Goal: Contribute content: Contribute content

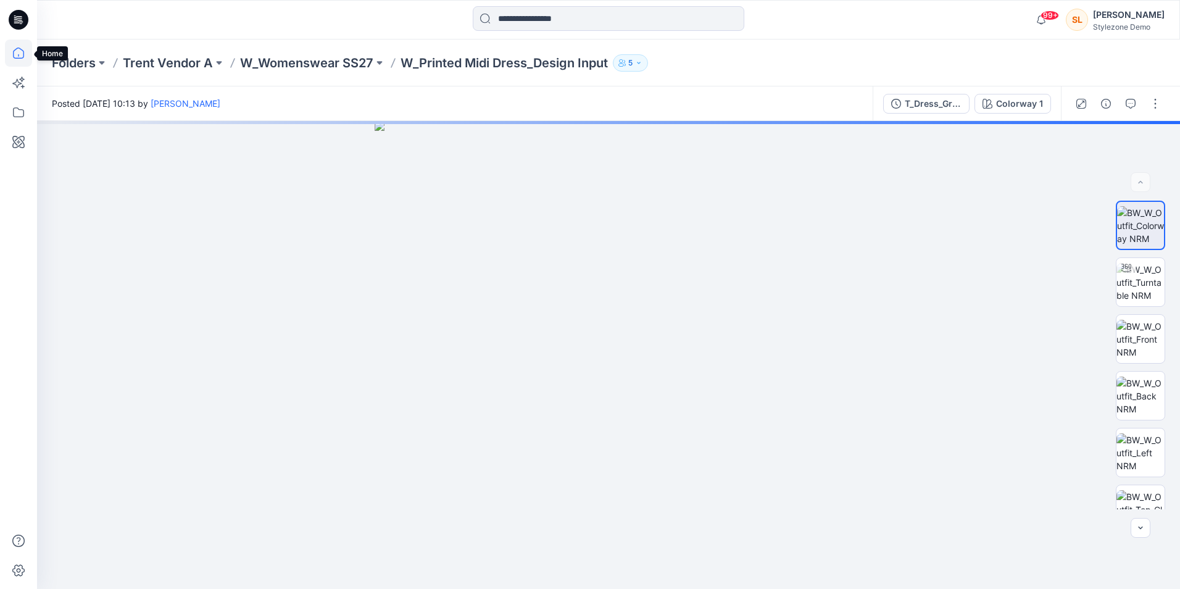
click at [14, 62] on icon at bounding box center [18, 52] width 27 height 27
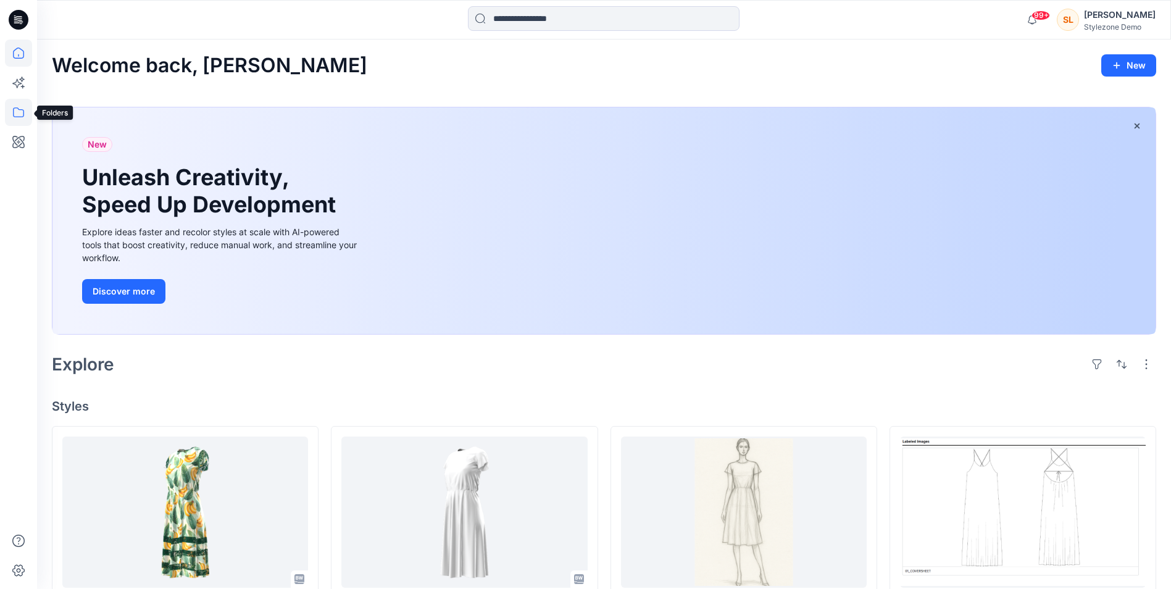
click at [10, 104] on icon at bounding box center [18, 112] width 27 height 27
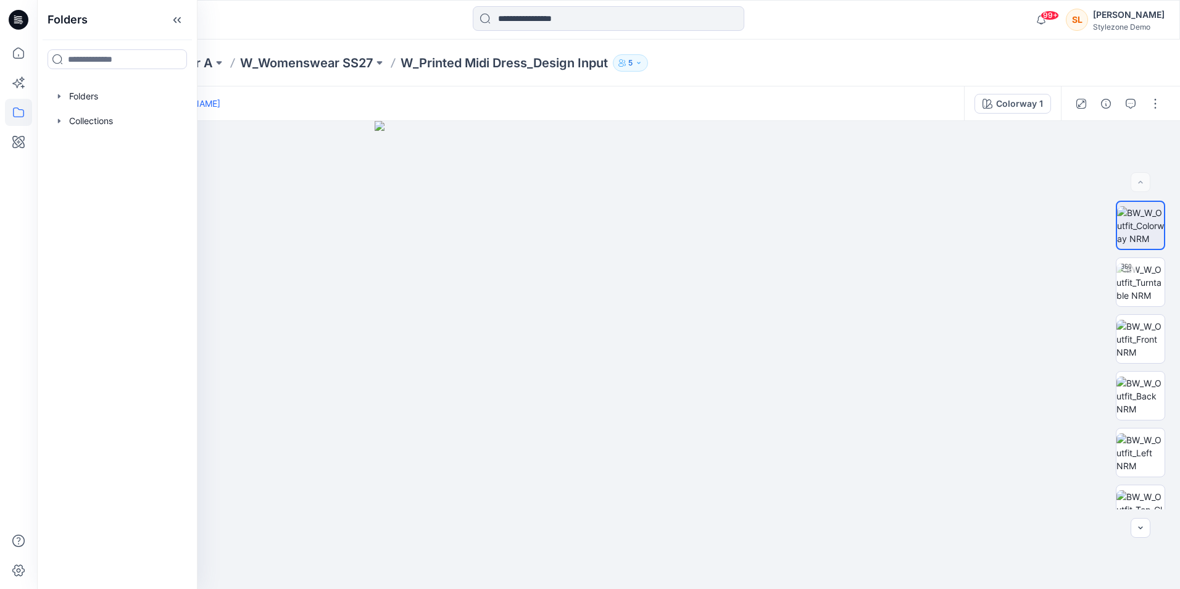
click at [355, 89] on div "Posted Wednesday, August 20, 2025 10:13 by Jagdish Sethuraman" at bounding box center [500, 103] width 927 height 34
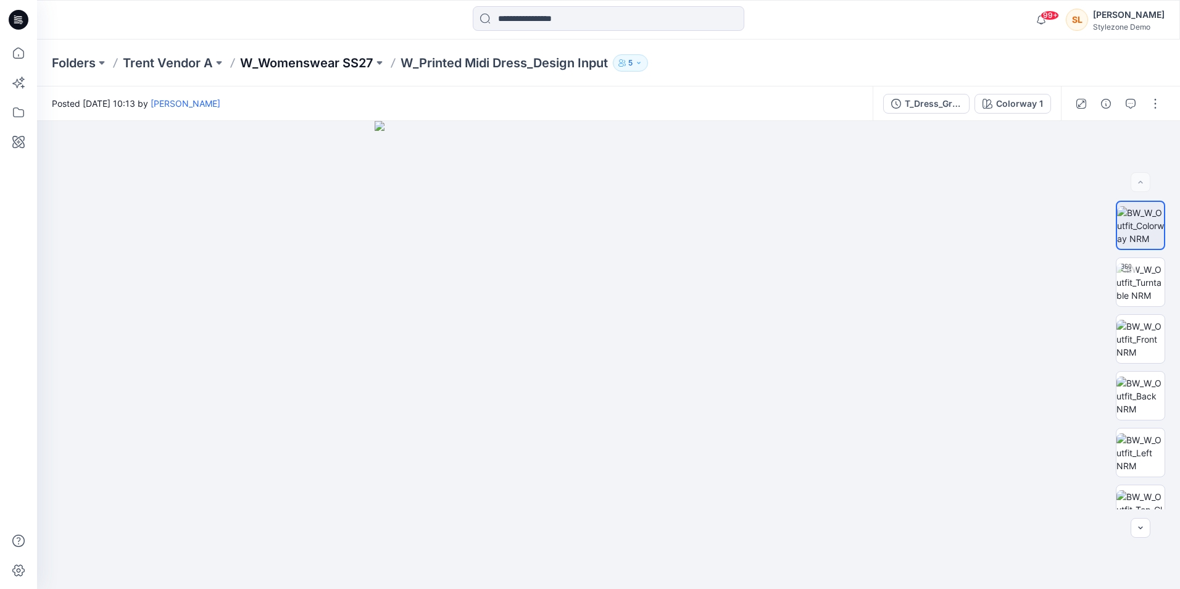
click at [320, 67] on p "W_Womenswear SS27" at bounding box center [306, 62] width 133 height 17
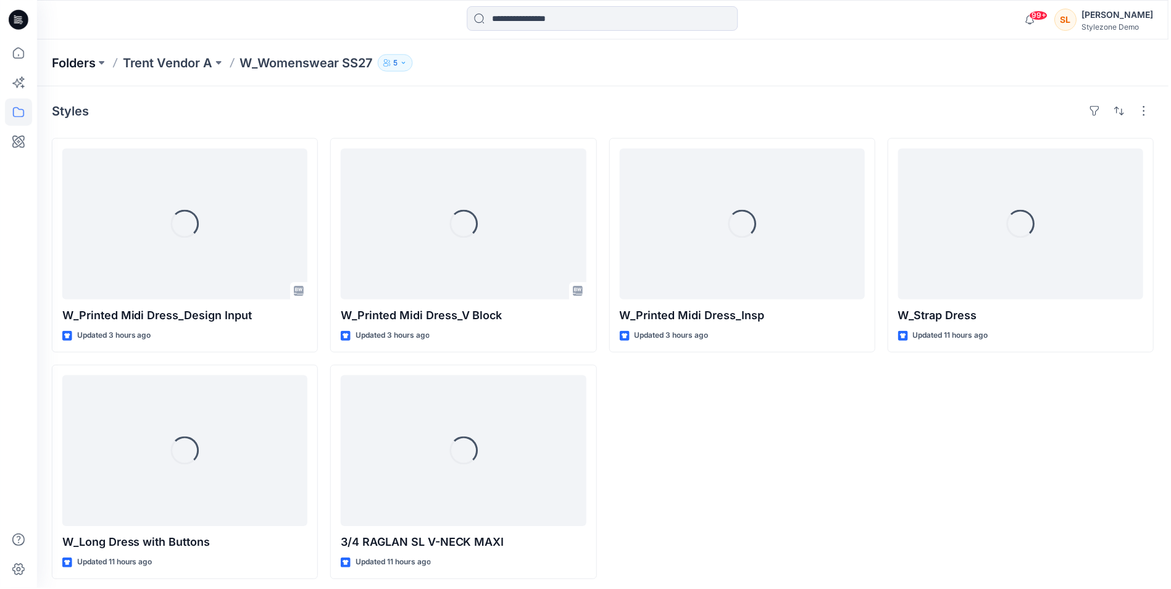
click at [95, 68] on p "Folders" at bounding box center [74, 62] width 44 height 17
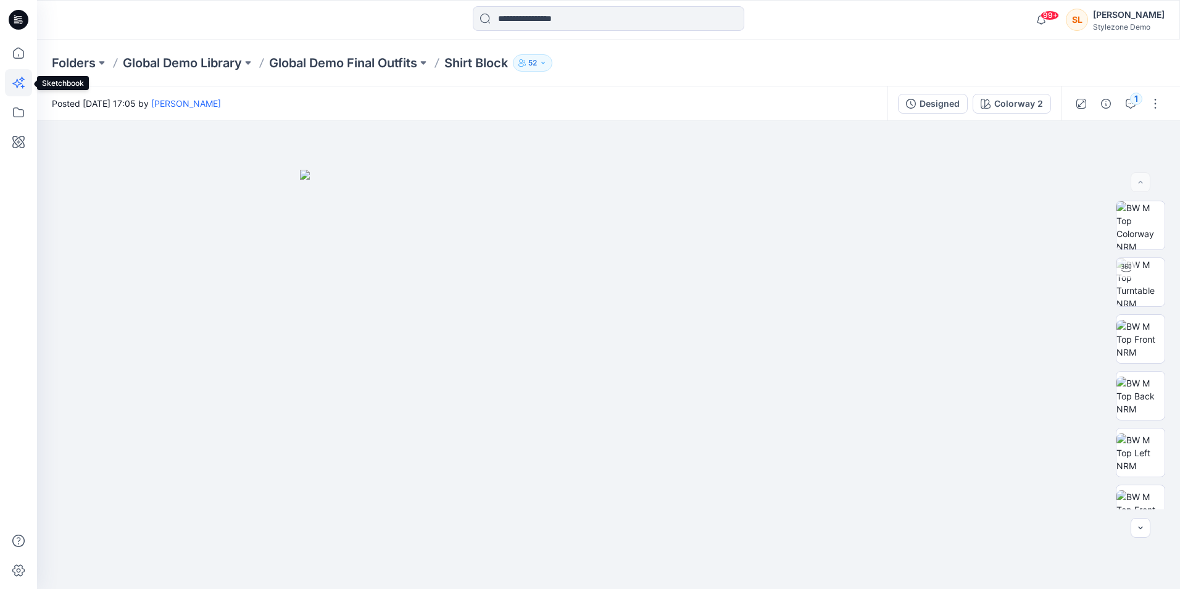
click at [19, 85] on icon at bounding box center [16, 83] width 9 height 9
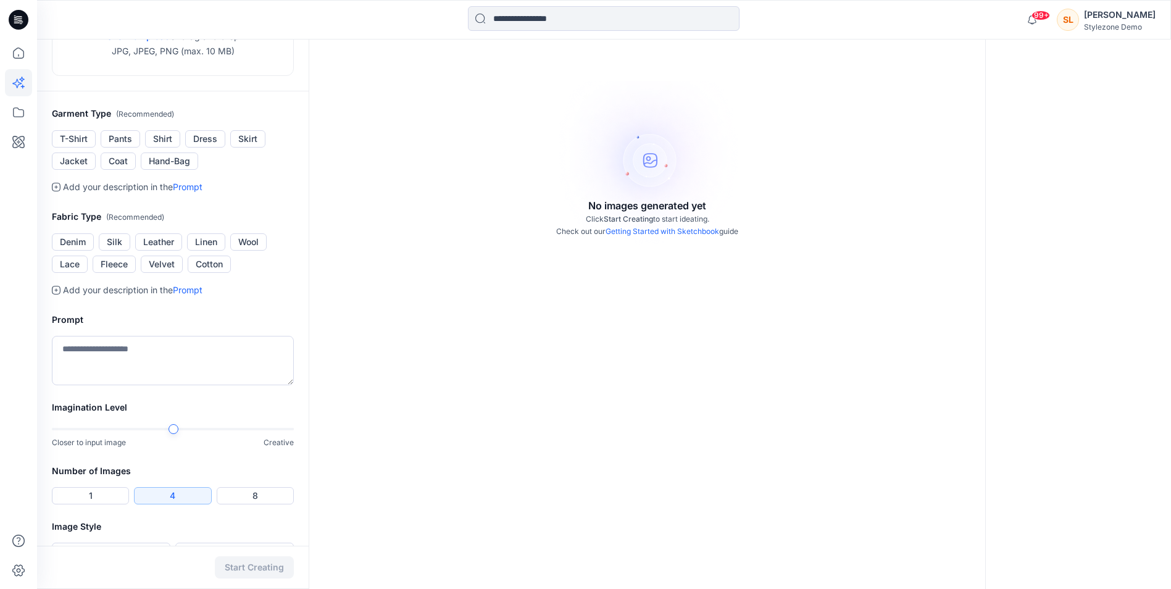
scroll to position [185, 0]
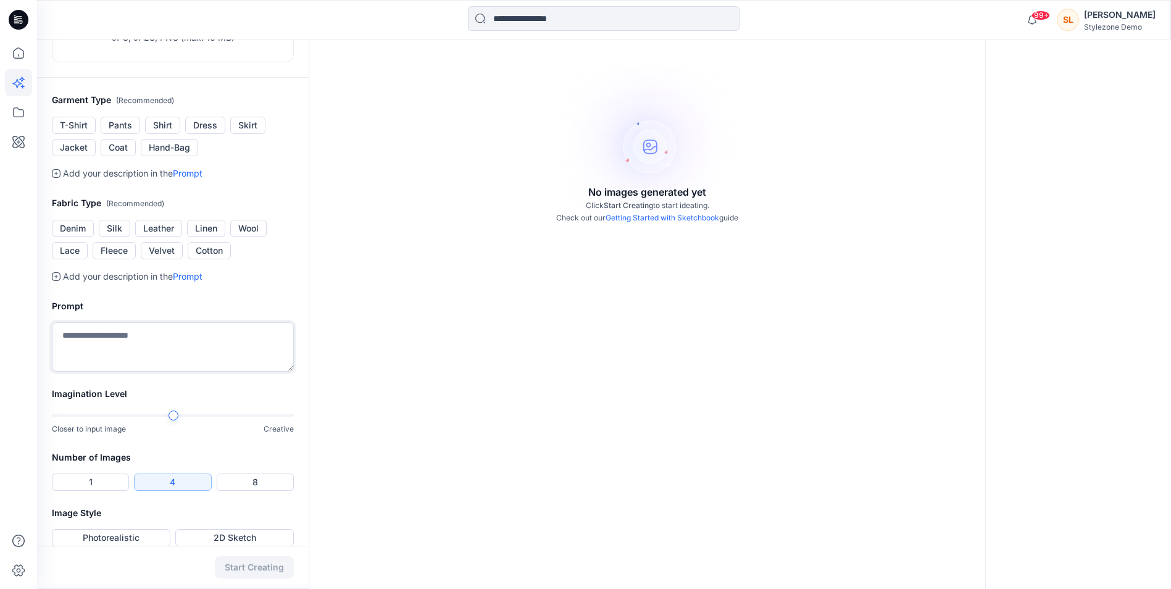
click at [160, 358] on textarea at bounding box center [173, 346] width 242 height 49
click at [177, 131] on button "Shirt" at bounding box center [162, 125] width 35 height 17
click at [118, 231] on button "Silk" at bounding box center [114, 228] width 31 height 17
click at [172, 353] on textarea at bounding box center [173, 346] width 242 height 49
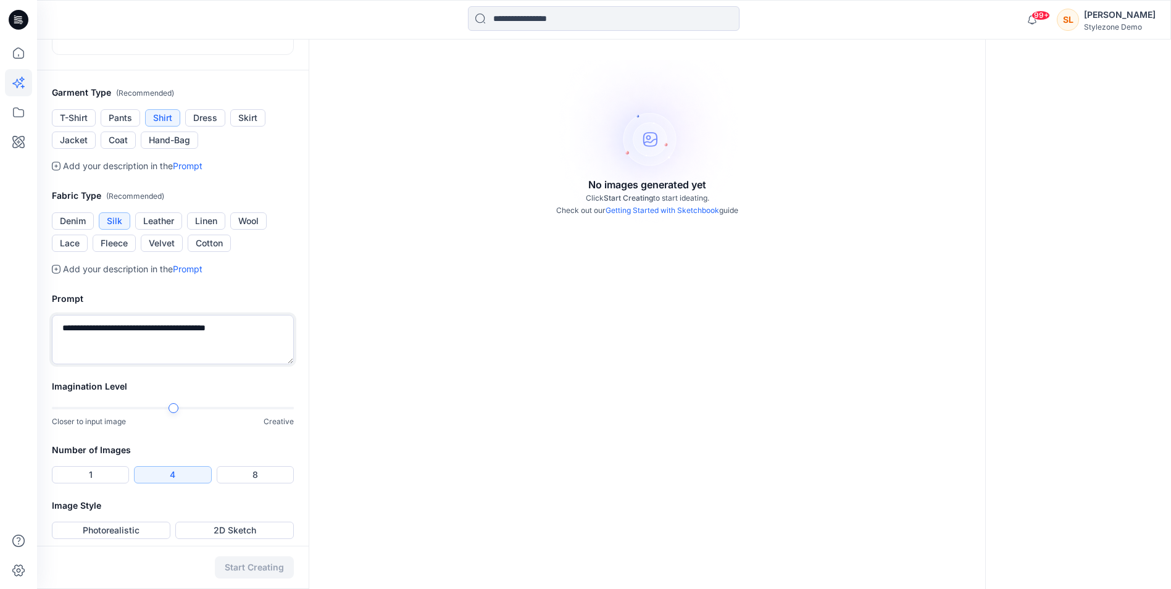
scroll to position [201, 0]
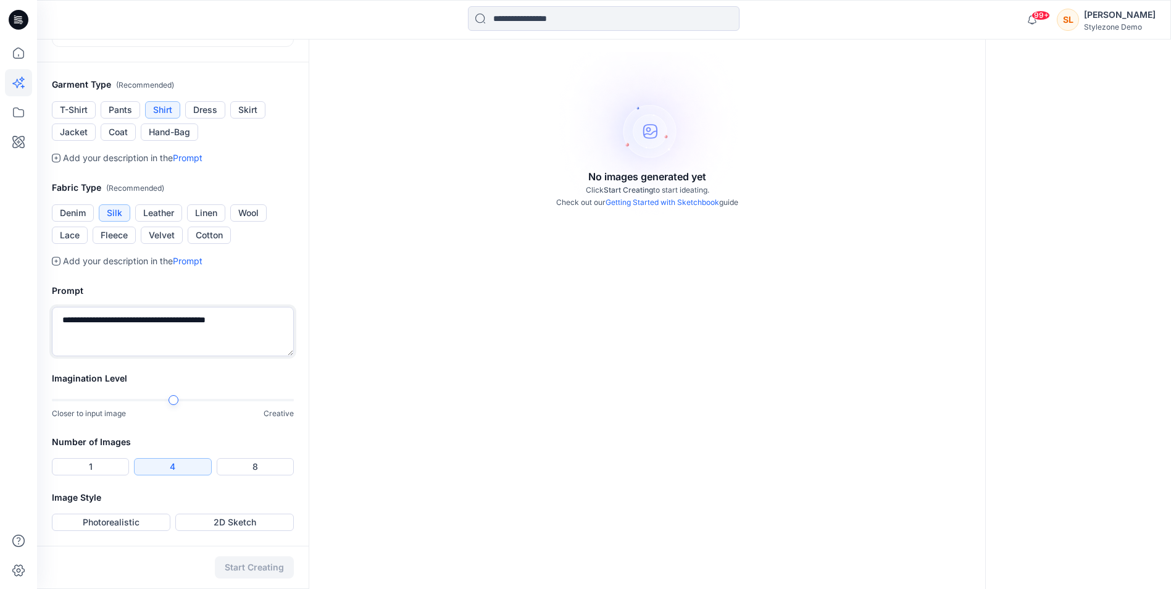
click at [180, 402] on div at bounding box center [173, 400] width 242 height 9
type textarea "**********"
click at [211, 517] on button "2D Sketch" at bounding box center [234, 521] width 118 height 17
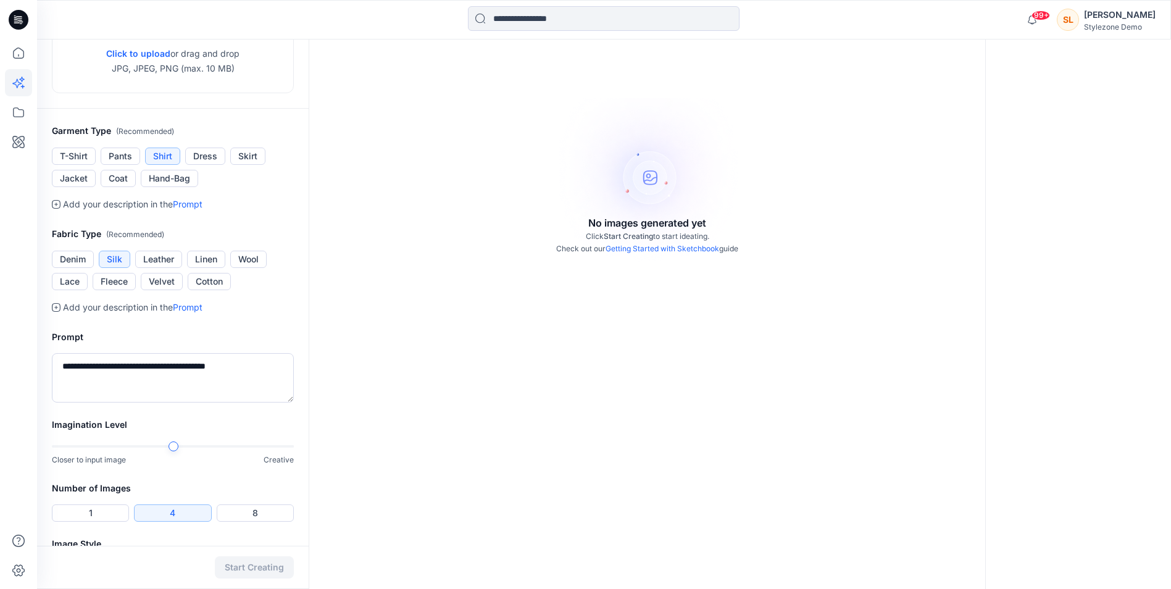
scroll to position [0, 0]
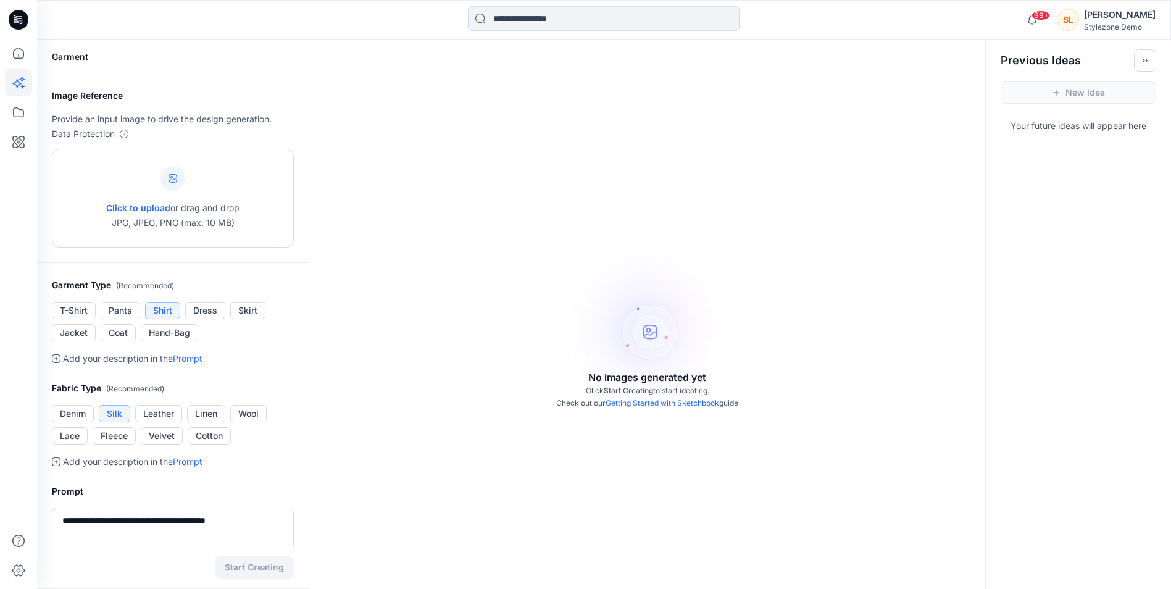
click at [136, 193] on div "Click to upload or drag and drop JPG, JPEG, PNG (max. 10 MB)" at bounding box center [172, 198] width 133 height 94
type input "**********"
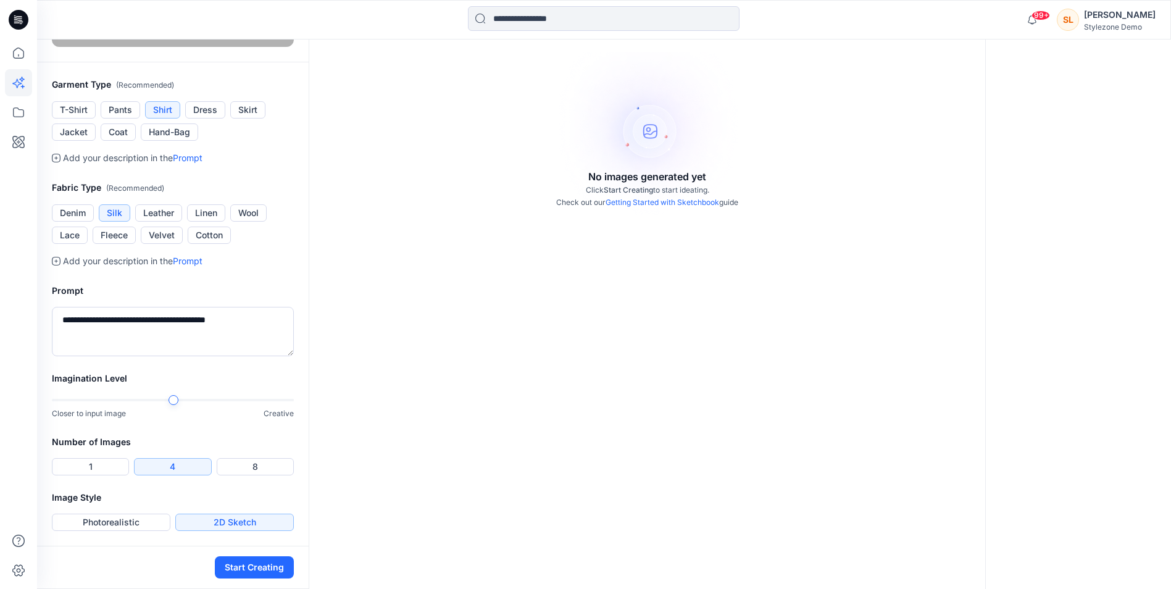
scroll to position [360, 0]
click at [268, 560] on button "Start Creating" at bounding box center [254, 567] width 79 height 22
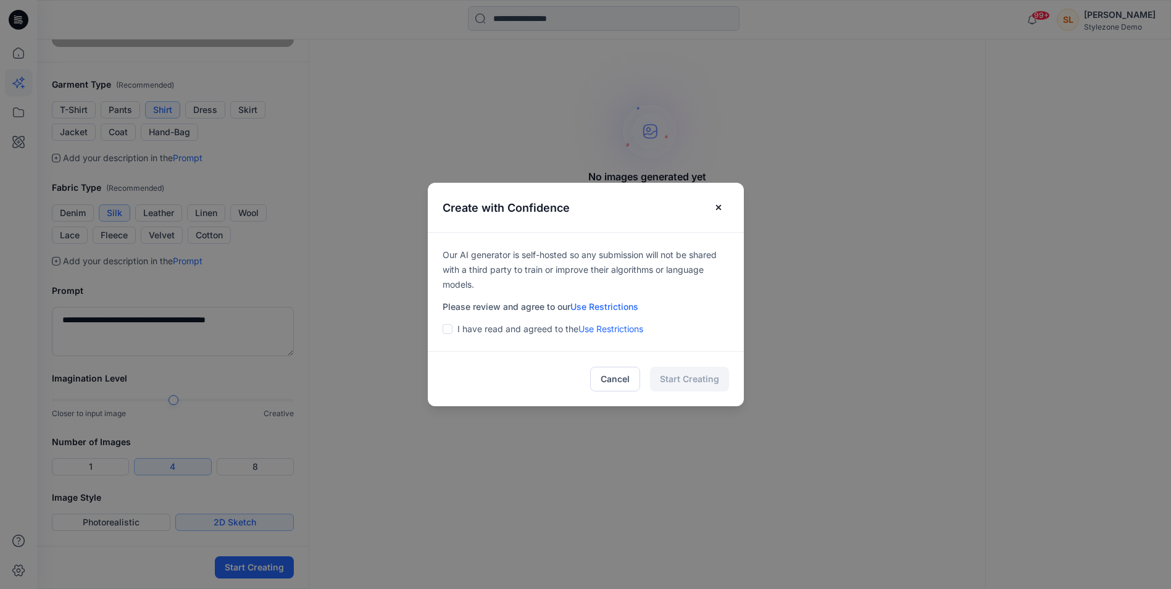
click at [534, 328] on p "I have read and agreed to the Use Restrictions" at bounding box center [550, 328] width 186 height 15
click at [451, 328] on span at bounding box center [447, 329] width 10 height 10
click at [687, 381] on button "Start Creating" at bounding box center [689, 379] width 79 height 25
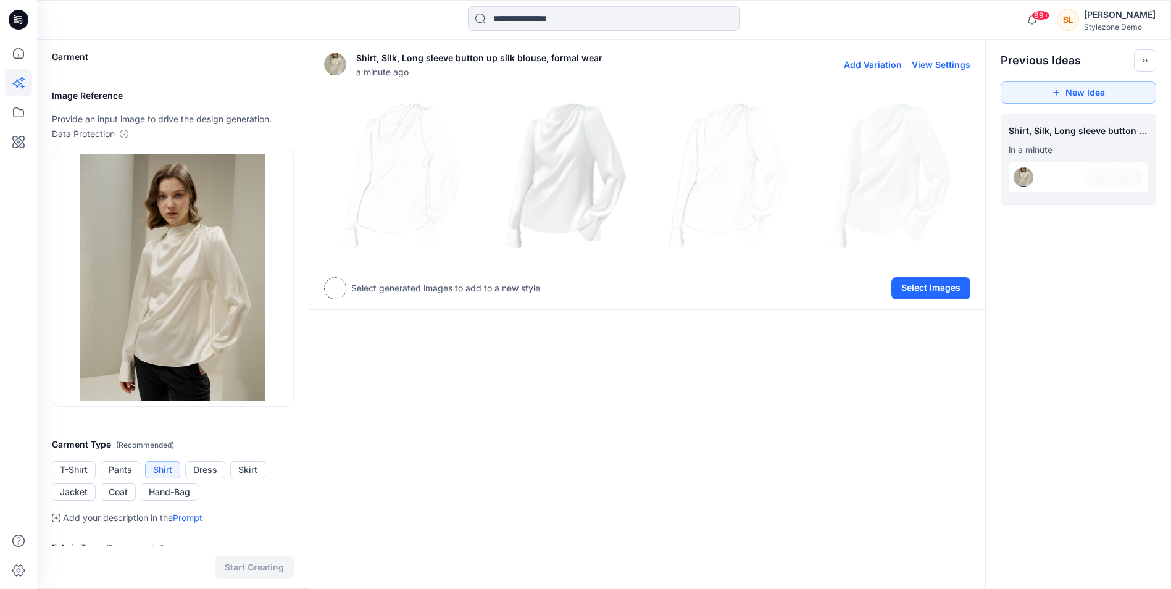
click at [555, 209] on img at bounding box center [565, 172] width 157 height 157
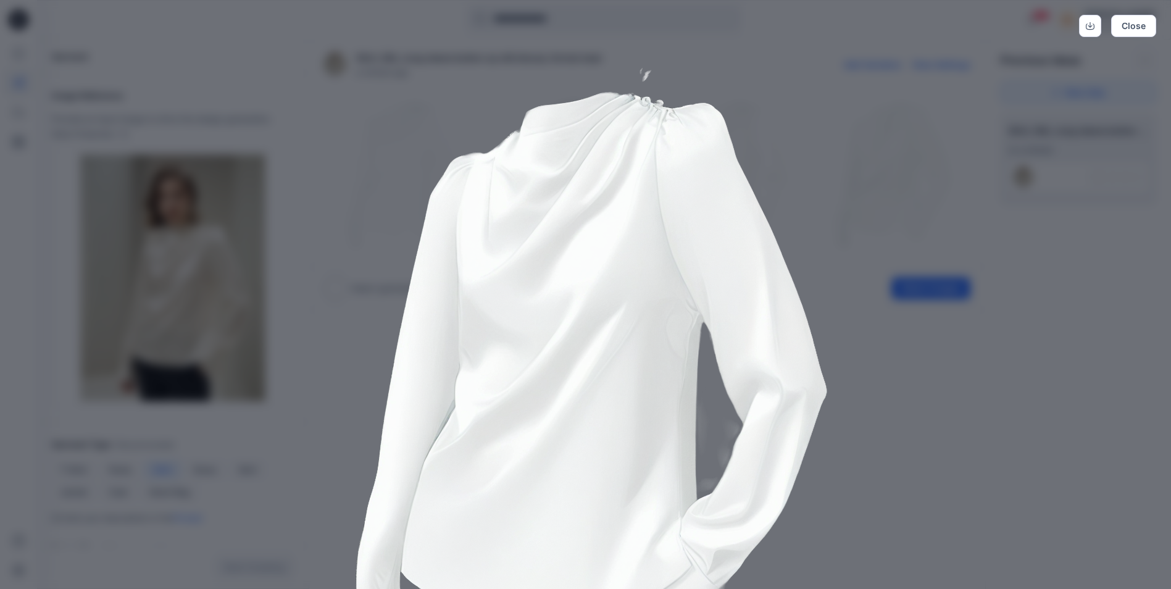
click at [993, 134] on div "Close" at bounding box center [585, 294] width 1171 height 589
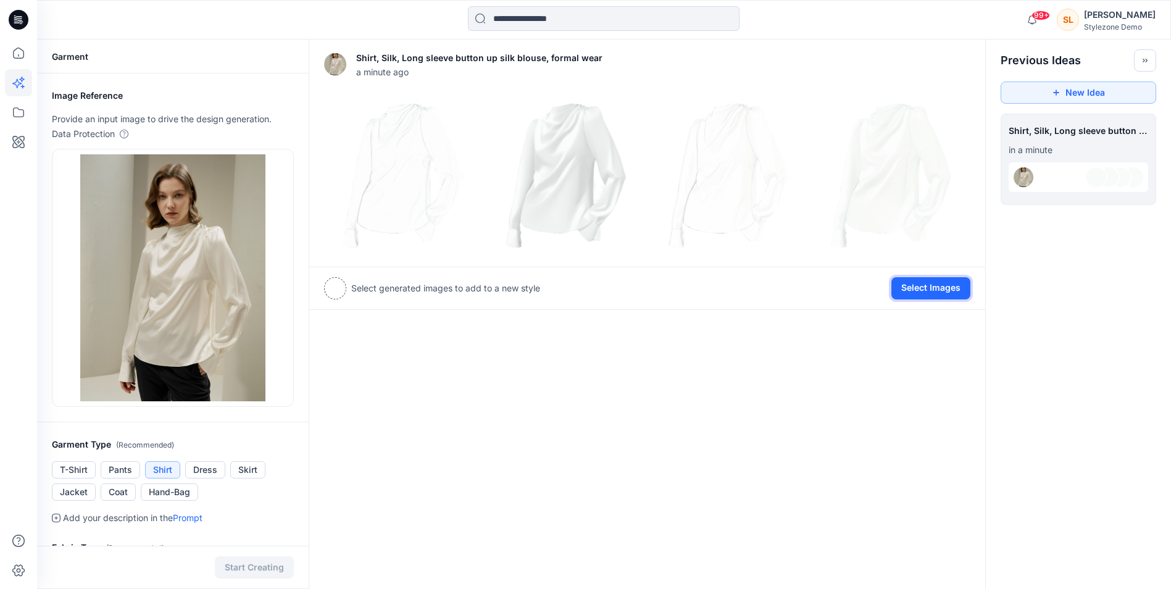
click at [920, 288] on button "Select Images" at bounding box center [930, 288] width 79 height 22
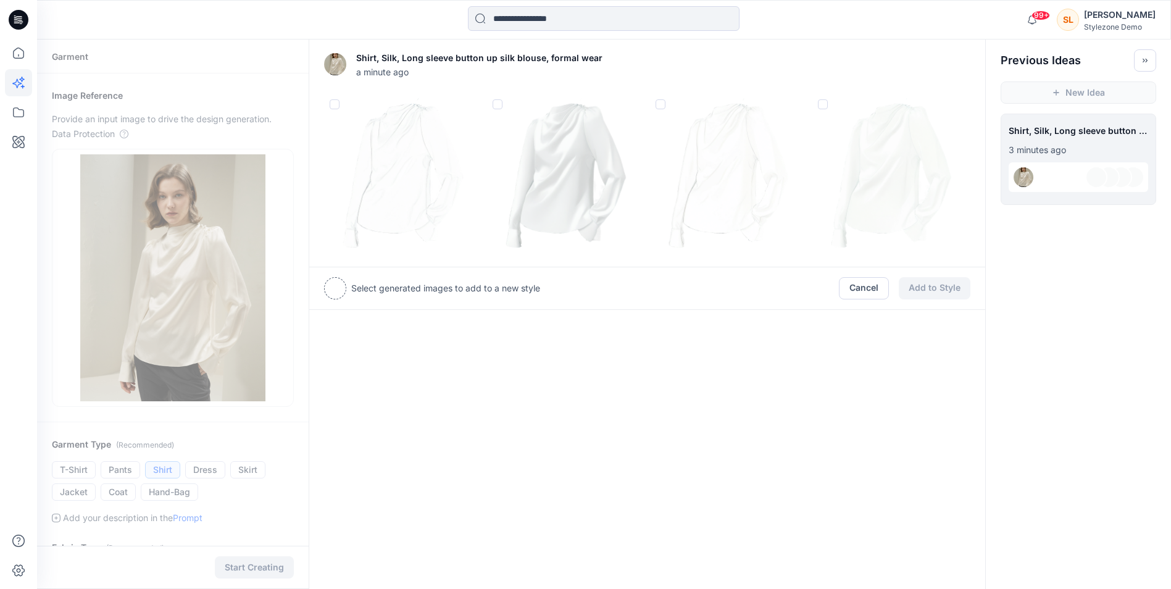
click at [495, 101] on span at bounding box center [497, 104] width 10 height 10
click at [952, 291] on button "Add to Style" at bounding box center [934, 289] width 72 height 22
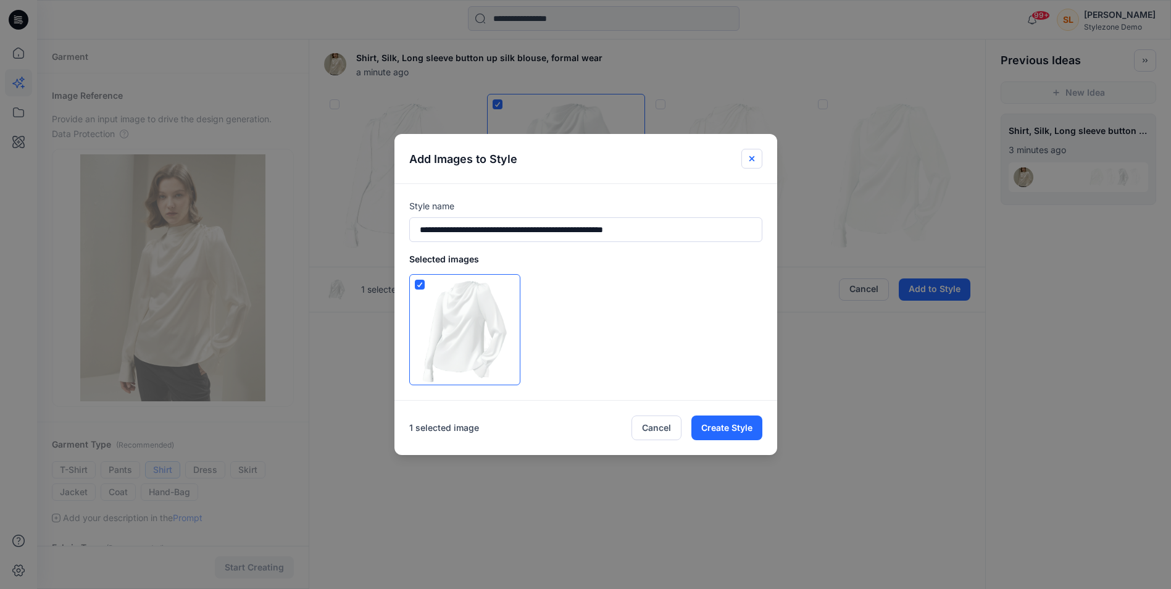
click at [749, 160] on button "Close" at bounding box center [751, 159] width 21 height 20
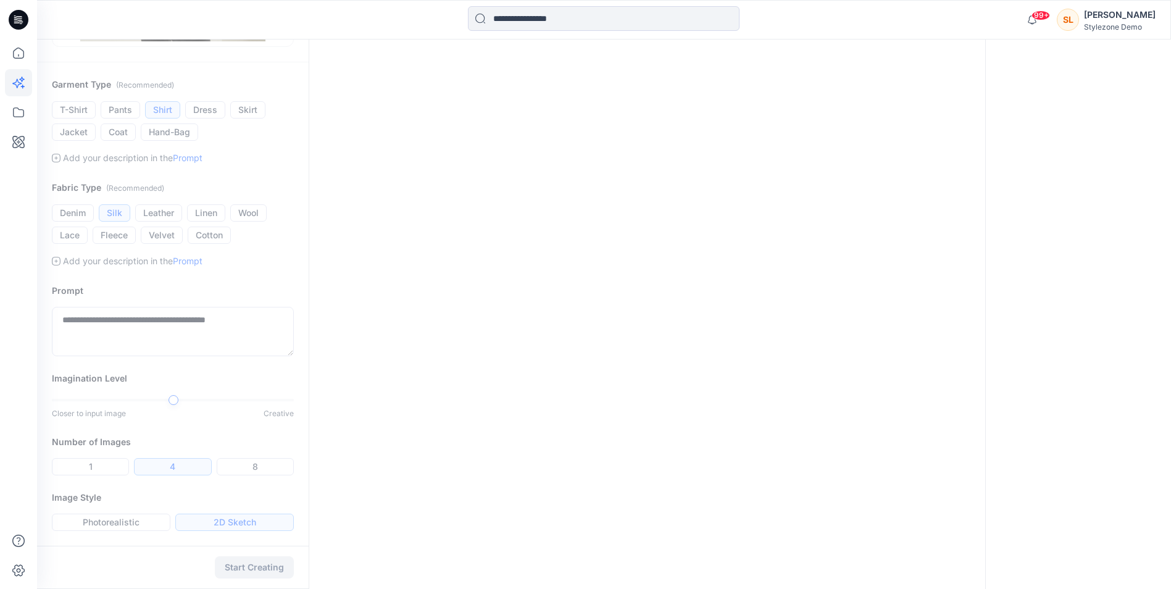
click at [380, 505] on div "Shirt, Silk, Long sleeve button up silk blouse, formal wear a minute ago 1 sele…" at bounding box center [647, 134] width 677 height 909
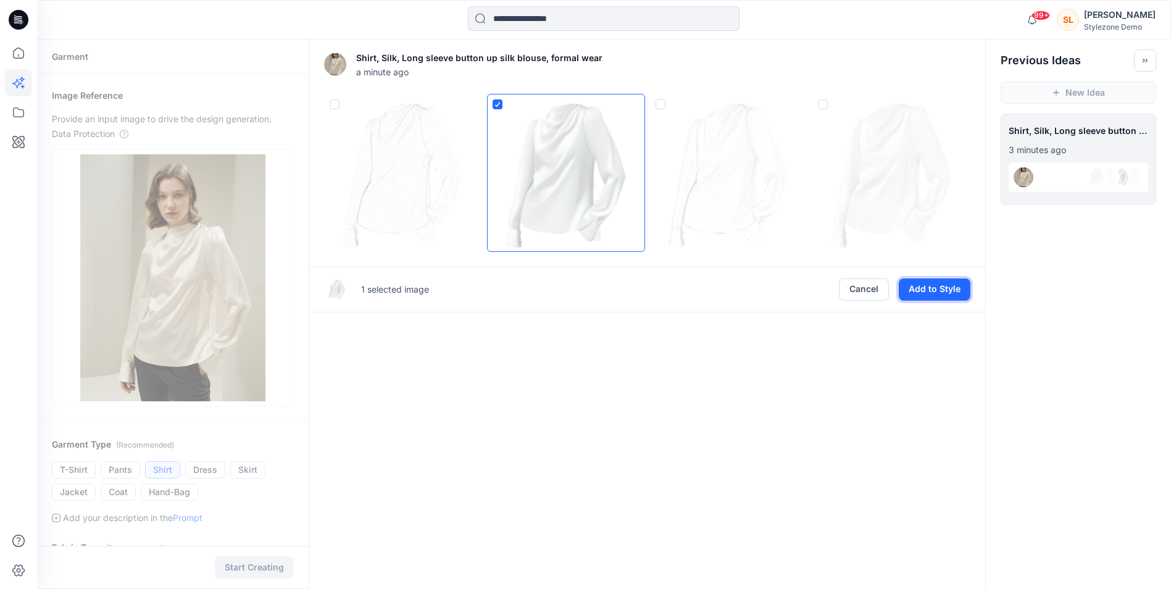
click at [930, 295] on button "Add to Style" at bounding box center [934, 289] width 72 height 22
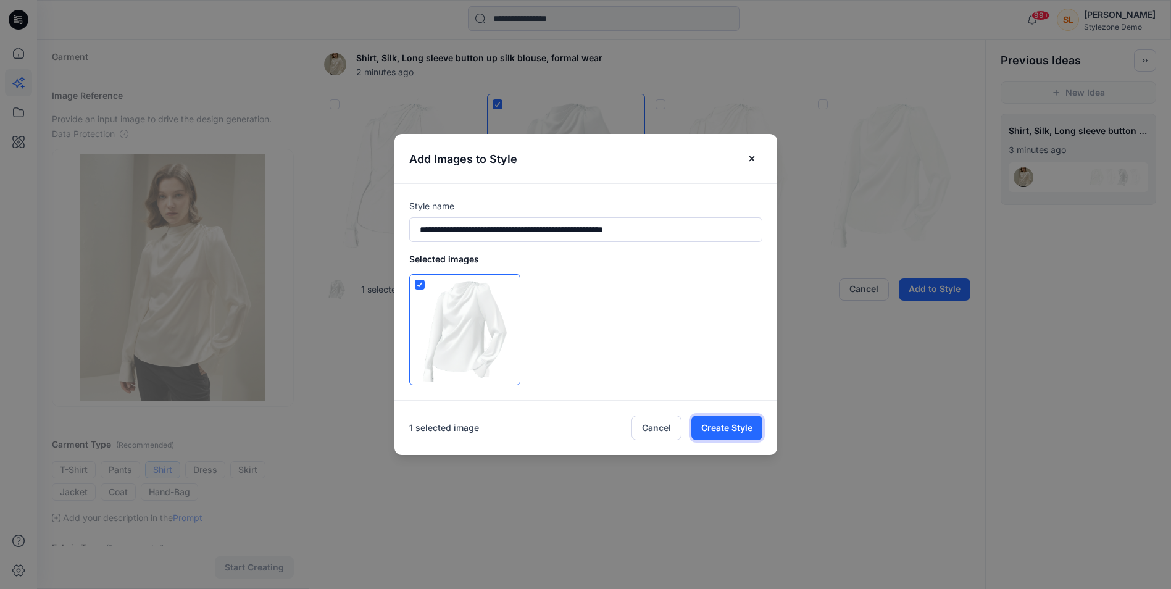
click at [713, 425] on button "Create Style" at bounding box center [726, 427] width 71 height 25
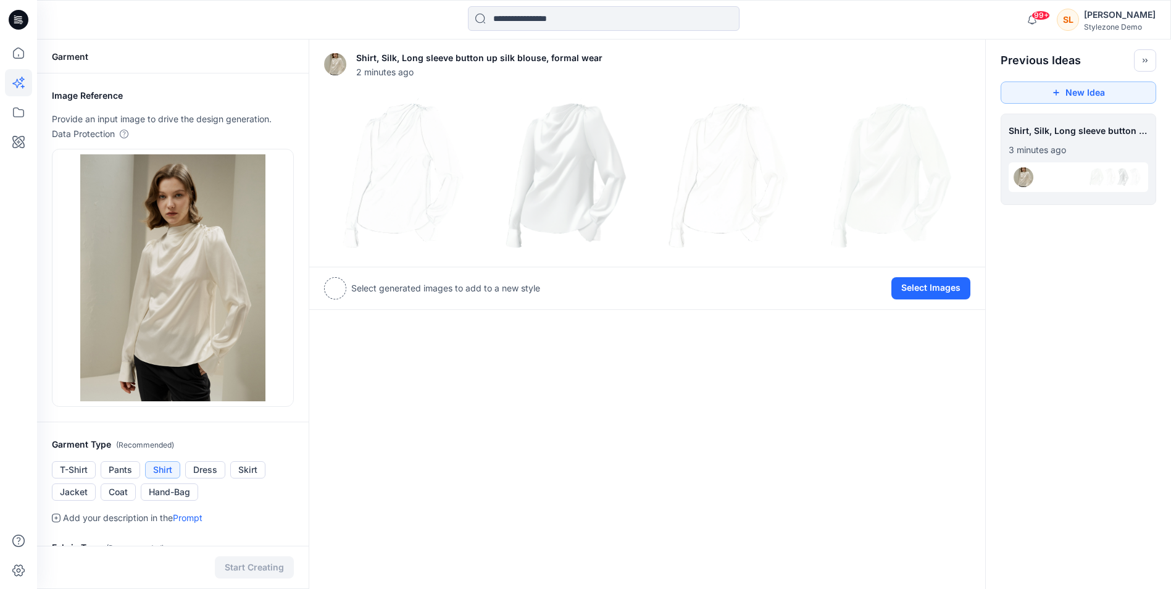
scroll to position [0, 109]
click at [1086, 125] on div "**********" at bounding box center [1077, 132] width 139 height 21
click at [1088, 216] on div "**********" at bounding box center [604, 493] width 1134 height 909
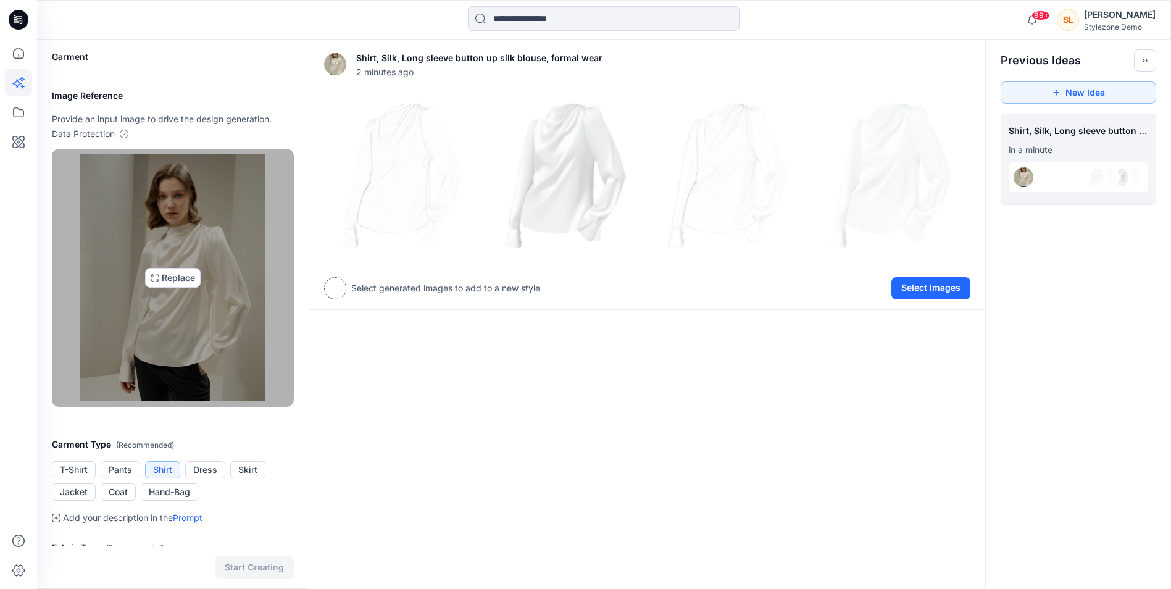
click at [194, 278] on img at bounding box center [172, 277] width 185 height 247
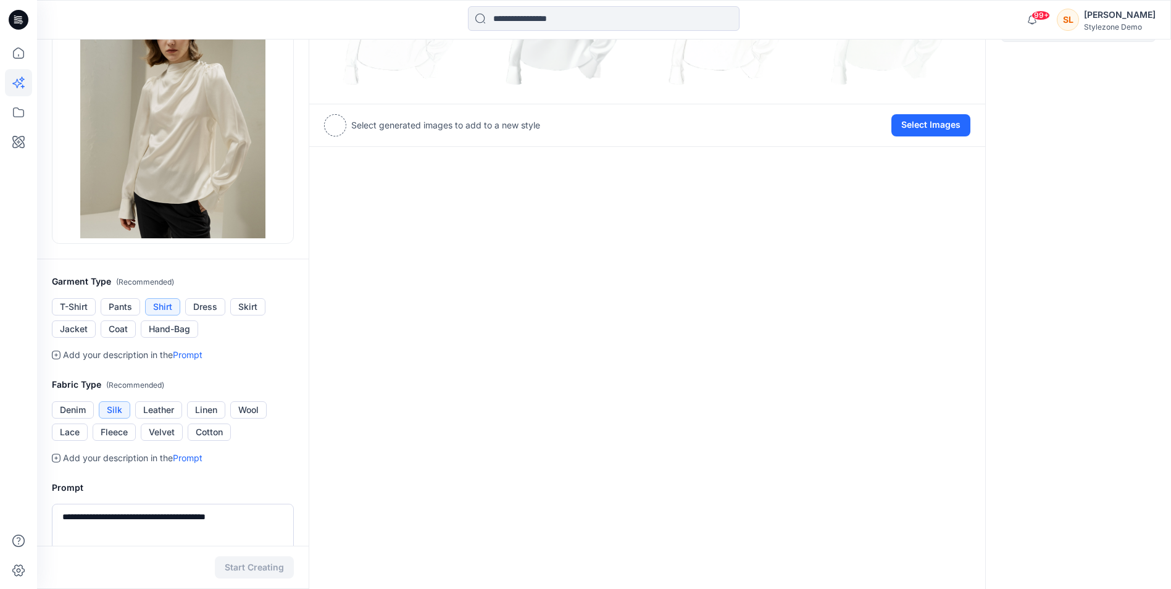
scroll to position [185, 0]
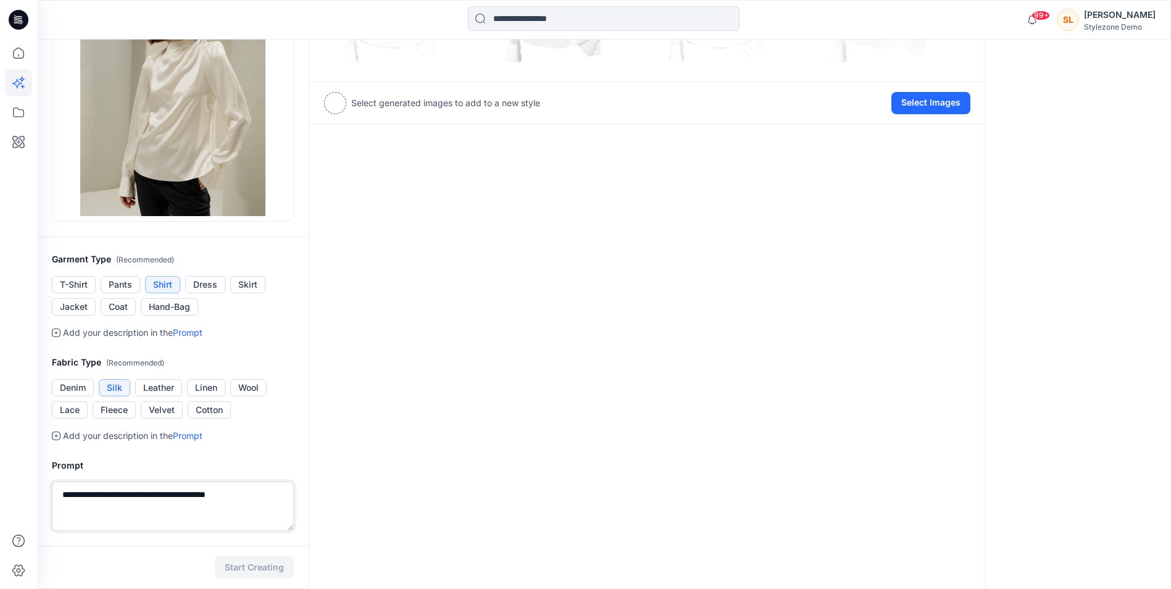
click at [158, 492] on textarea "**********" at bounding box center [173, 505] width 242 height 49
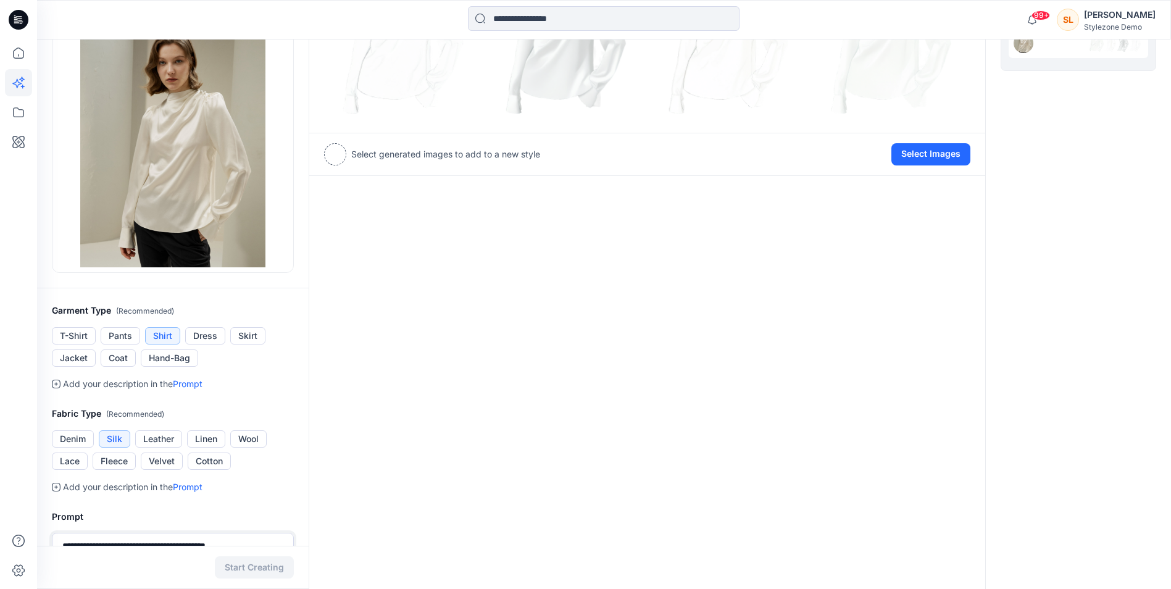
scroll to position [0, 0]
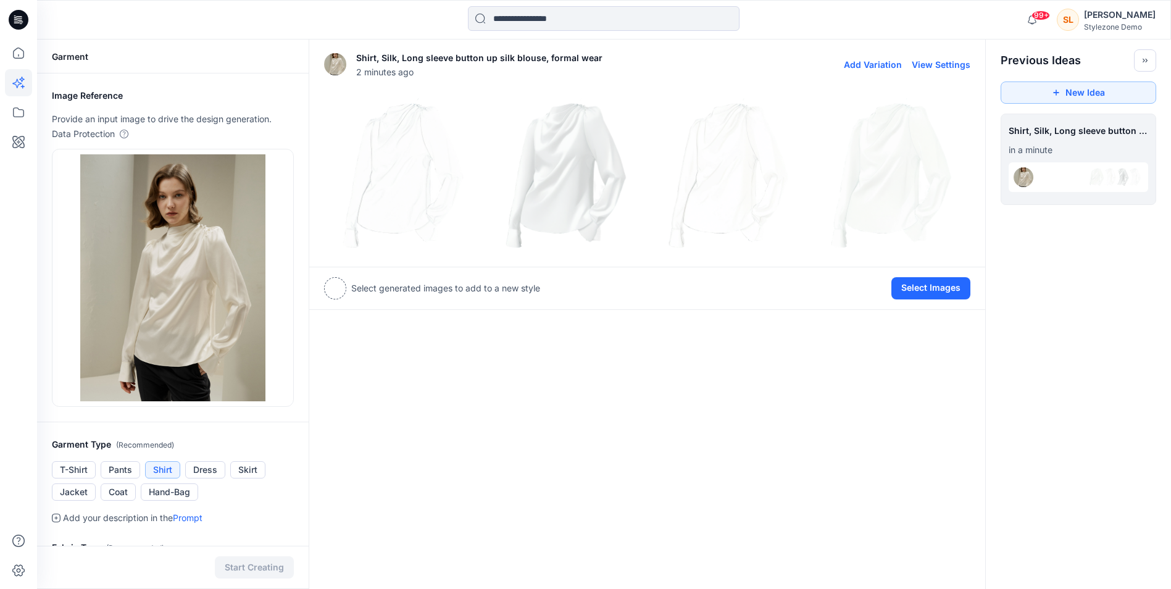
click at [895, 60] on button "Add Variation" at bounding box center [873, 64] width 58 height 10
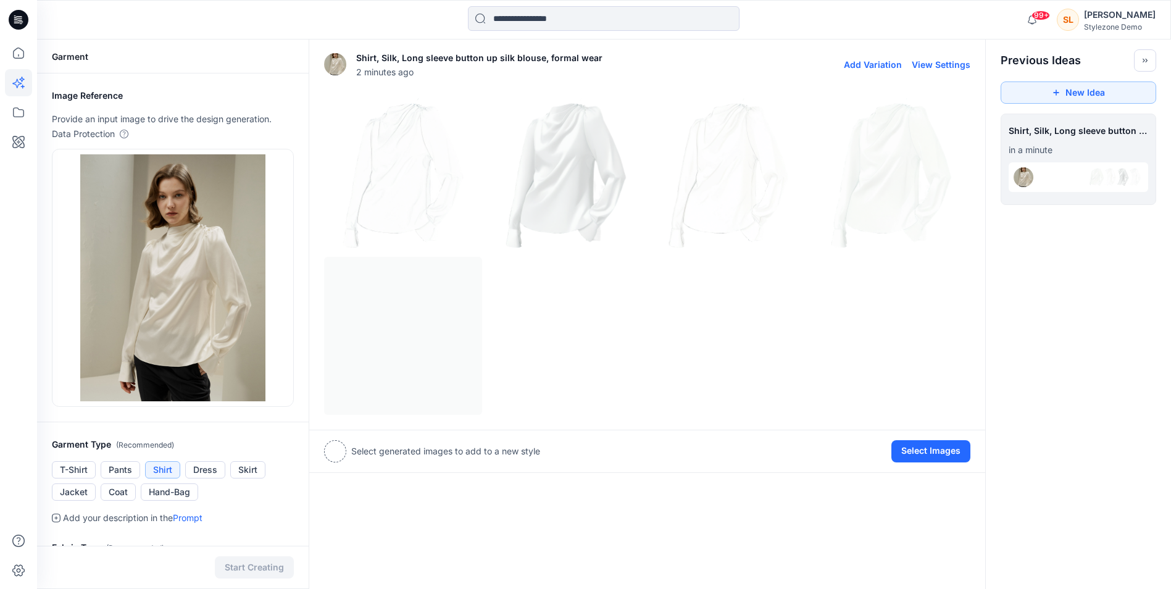
click at [934, 64] on button "View Settings" at bounding box center [940, 64] width 59 height 10
click at [927, 61] on button "View Settings" at bounding box center [940, 64] width 59 height 10
click at [948, 58] on div "Shirt, Silk, Long sleeve button up silk blouse, formal wear in a minute View Se…" at bounding box center [647, 63] width 646 height 39
click at [948, 64] on button "View Settings" at bounding box center [940, 64] width 59 height 10
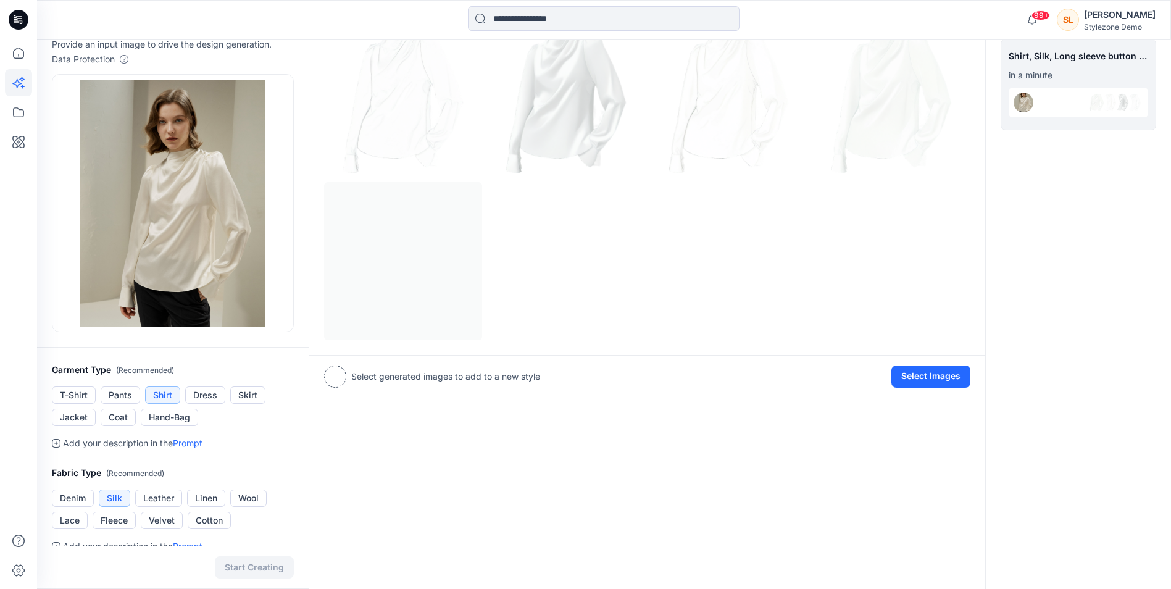
scroll to position [51, 0]
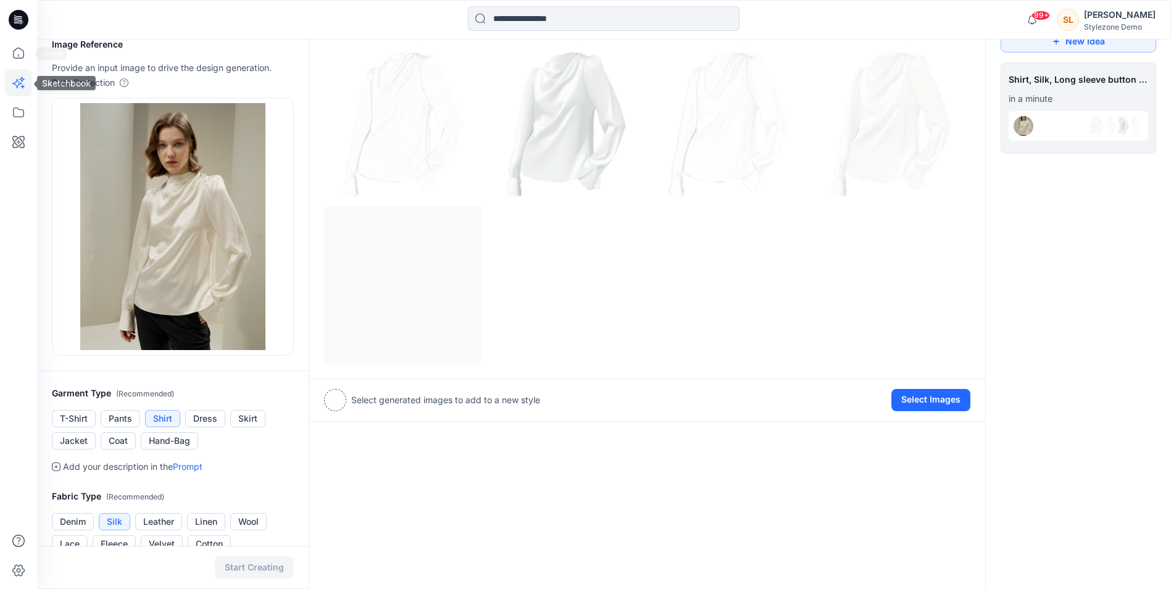
click at [23, 75] on icon at bounding box center [18, 82] width 27 height 27
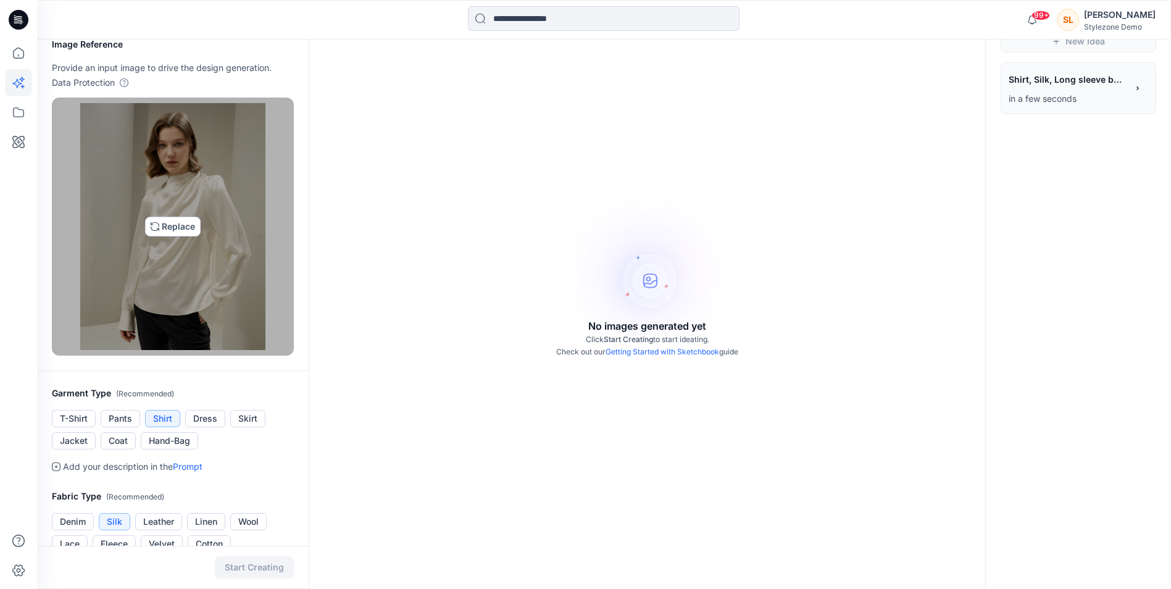
click at [193, 227] on img at bounding box center [172, 226] width 185 height 247
click at [176, 226] on img at bounding box center [172, 226] width 185 height 247
type input "**********"
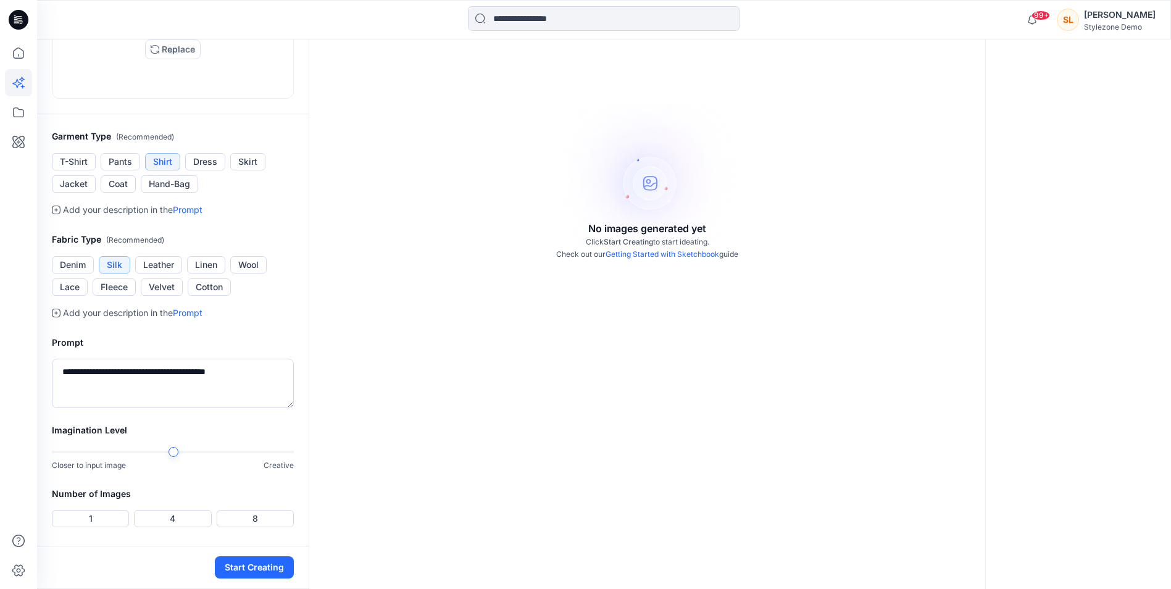
scroll to position [236, 0]
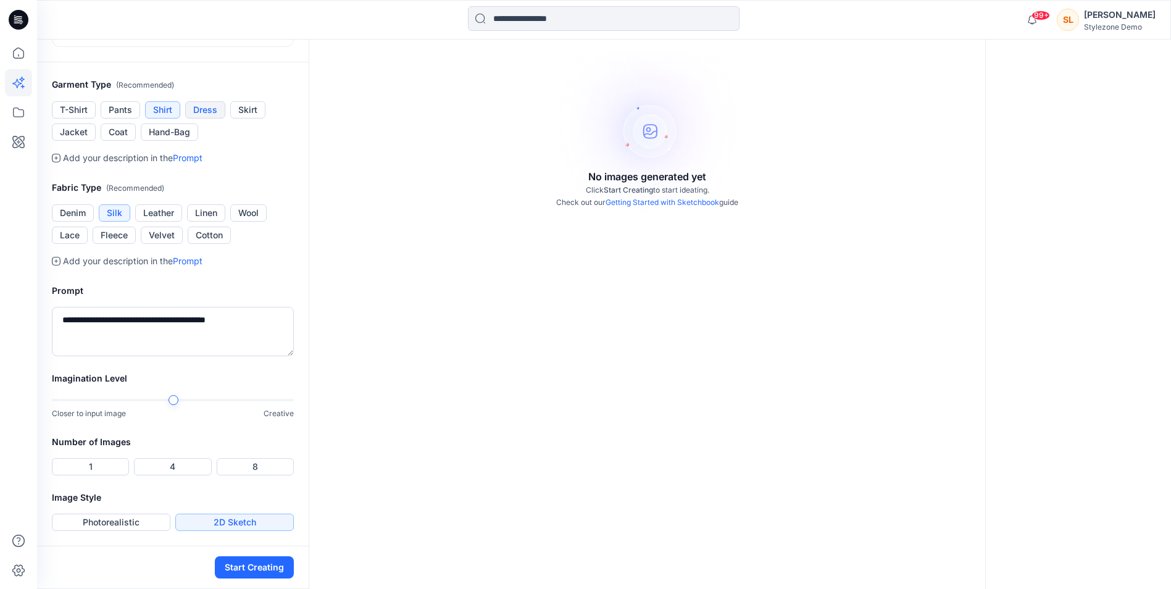
click at [189, 118] on button "Dress" at bounding box center [205, 109] width 40 height 17
click at [208, 244] on button "Cotton" at bounding box center [209, 234] width 43 height 17
click at [209, 356] on textarea "**********" at bounding box center [173, 331] width 242 height 49
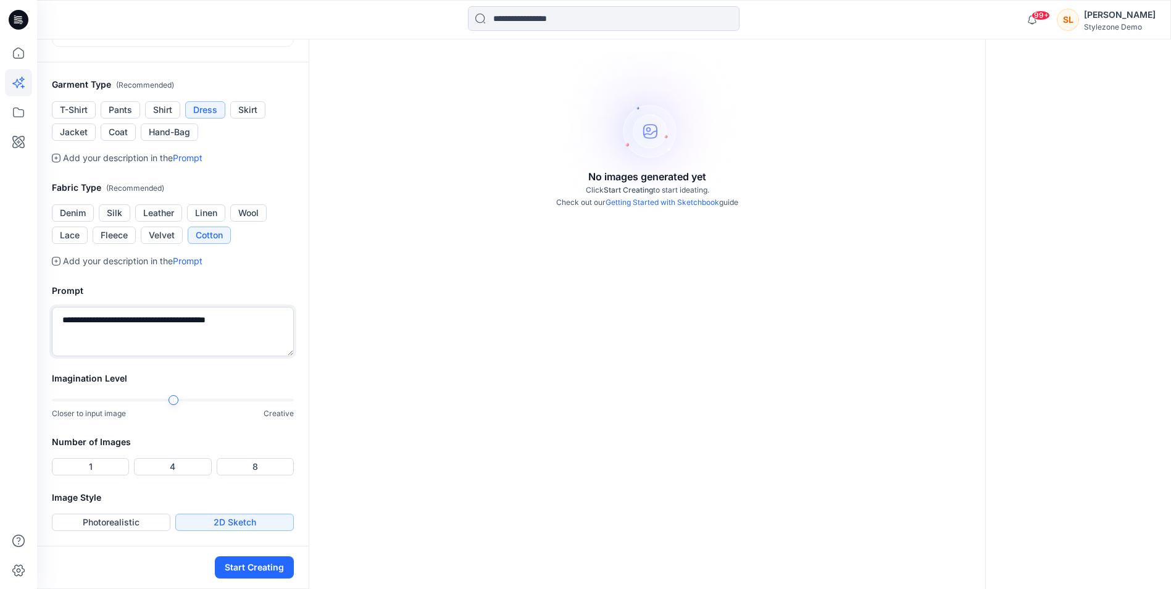
click at [209, 356] on textarea "**********" at bounding box center [173, 331] width 242 height 49
click at [62, 356] on textarea "**********" at bounding box center [173, 331] width 242 height 49
drag, startPoint x: 77, startPoint y: 364, endPoint x: 33, endPoint y: 370, distance: 44.8
click at [33, 370] on div "99+ Notifications Jagdish Sethuraman has updated W_Printed Midi Dress_Design In…" at bounding box center [585, 193] width 1171 height 789
click at [237, 356] on textarea "**********" at bounding box center [173, 331] width 242 height 49
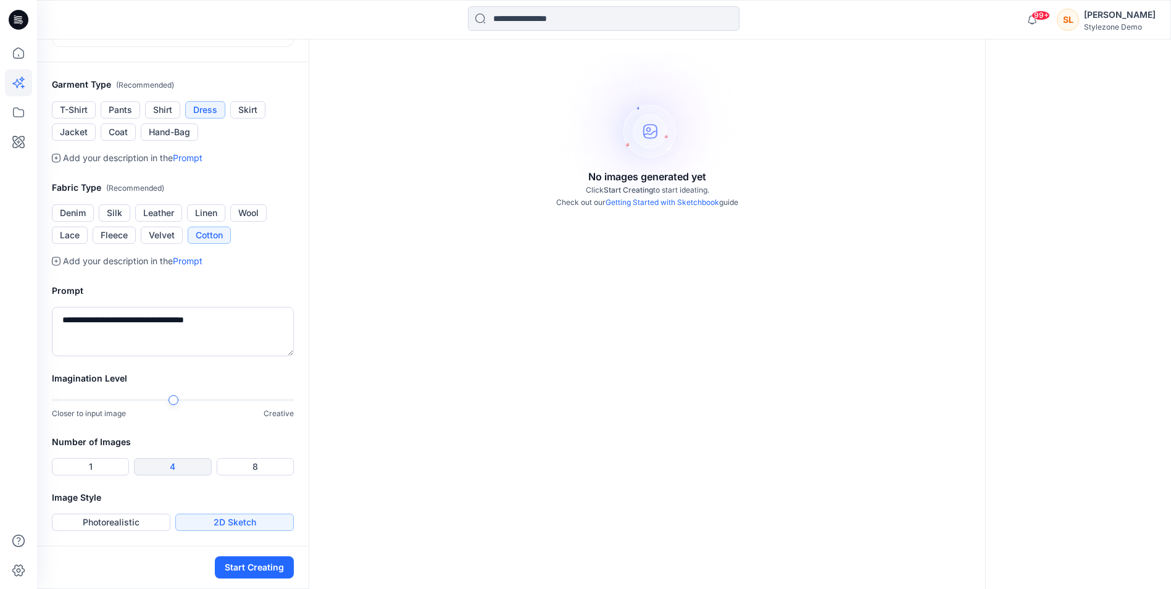
click at [191, 475] on button "4" at bounding box center [172, 466] width 77 height 17
click at [149, 529] on button "Photorealistic" at bounding box center [111, 521] width 118 height 17
click at [60, 320] on textarea "**********" at bounding box center [173, 331] width 242 height 49
click at [167, 336] on textarea "**********" at bounding box center [173, 331] width 242 height 49
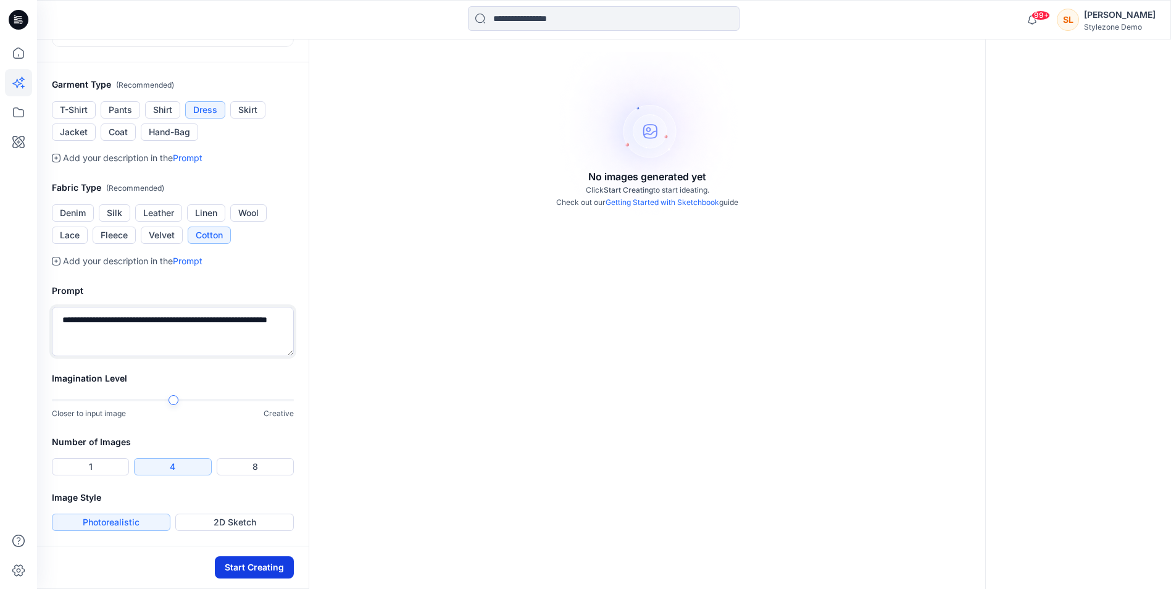
type textarea "**********"
click at [247, 571] on button "Start Creating" at bounding box center [254, 567] width 79 height 22
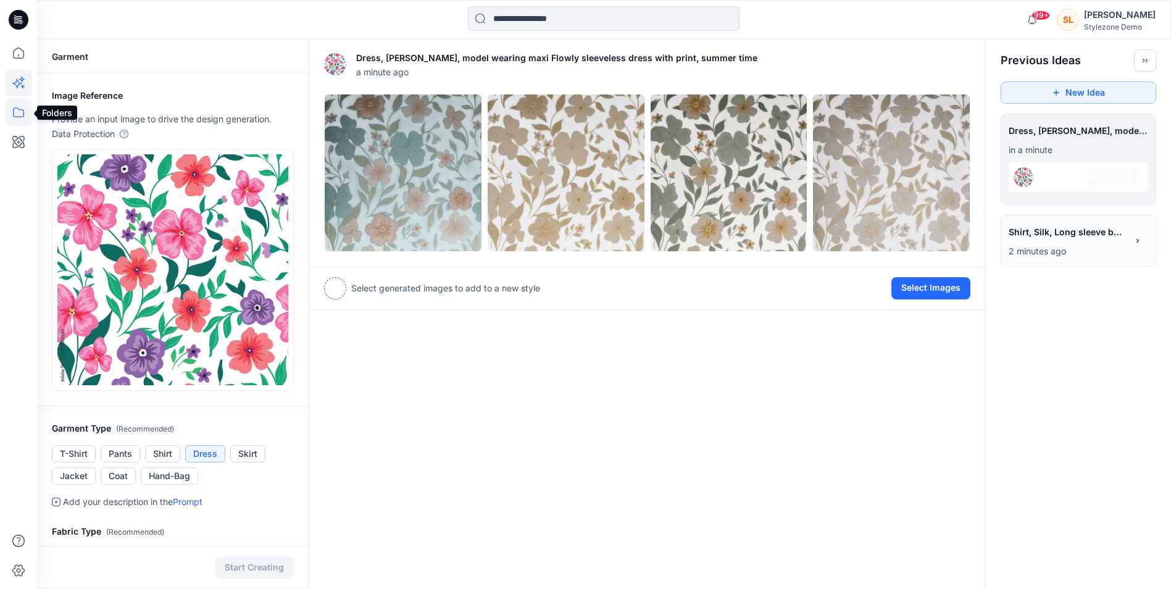
click at [12, 120] on icon at bounding box center [18, 112] width 27 height 27
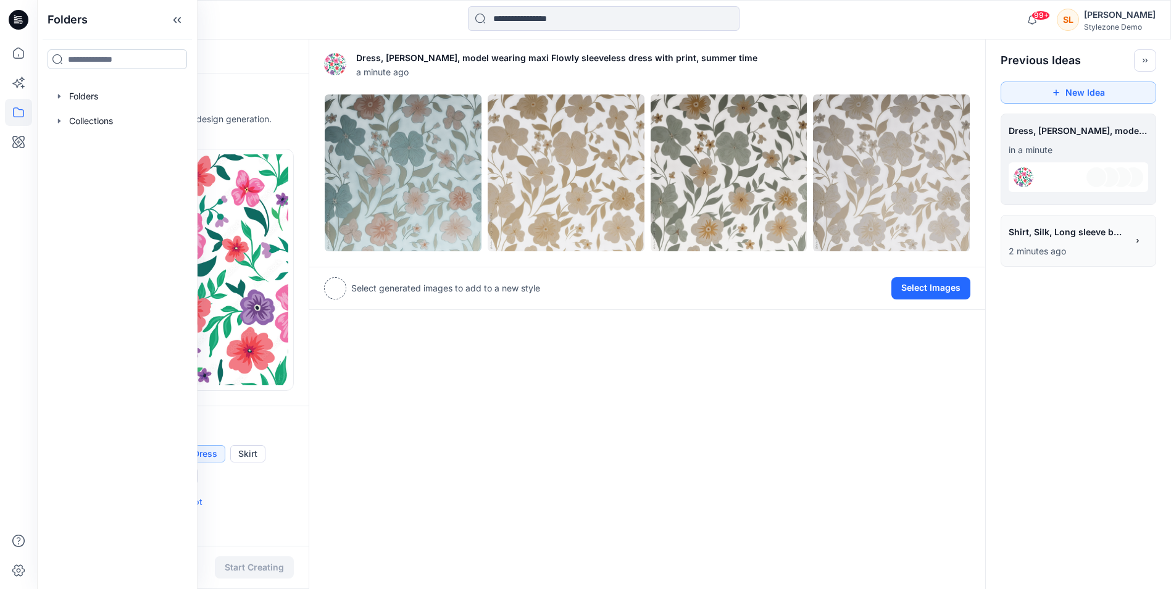
drag, startPoint x: 112, startPoint y: 22, endPoint x: 101, endPoint y: 66, distance: 45.8
click at [101, 65] on div at bounding box center [117, 58] width 159 height 39
click at [1150, 58] on button "Toggle idea bar" at bounding box center [1145, 60] width 22 height 22
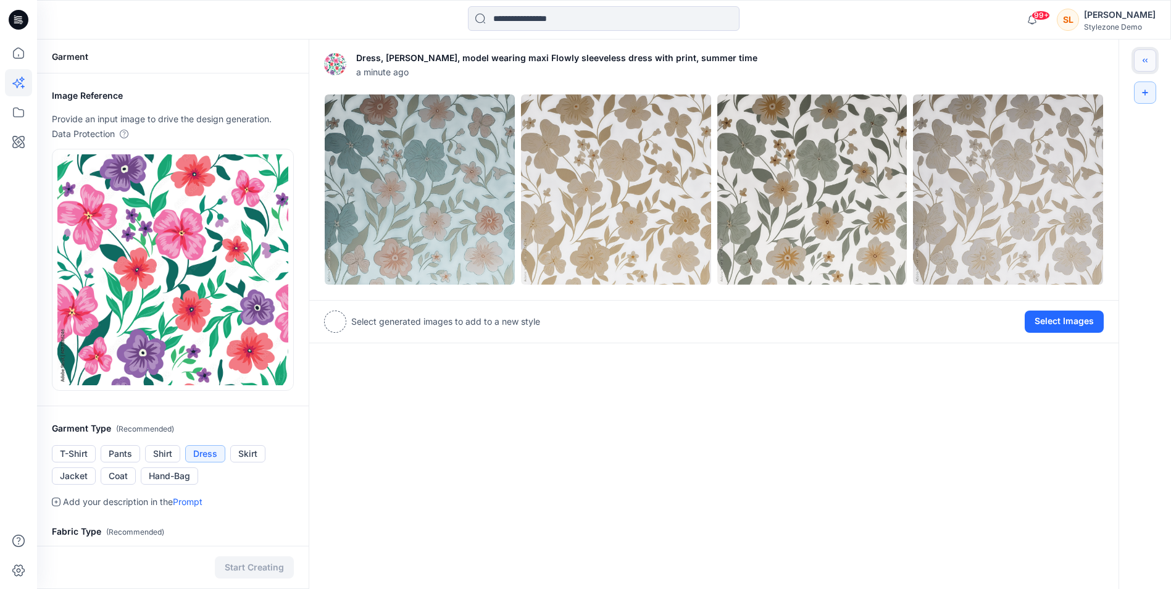
click at [1150, 58] on button "Toggle idea bar" at bounding box center [1145, 60] width 22 height 22
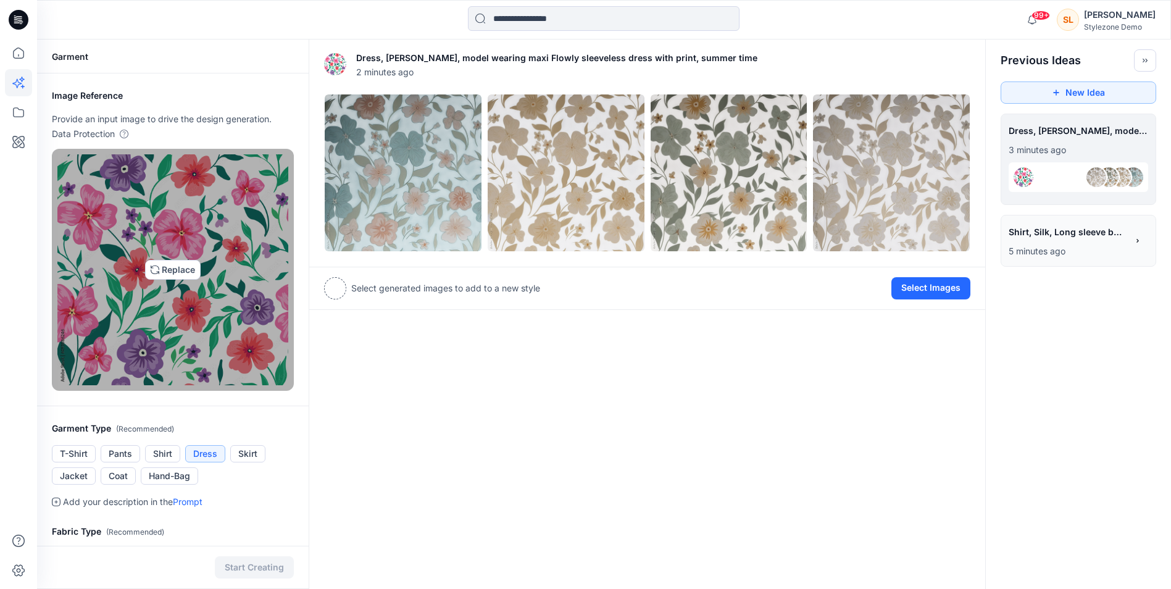
click at [186, 273] on img at bounding box center [172, 269] width 231 height 231
type input "**********"
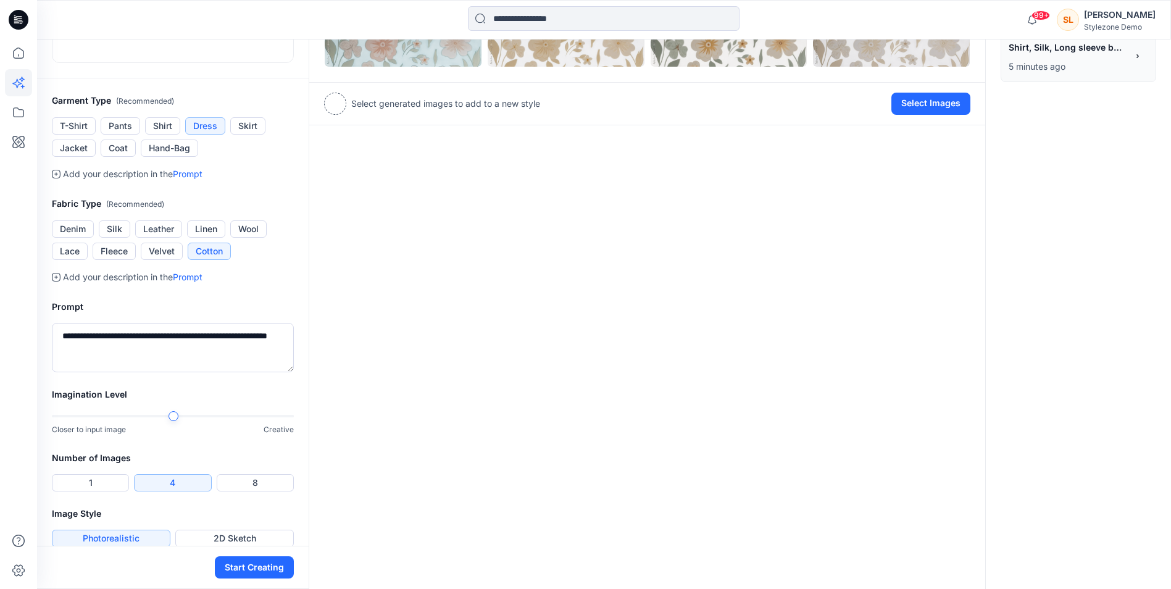
scroll to position [185, 0]
click at [72, 156] on button "Jacket" at bounding box center [74, 147] width 44 height 17
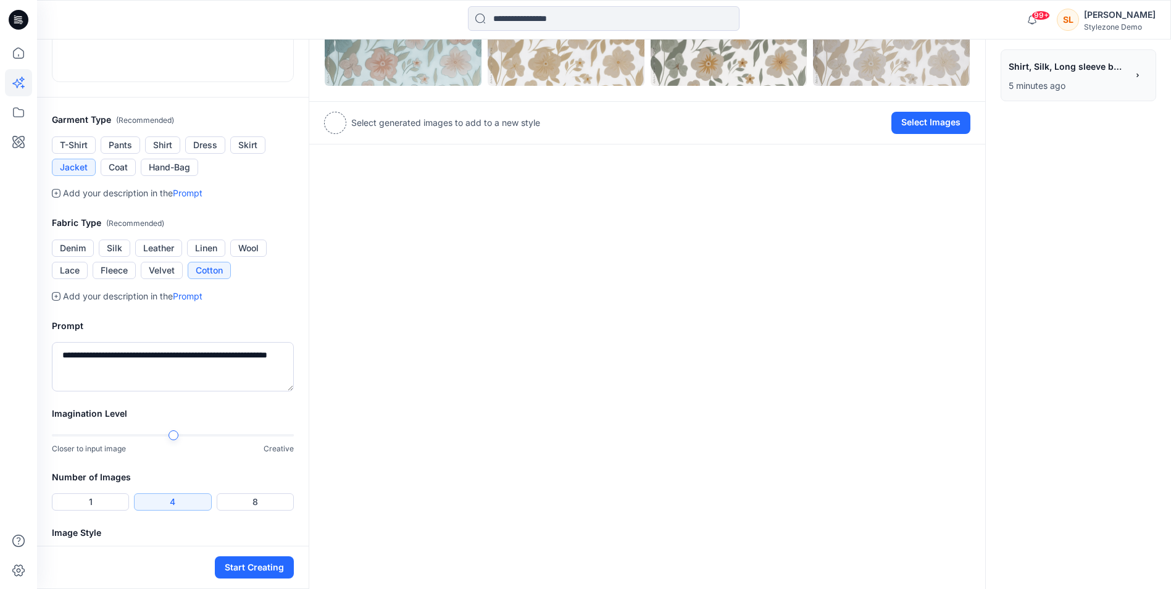
scroll to position [123, 0]
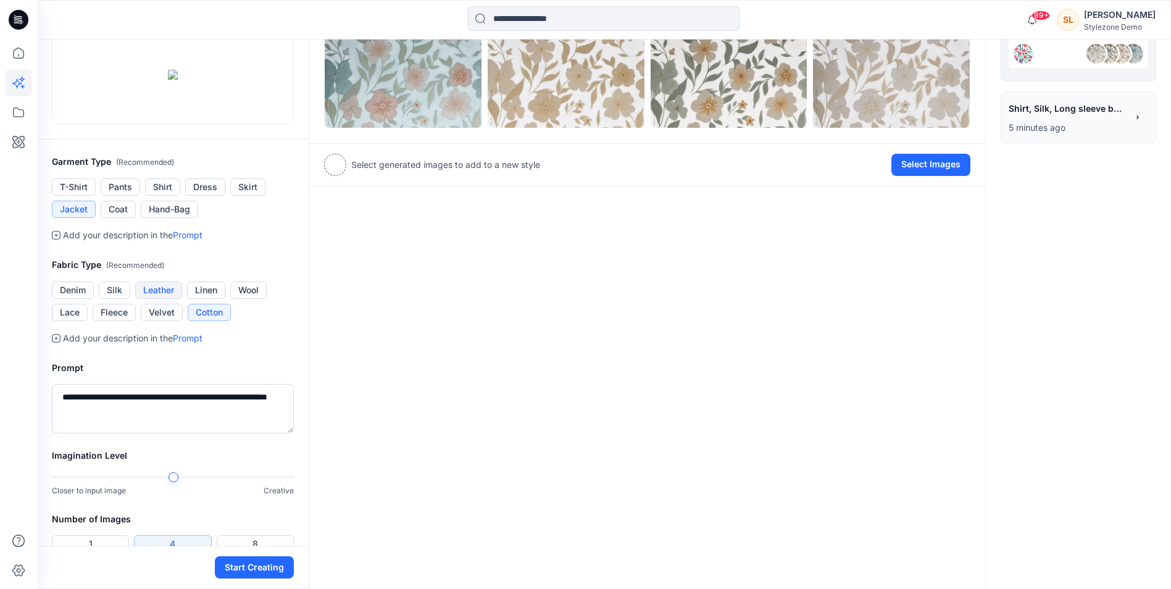
click at [170, 299] on button "Leather" at bounding box center [158, 289] width 47 height 17
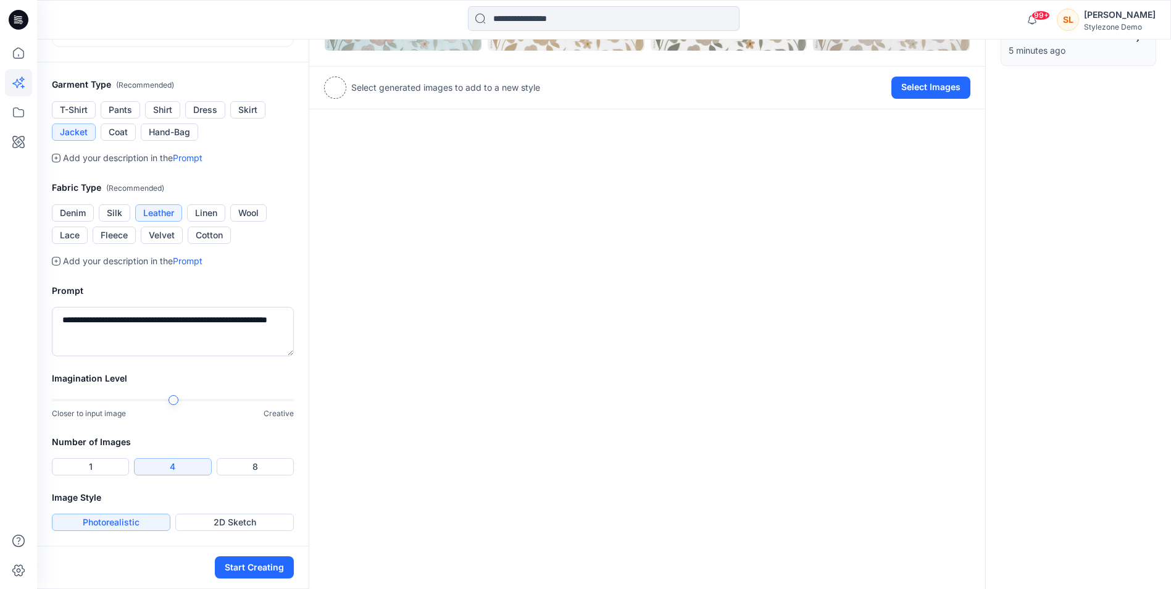
scroll to position [309, 0]
drag, startPoint x: 149, startPoint y: 377, endPoint x: 1, endPoint y: 342, distance: 152.8
click at [1, 342] on div "99+ Notifications Jagdish Sethuraman has updated W_Printed Midi Dress_Design In…" at bounding box center [585, 193] width 1171 height 789
click at [58, 265] on icon at bounding box center [56, 261] width 9 height 9
click at [201, 266] on link "Prompt" at bounding box center [188, 260] width 30 height 10
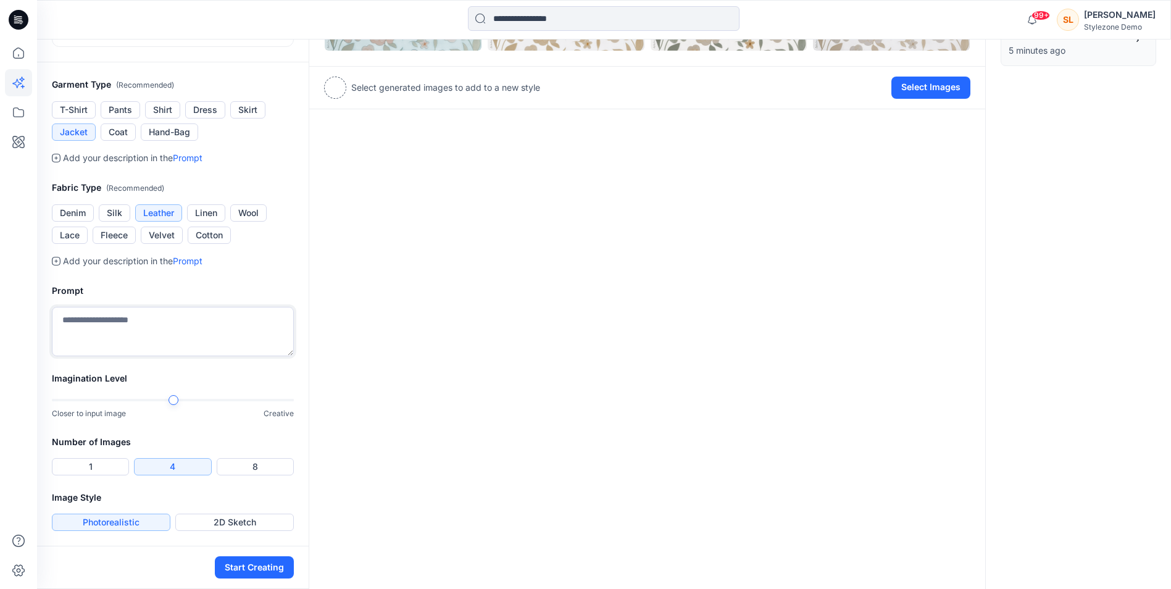
scroll to position [344, 0]
click at [157, 317] on textarea at bounding box center [173, 331] width 242 height 49
type textarea "**********"
click at [257, 567] on button "Start Creating" at bounding box center [254, 567] width 79 height 22
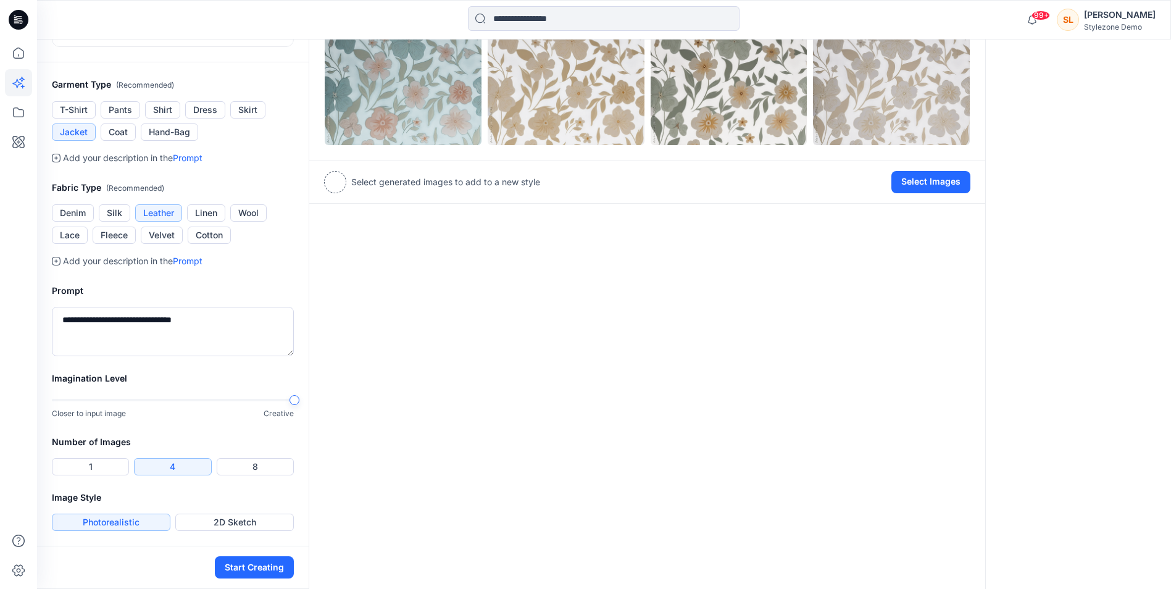
click at [306, 384] on div "Imagination Level Closer to input image Creative" at bounding box center [173, 403] width 272 height 64
click at [236, 566] on button "Start Creating" at bounding box center [254, 567] width 79 height 22
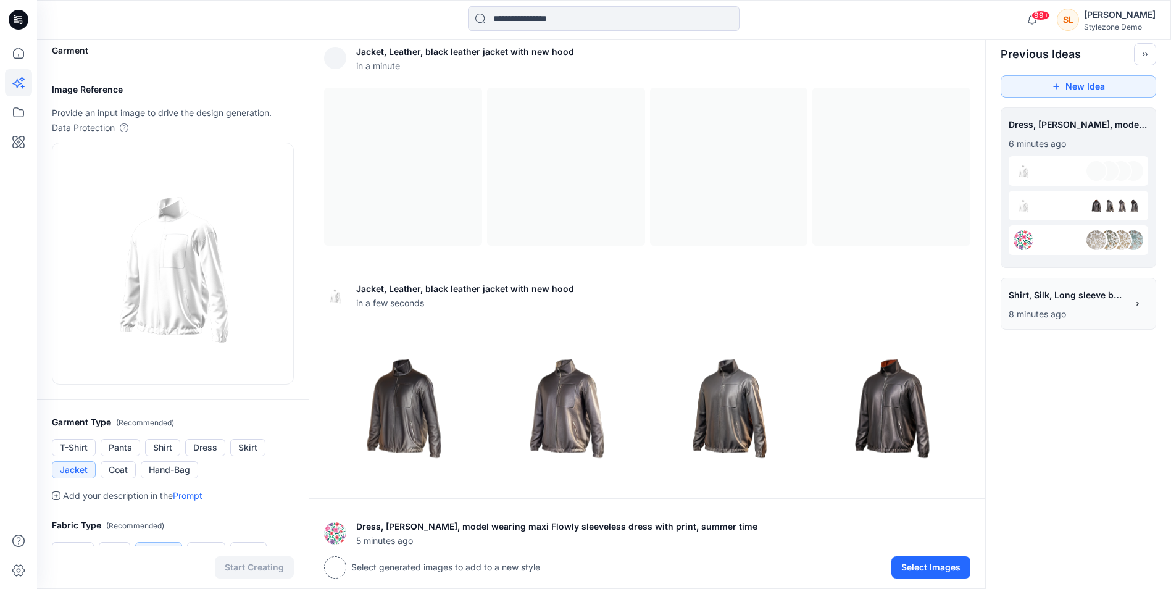
scroll to position [5, 0]
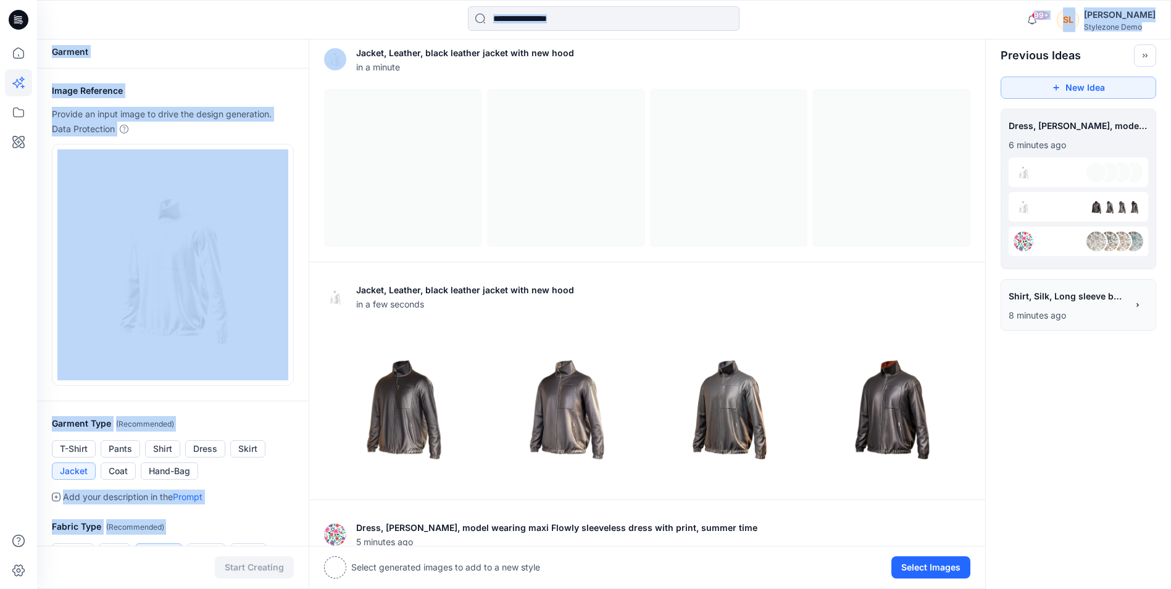
drag, startPoint x: 235, startPoint y: 565, endPoint x: 26, endPoint y: 359, distance: 293.2
click at [26, 359] on div "99+ Notifications Jagdish Sethuraman has updated W_Printed Midi Dress_Design In…" at bounding box center [585, 461] width 1171 height 932
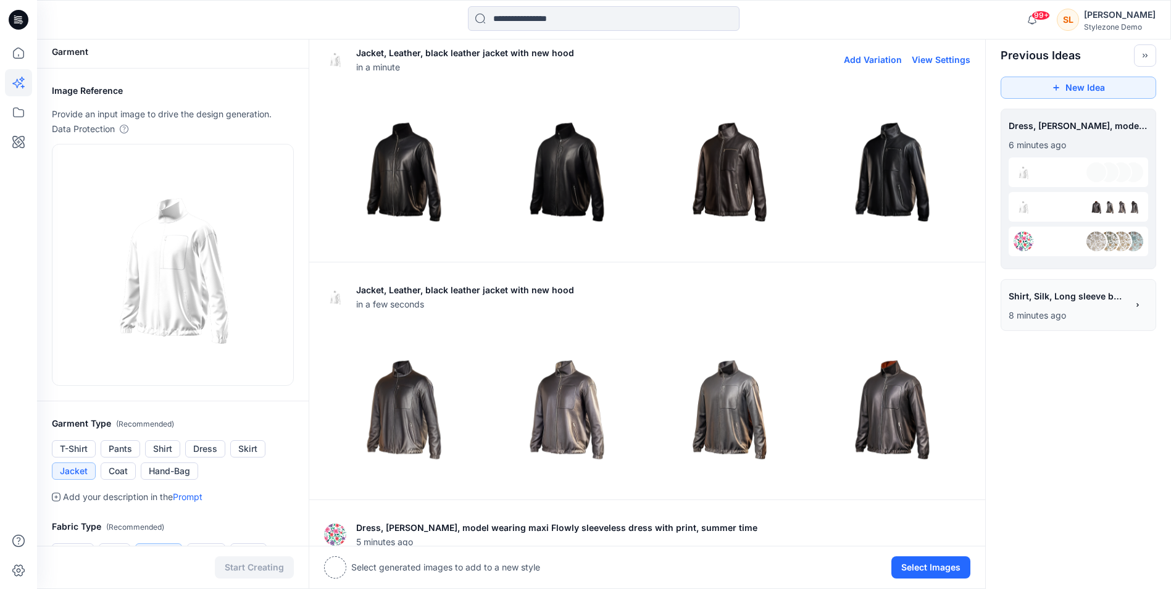
click at [448, 73] on div "Jacket, Leather, black leather jacket with new hood in a minute Add Variation V…" at bounding box center [647, 58] width 646 height 39
click at [442, 180] on img at bounding box center [403, 167] width 157 height 157
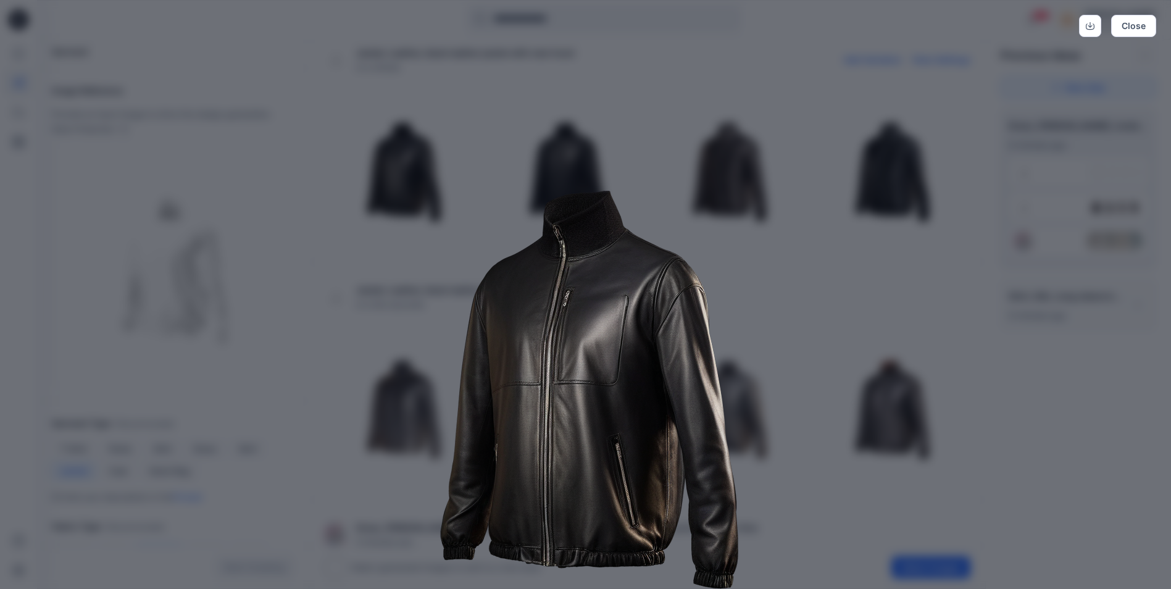
click at [753, 290] on img at bounding box center [586, 373] width 632 height 632
click at [942, 46] on div "Close" at bounding box center [585, 294] width 1171 height 589
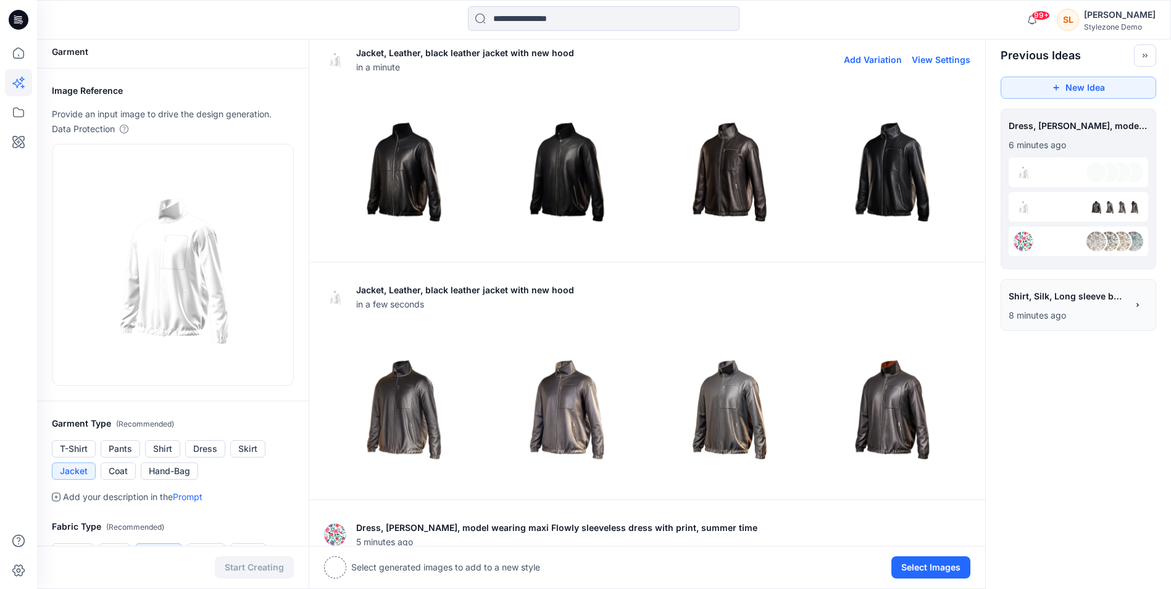
click at [568, 174] on img at bounding box center [565, 167] width 157 height 157
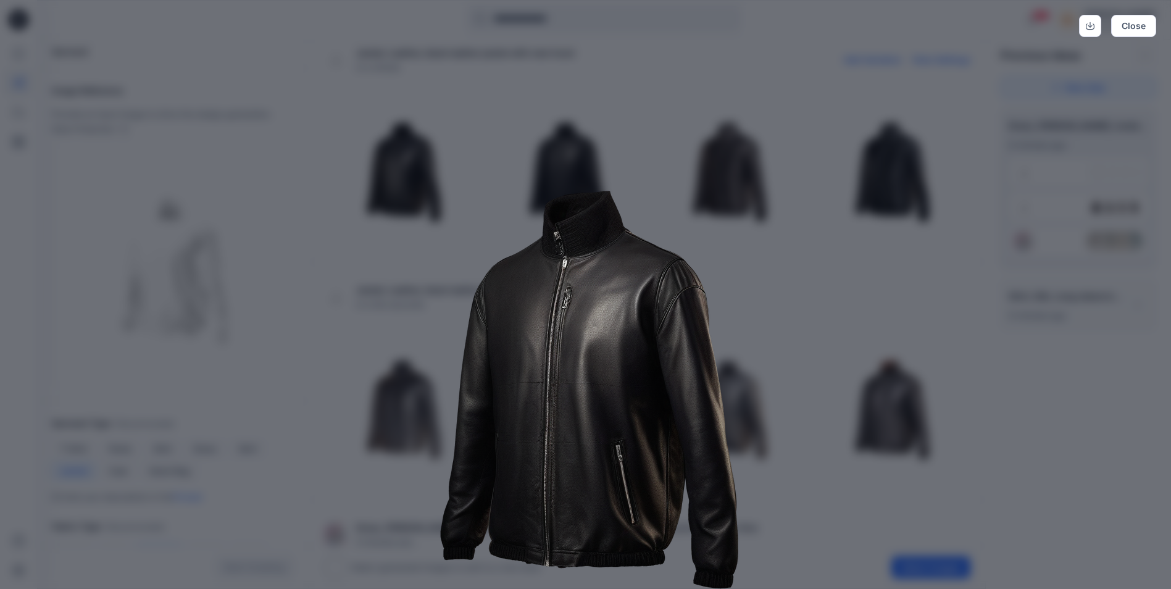
click at [805, 278] on img at bounding box center [586, 373] width 632 height 632
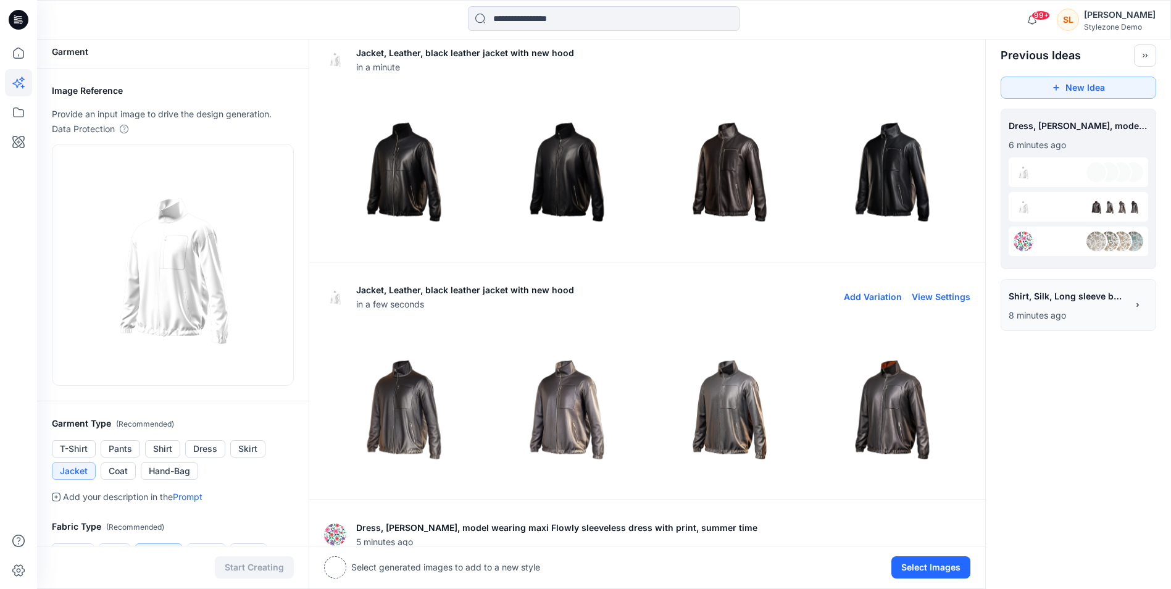
click at [740, 393] on img at bounding box center [728, 405] width 157 height 157
click at [845, 407] on img at bounding box center [891, 405] width 157 height 157
click at [553, 390] on img at bounding box center [565, 405] width 157 height 157
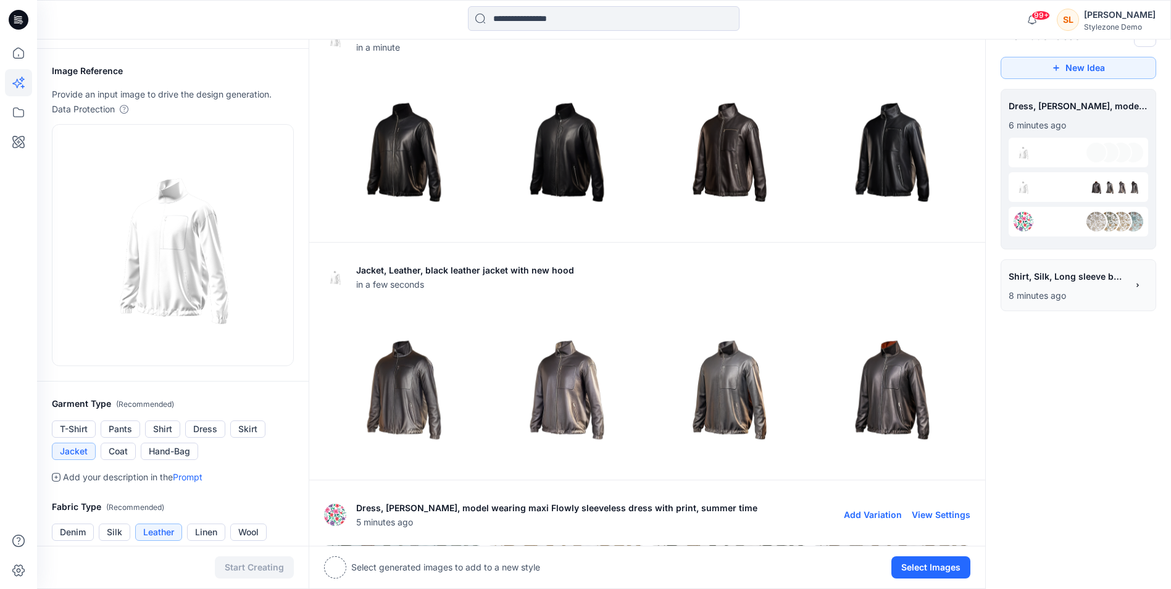
scroll to position [0, 0]
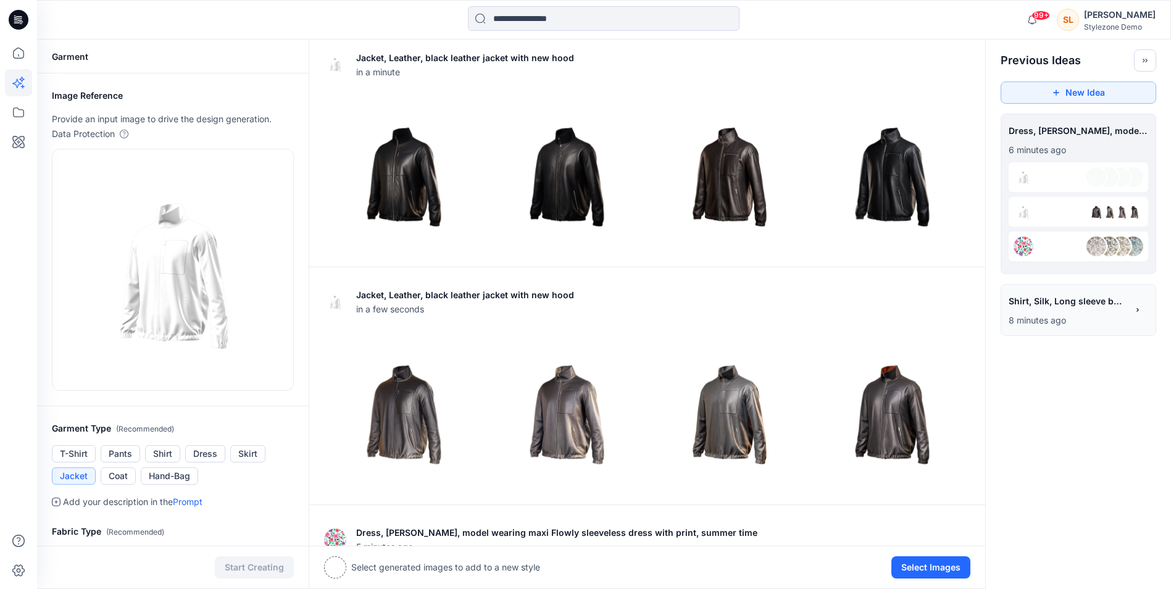
click at [1034, 313] on p "8 minutes ago" at bounding box center [1067, 320] width 118 height 15
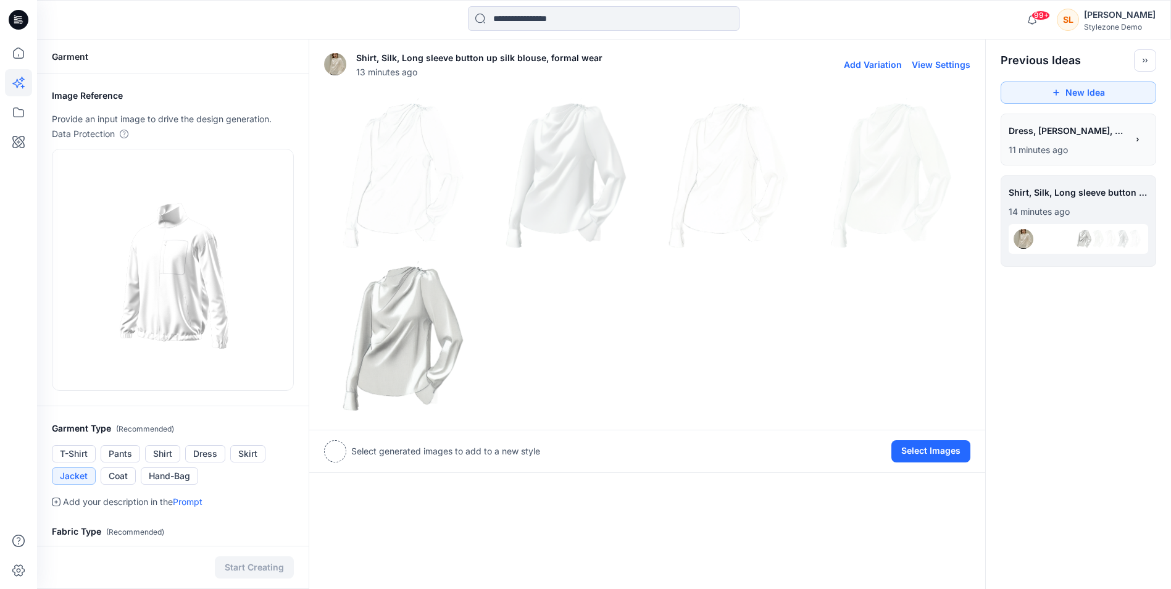
click at [410, 305] on img at bounding box center [403, 335] width 157 height 157
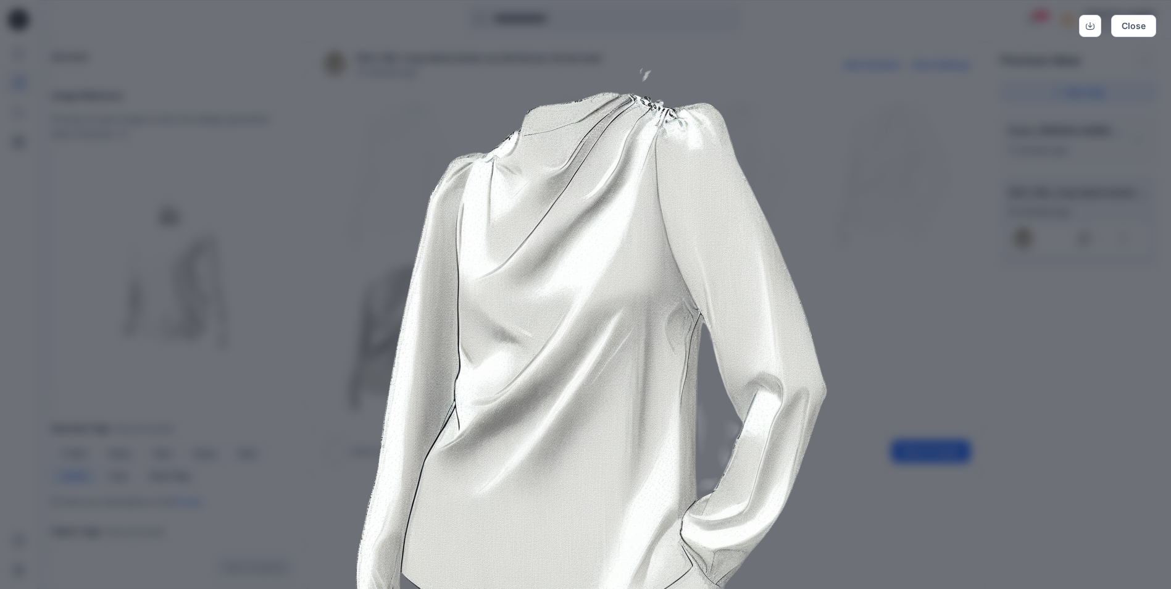
click at [792, 170] on img at bounding box center [586, 373] width 632 height 632
click at [1035, 73] on div "Close" at bounding box center [585, 294] width 1171 height 589
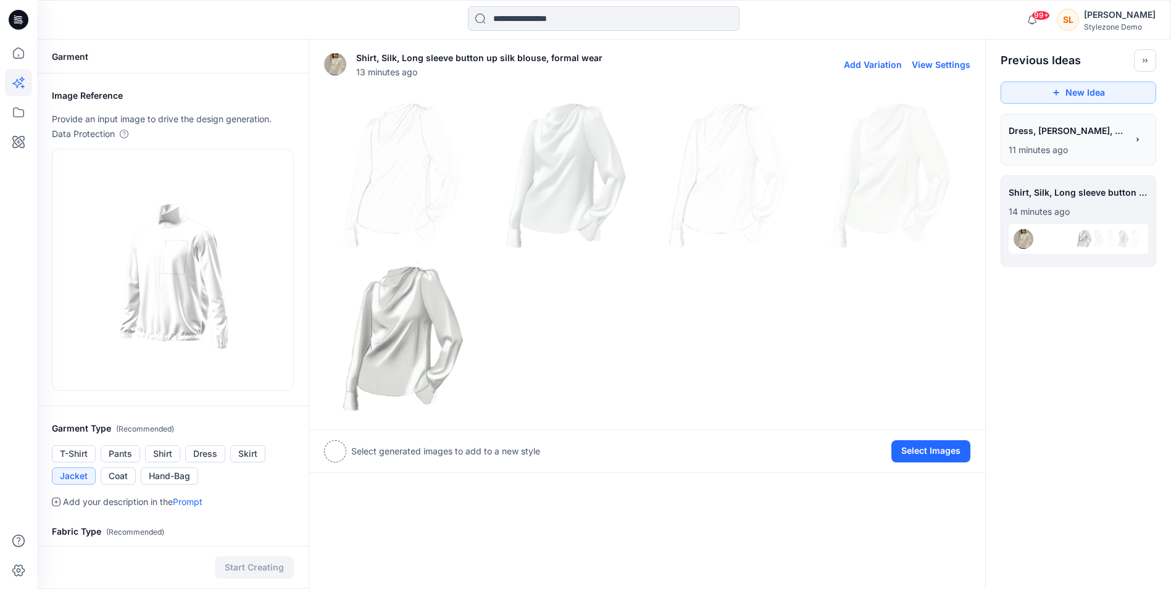
click at [738, 115] on img at bounding box center [728, 172] width 157 height 157
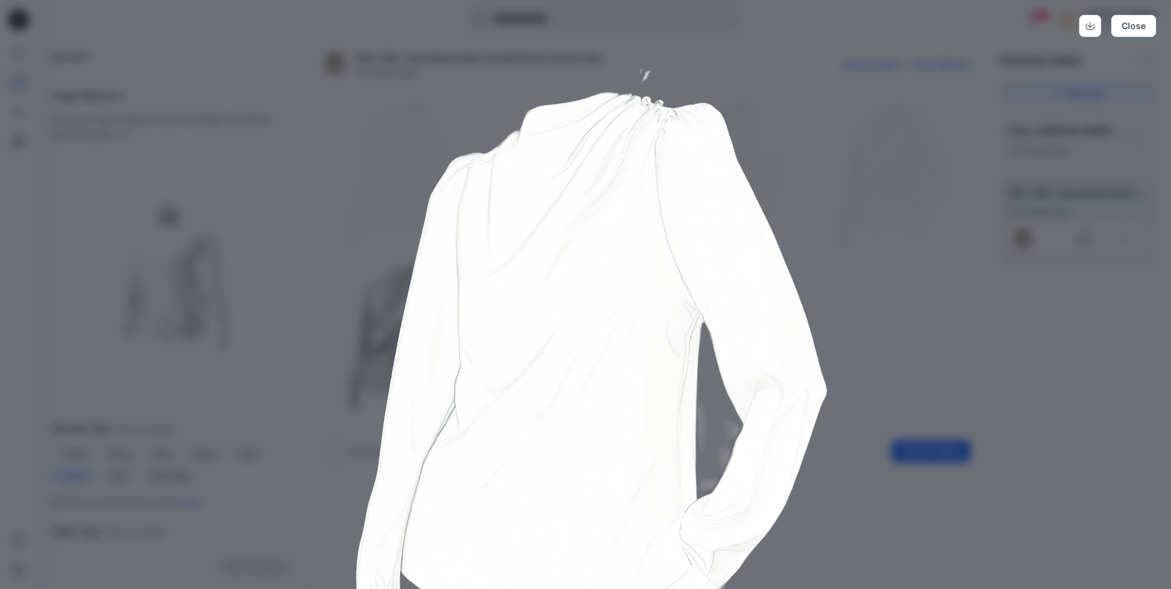
click at [805, 141] on img at bounding box center [586, 373] width 632 height 632
click at [803, 169] on img at bounding box center [586, 373] width 632 height 632
click at [906, 115] on div "Close" at bounding box center [585, 294] width 1171 height 589
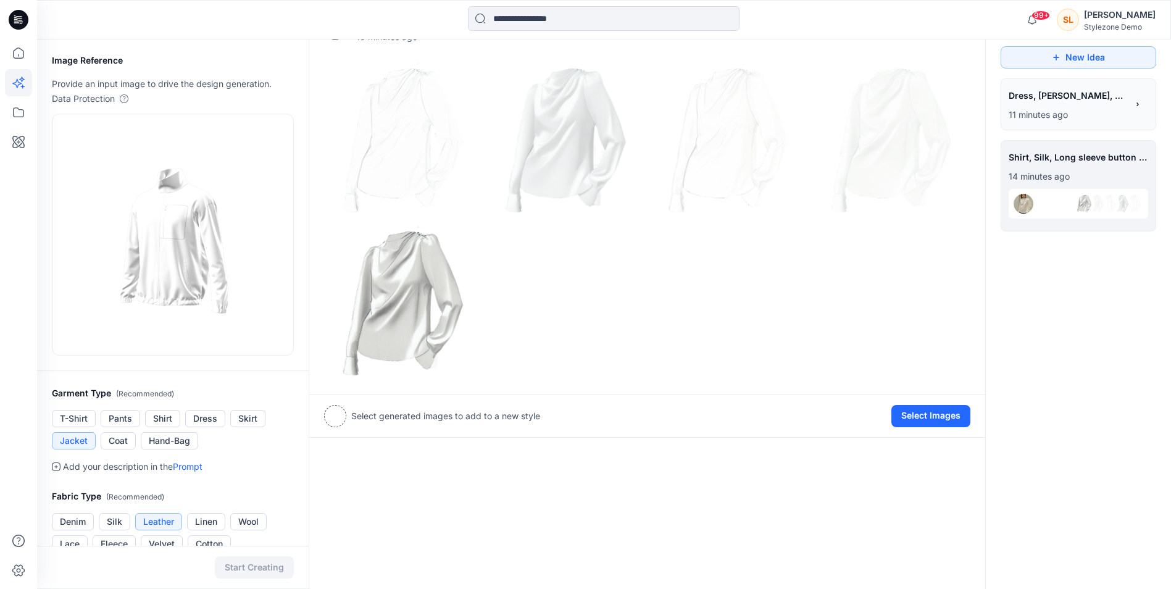
scroll to position [34, 0]
click at [367, 117] on img at bounding box center [403, 138] width 157 height 157
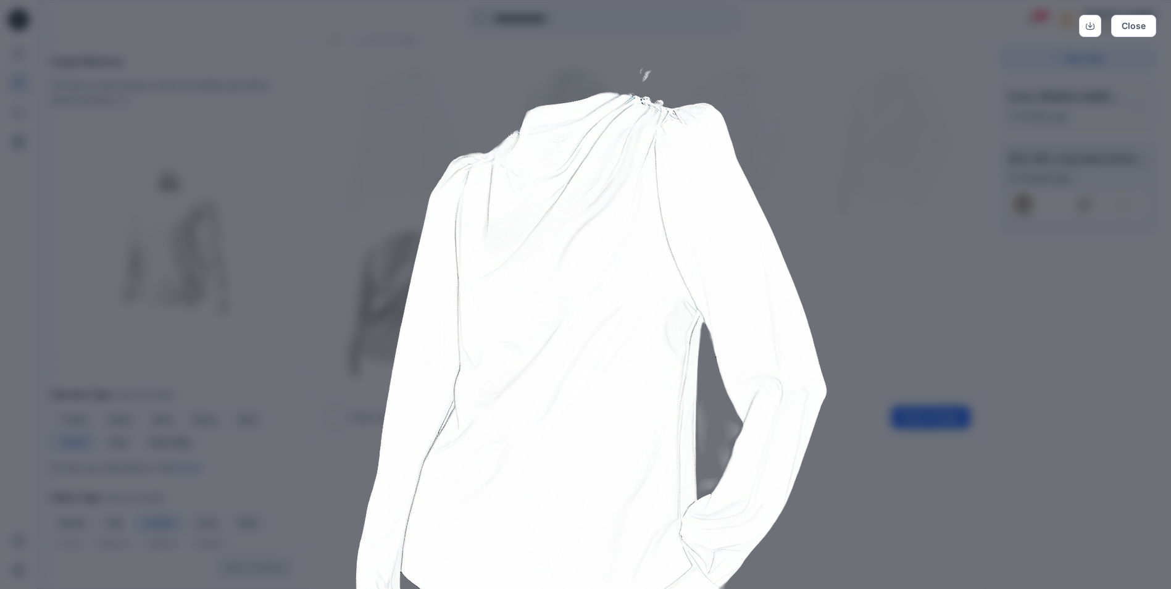
click at [378, 98] on img at bounding box center [586, 373] width 632 height 632
click at [1118, 30] on button "Close" at bounding box center [1133, 26] width 45 height 22
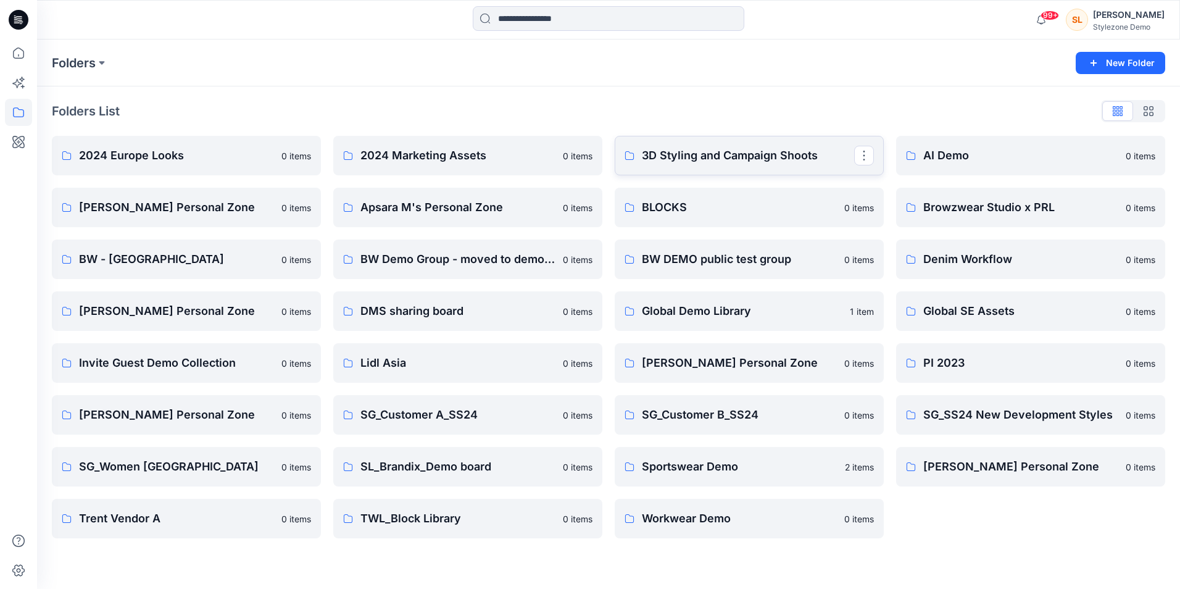
click at [757, 152] on p "3D Styling and Campaign Shoots" at bounding box center [748, 155] width 212 height 17
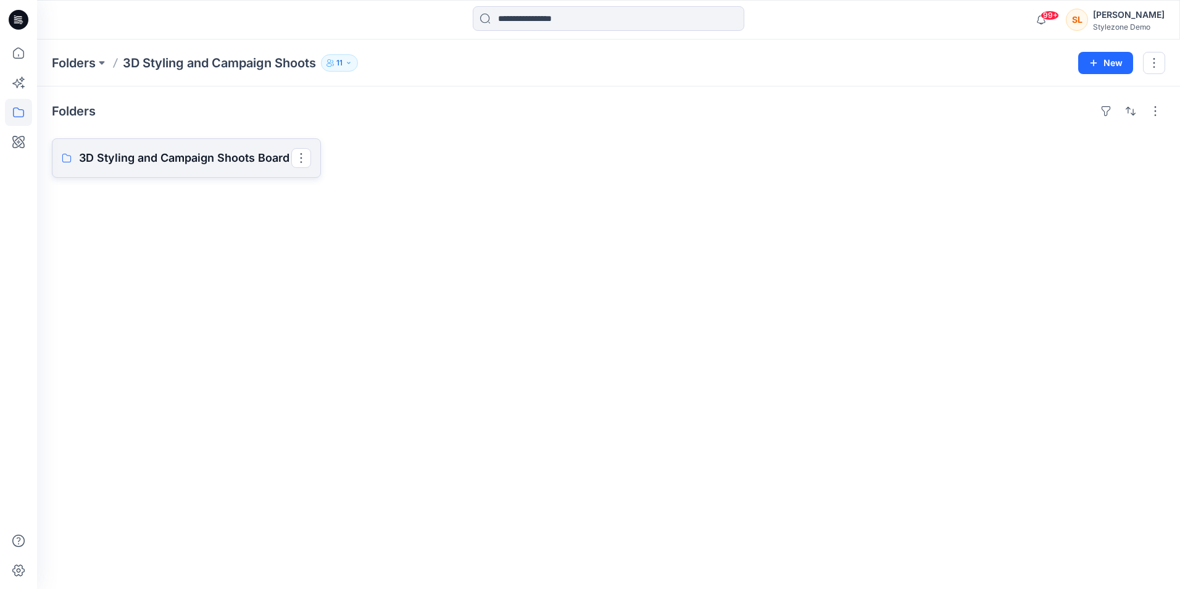
click at [278, 168] on link "3D Styling and Campaign Shoots Board" at bounding box center [186, 157] width 269 height 39
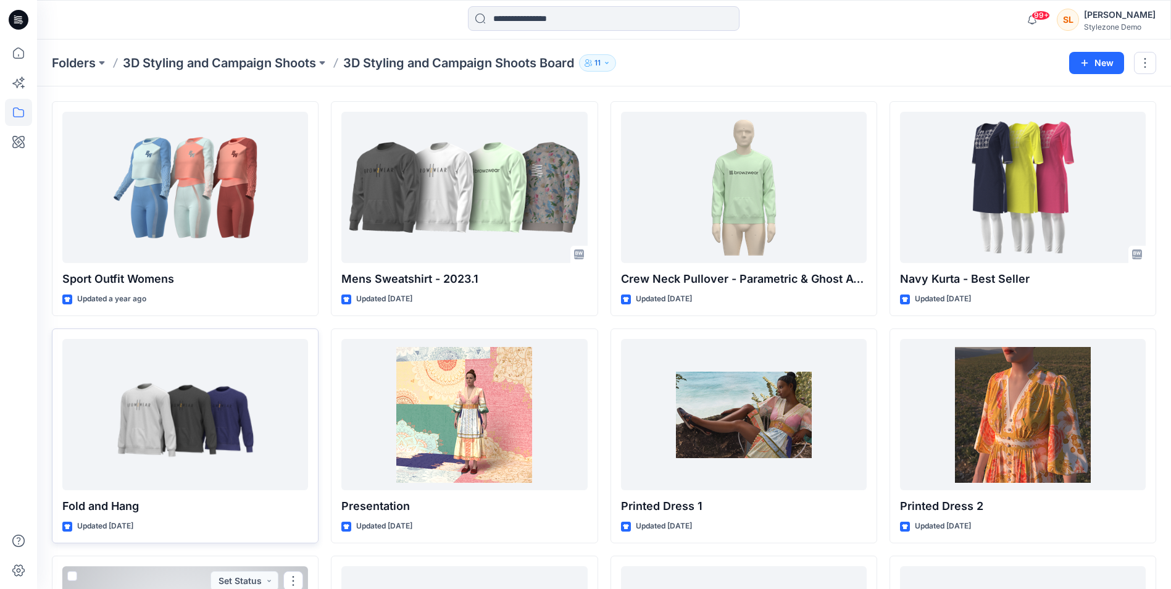
scroll to position [31, 0]
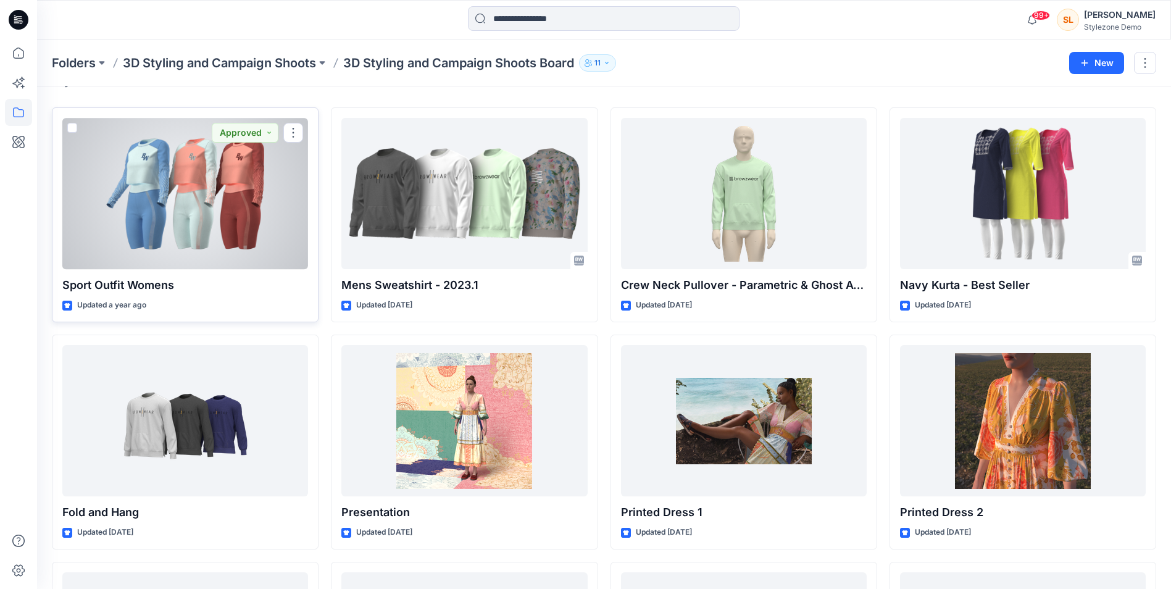
click at [270, 213] on div at bounding box center [185, 193] width 246 height 151
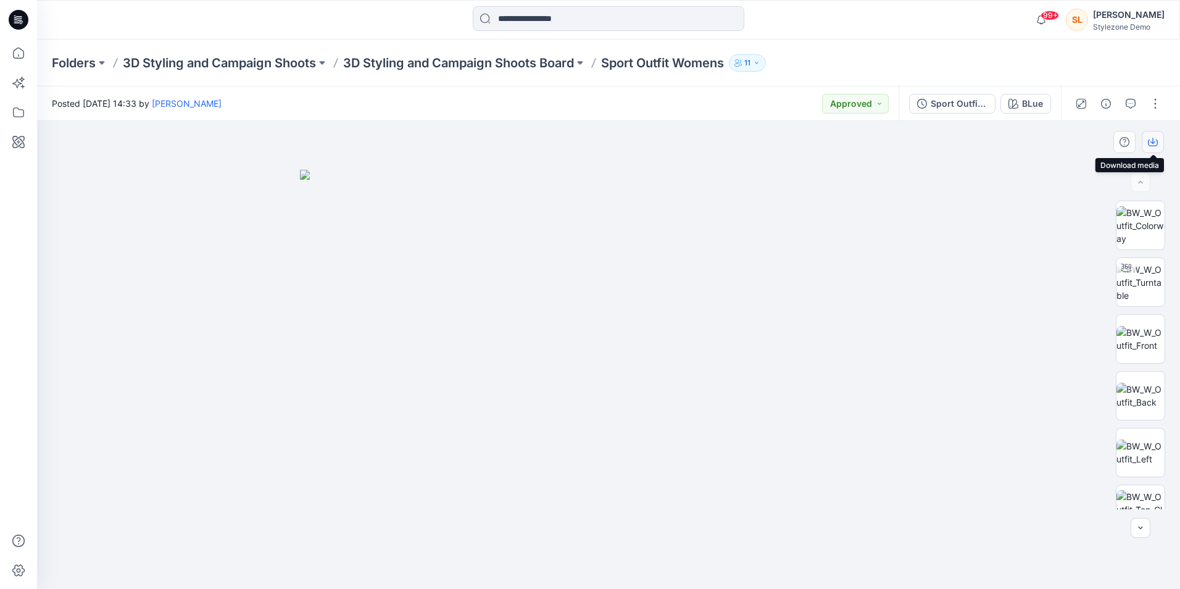
click at [1153, 147] on button "button" at bounding box center [1153, 142] width 22 height 22
click at [27, 134] on icon at bounding box center [18, 141] width 27 height 27
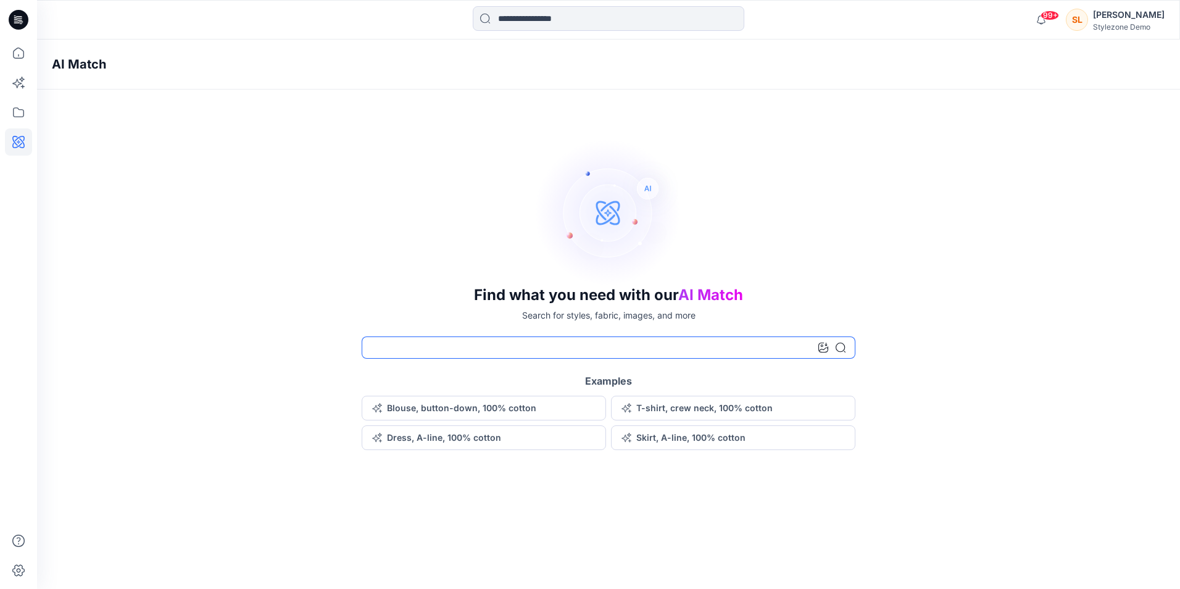
click at [486, 347] on input at bounding box center [609, 347] width 494 height 22
click at [404, 350] on input at bounding box center [609, 347] width 494 height 22
type input "******"
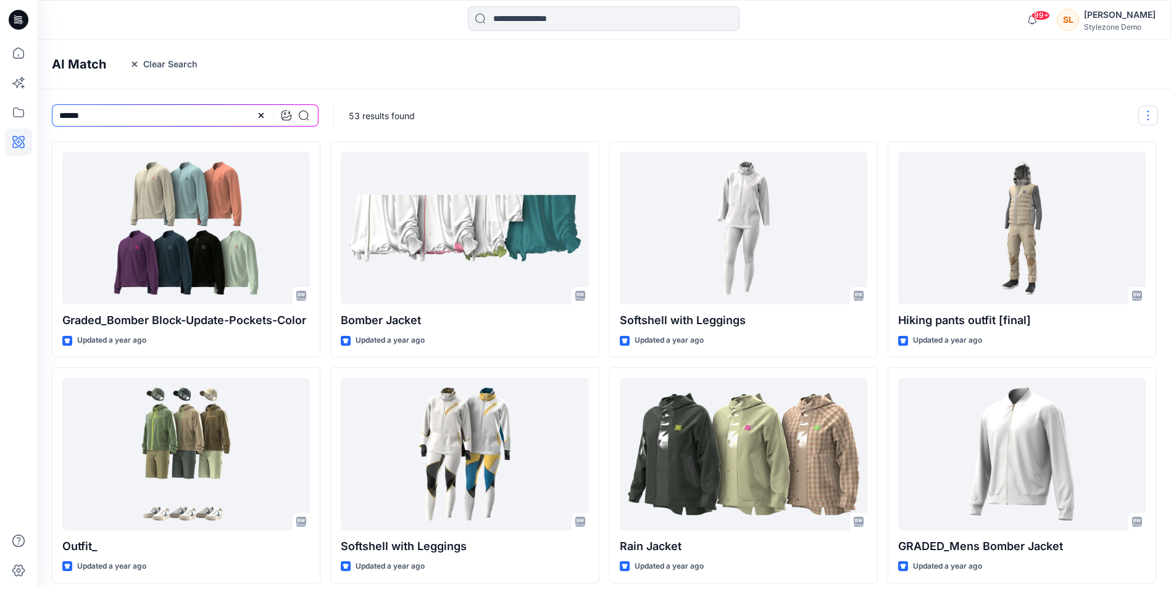
click at [1144, 110] on button "button" at bounding box center [1148, 116] width 20 height 20
click at [1021, 185] on button "Card Info" at bounding box center [982, 182] width 118 height 25
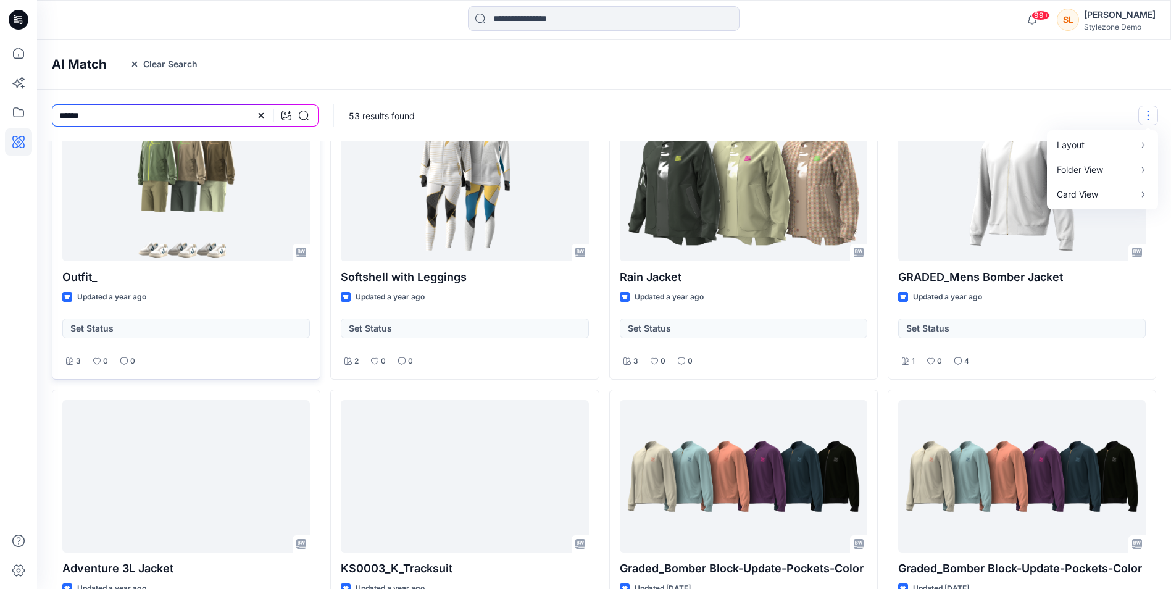
scroll to position [96, 0]
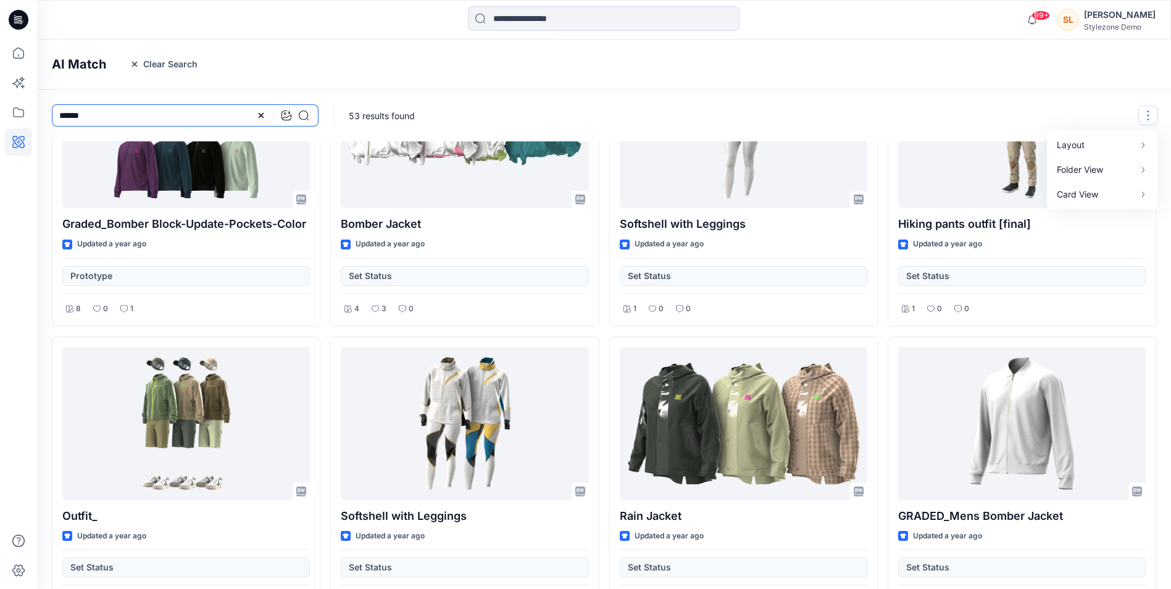
click at [83, 111] on input "******" at bounding box center [185, 115] width 267 height 22
click at [83, 112] on input "******" at bounding box center [185, 115] width 267 height 22
type input "****"
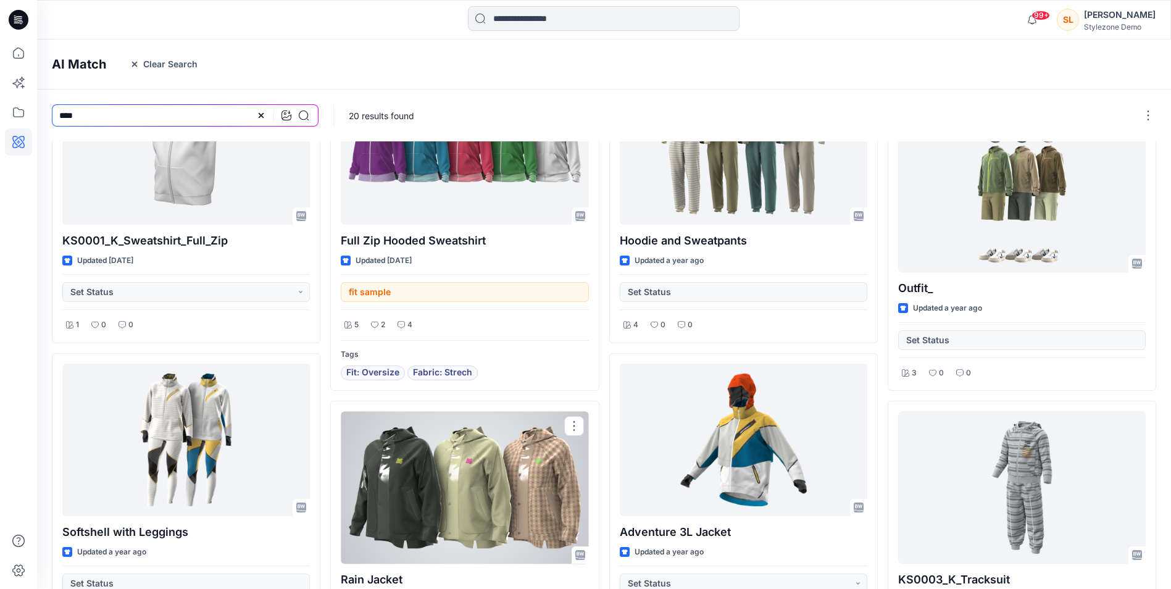
scroll to position [330, 0]
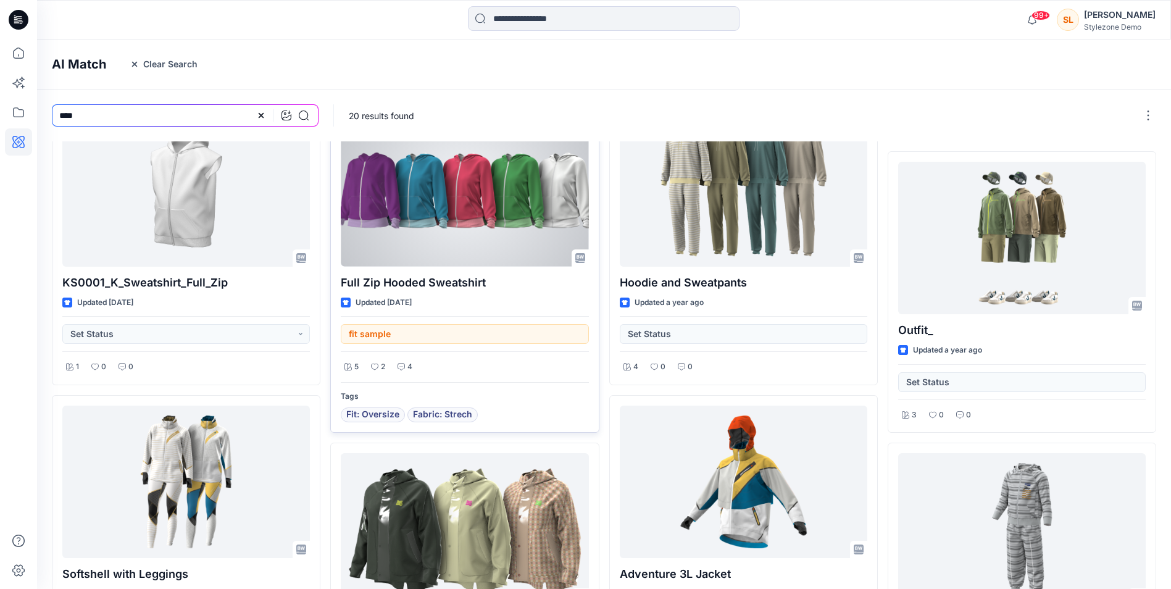
click at [387, 334] on div "fit sample" at bounding box center [464, 330] width 247 height 28
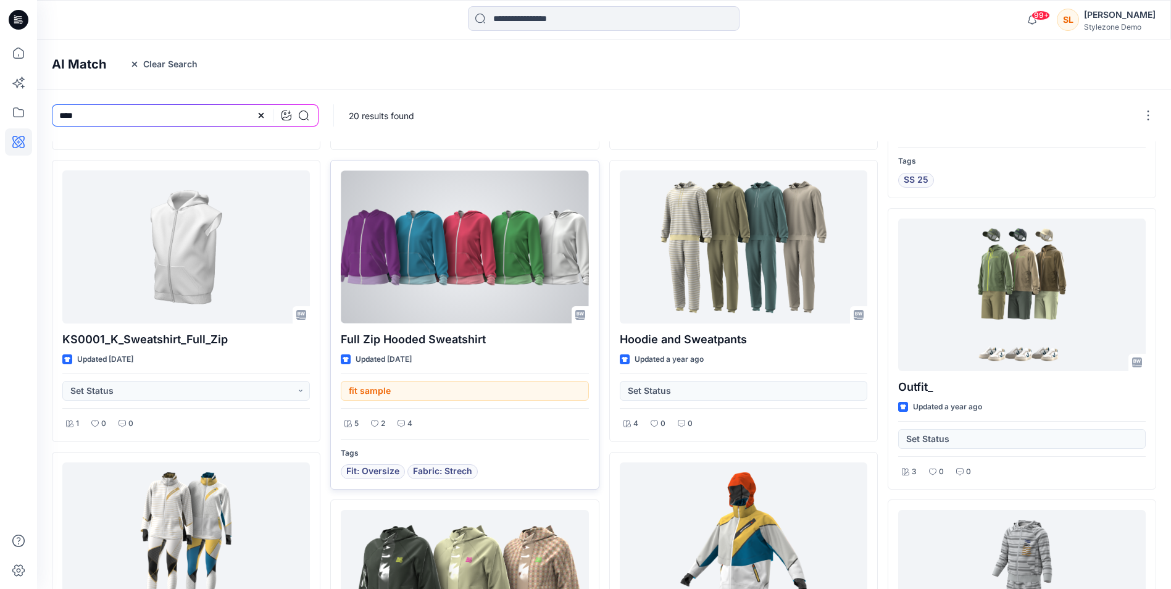
scroll to position [268, 0]
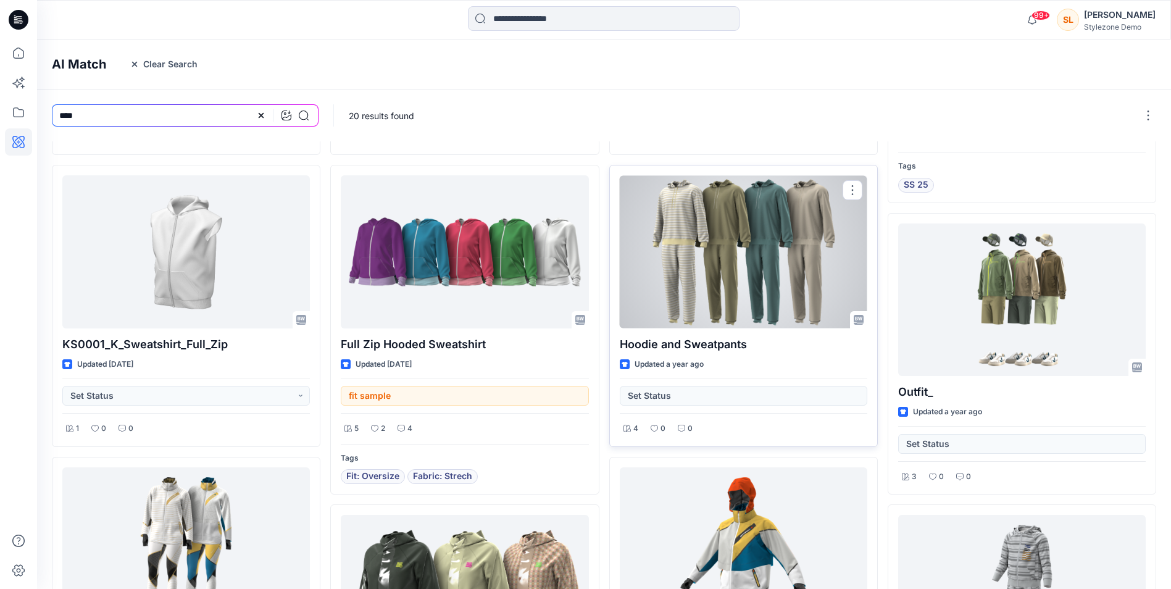
click at [630, 391] on div "Set Status" at bounding box center [743, 392] width 247 height 28
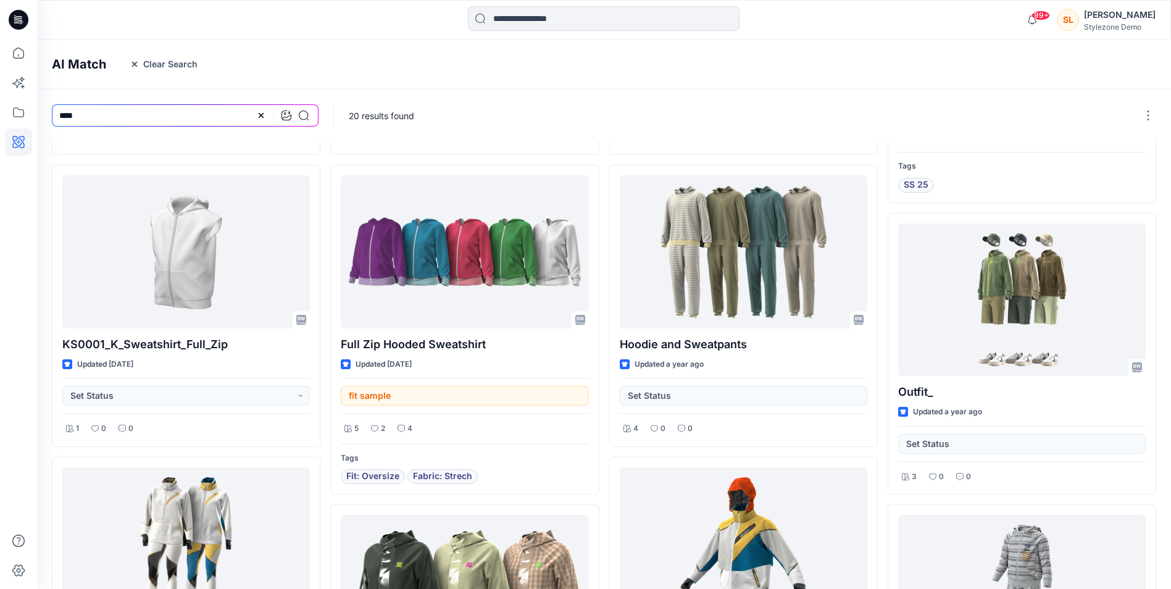
click at [1113, 10] on div "[PERSON_NAME]" at bounding box center [1120, 14] width 72 height 15
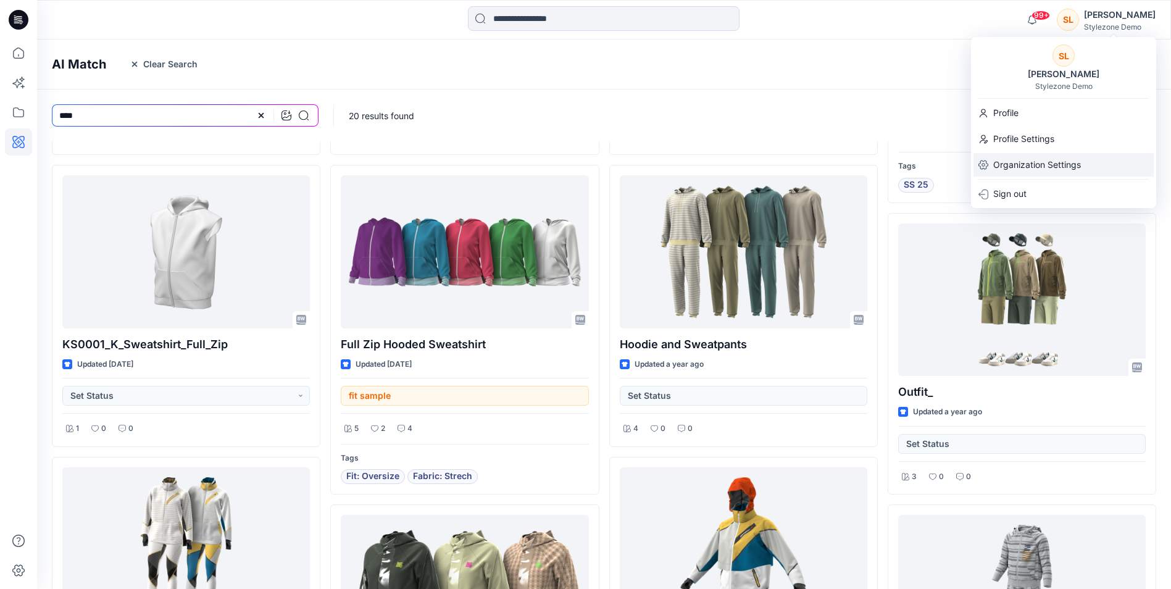
click at [1050, 167] on p "Organization Settings" at bounding box center [1037, 164] width 88 height 23
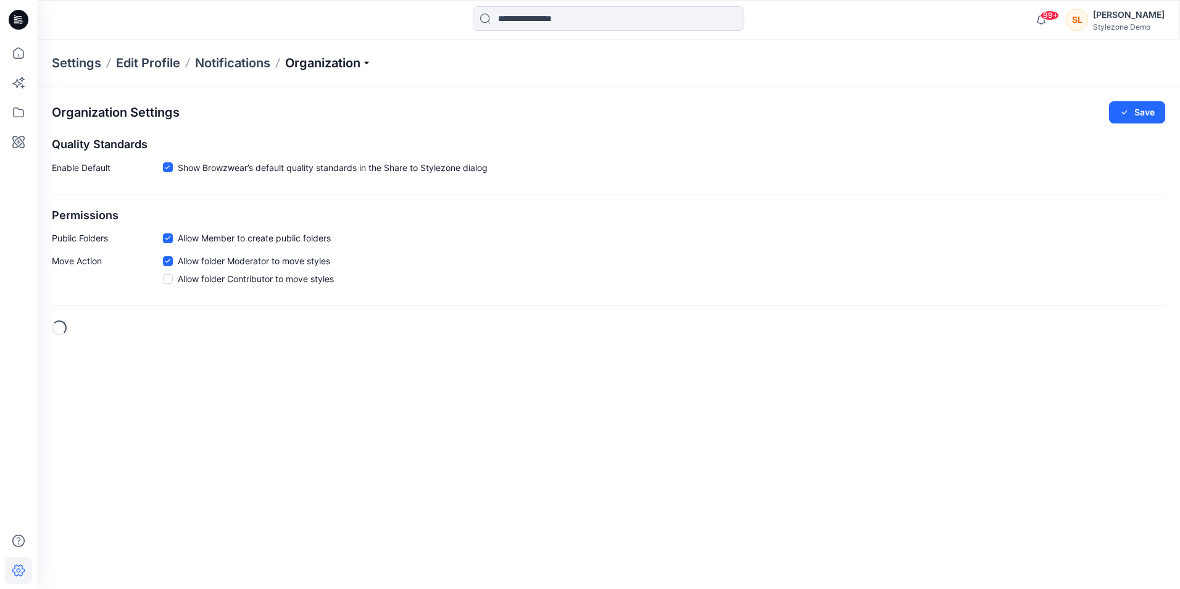
click at [297, 65] on p "Organization" at bounding box center [328, 62] width 86 height 17
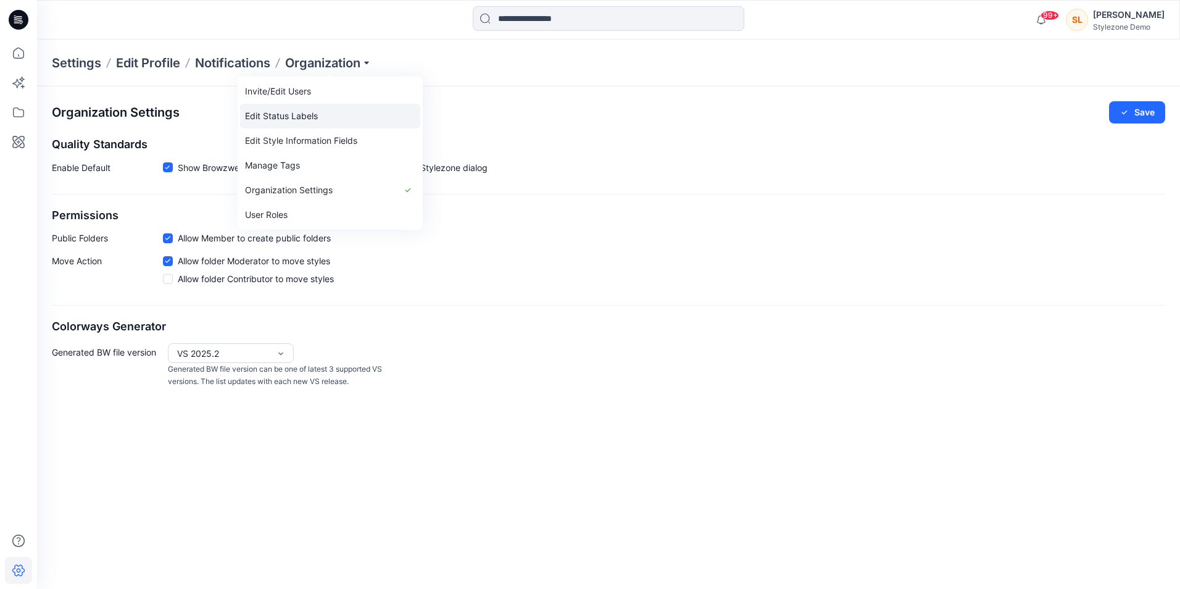
click at [294, 118] on link "Edit Status Labels" at bounding box center [330, 116] width 180 height 25
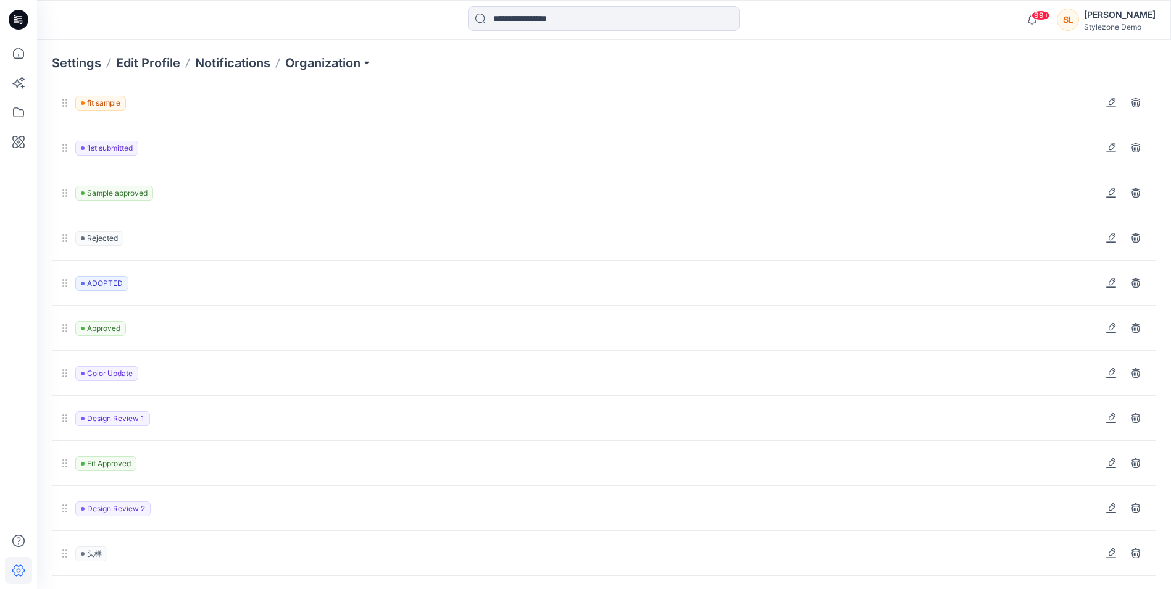
scroll to position [432, 0]
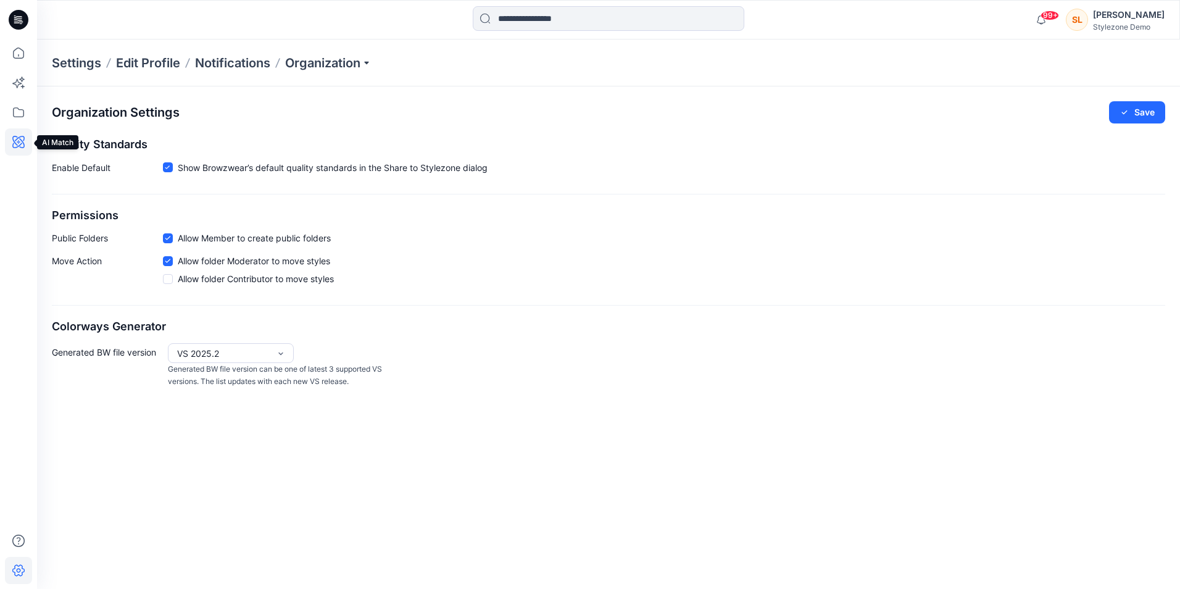
click at [24, 144] on icon at bounding box center [18, 142] width 12 height 12
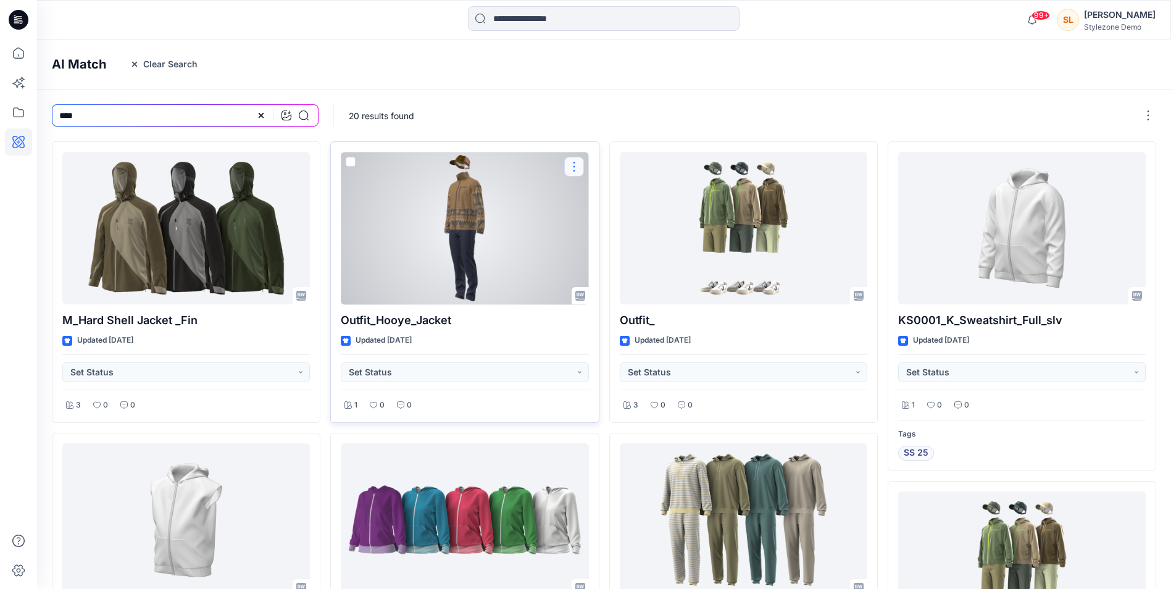
click at [571, 160] on button "button" at bounding box center [574, 167] width 20 height 20
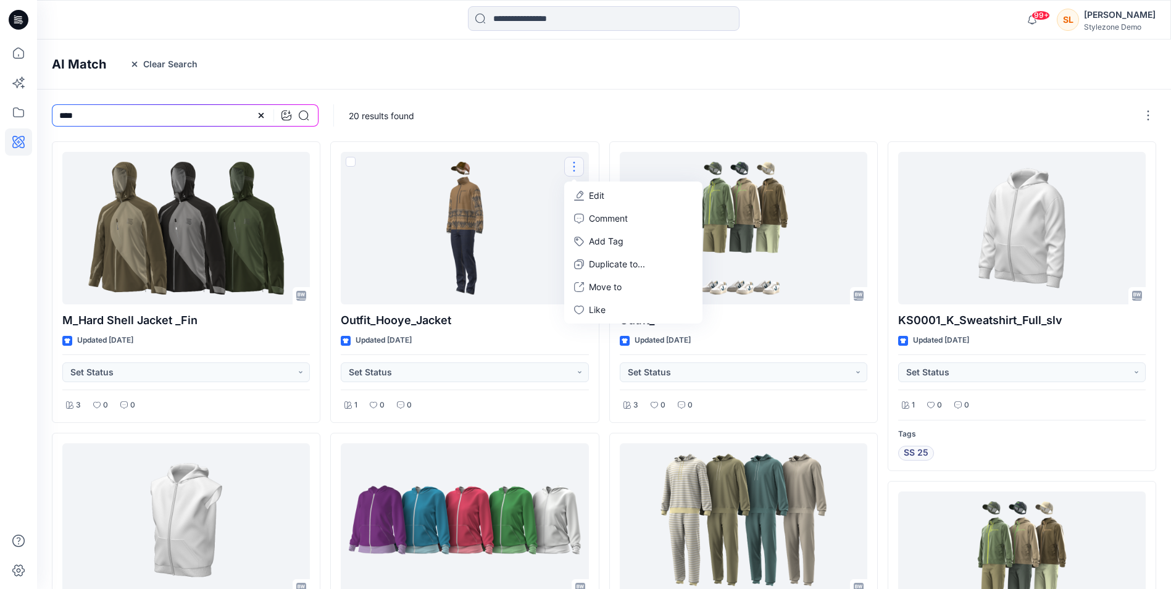
click at [593, 110] on div "20 results found" at bounding box center [753, 115] width 839 height 52
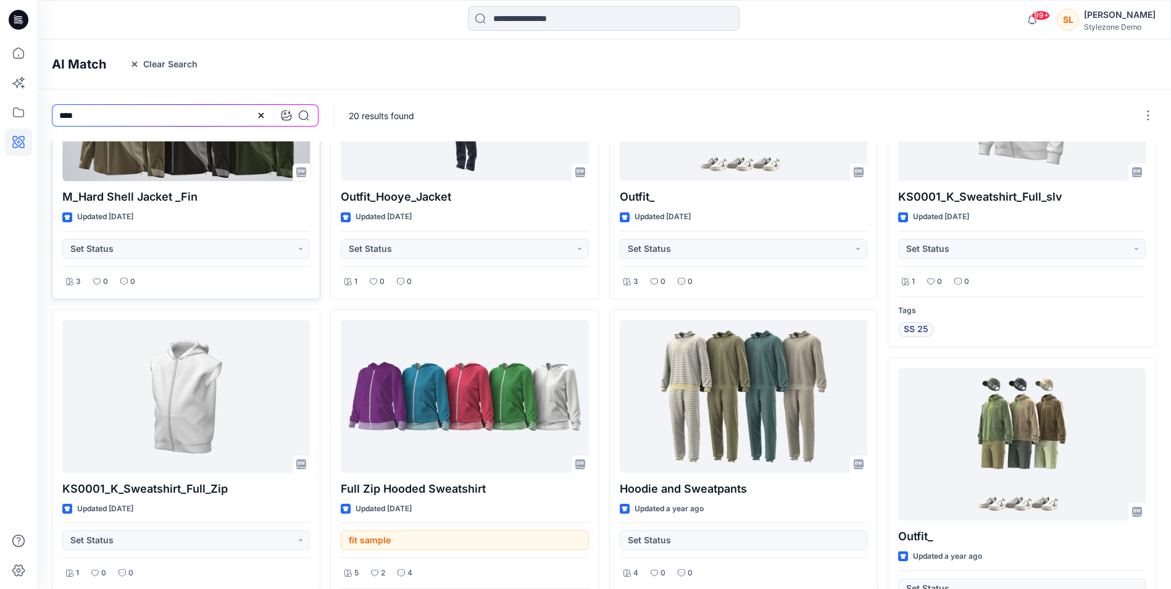
scroll to position [185, 0]
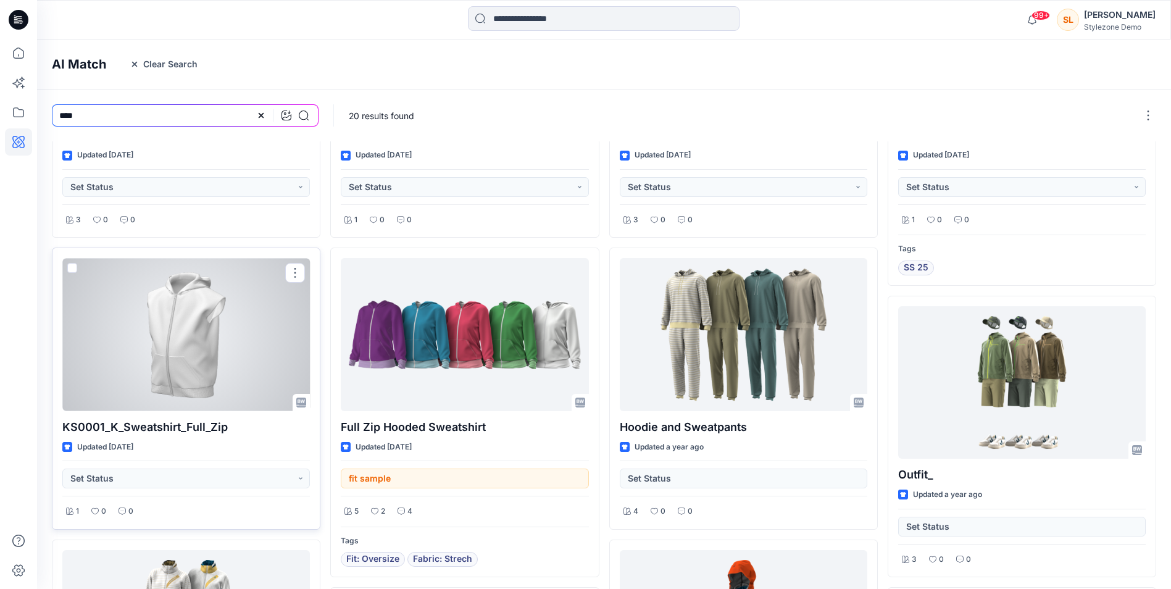
click at [267, 349] on div at bounding box center [185, 334] width 247 height 152
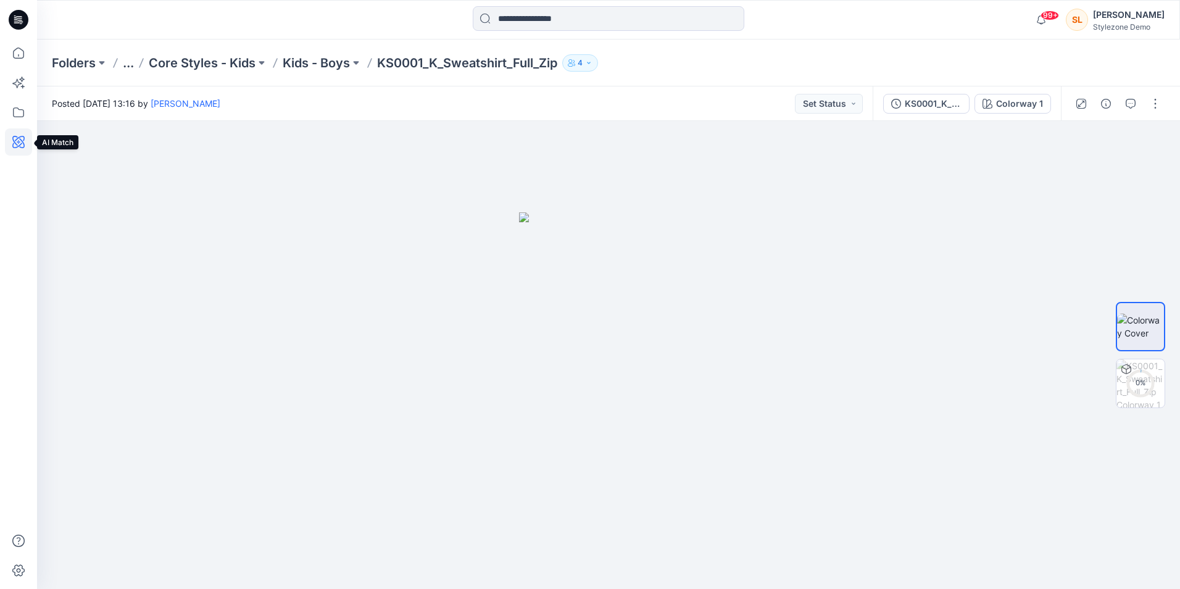
click at [25, 143] on icon at bounding box center [18, 141] width 27 height 27
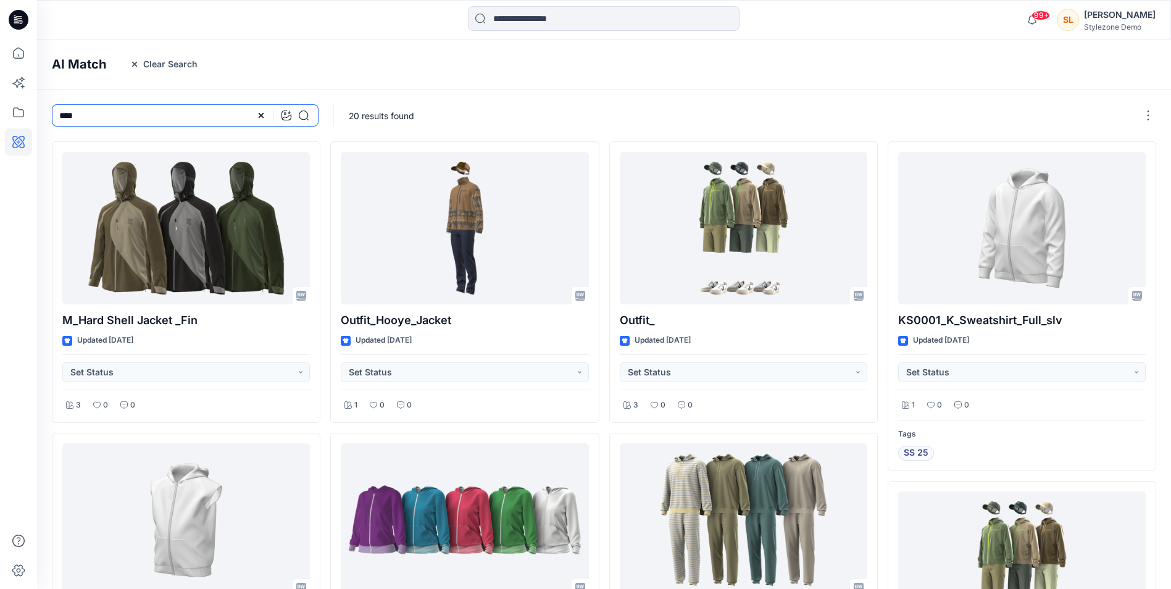
click at [157, 118] on input "****" at bounding box center [185, 115] width 267 height 22
type input "*"
click at [289, 114] on icon at bounding box center [286, 115] width 10 height 10
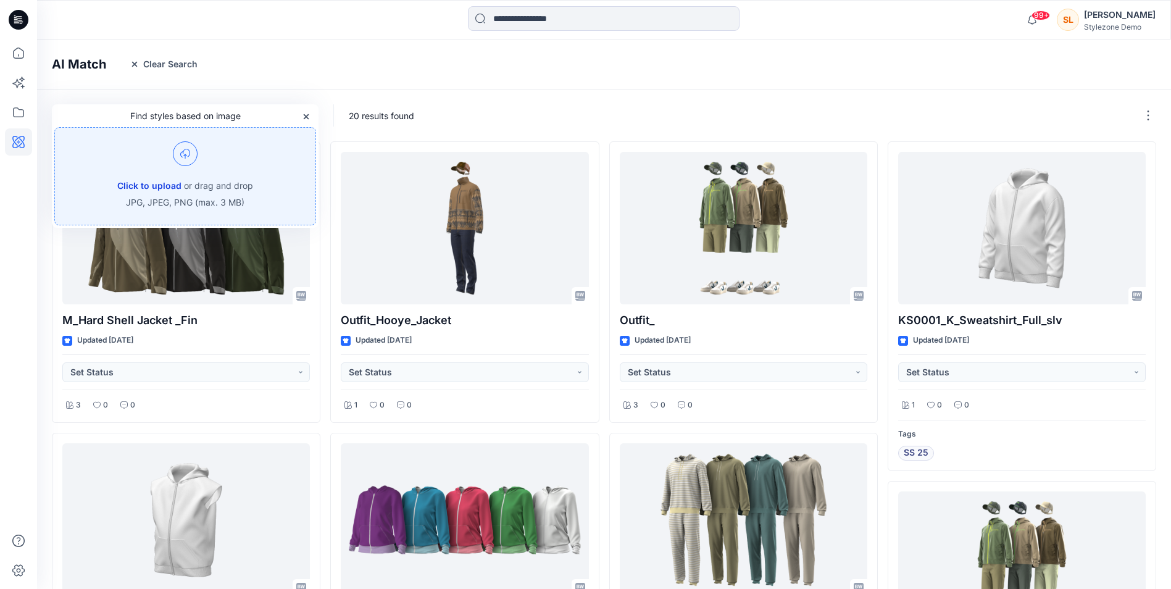
click at [165, 180] on button "Click to upload" at bounding box center [149, 185] width 64 height 15
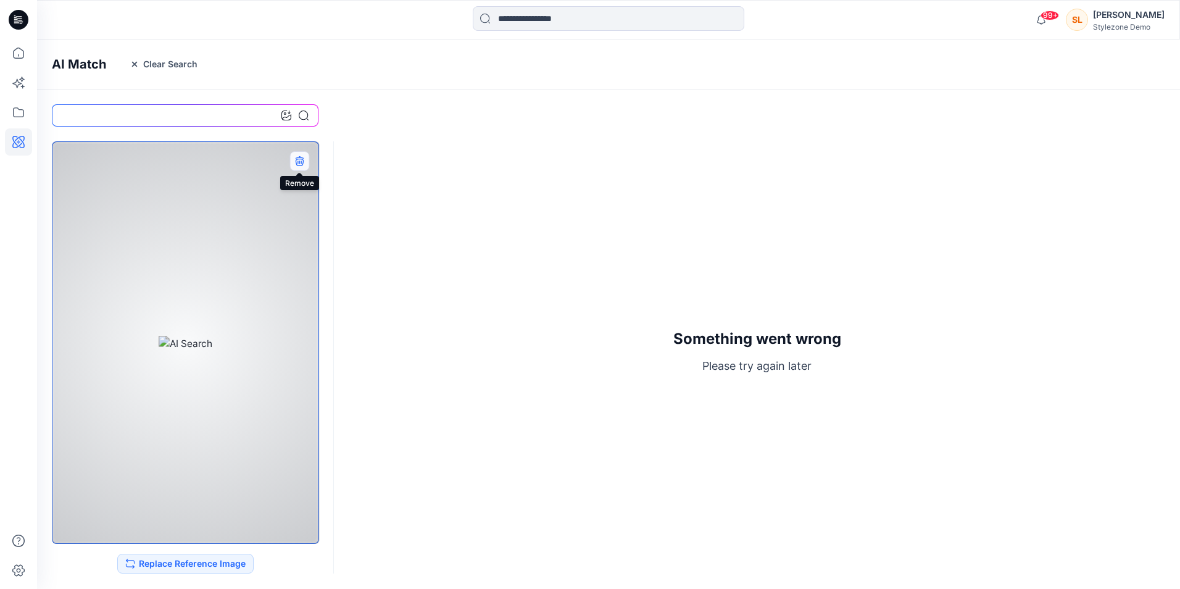
click at [306, 161] on button "button" at bounding box center [299, 161] width 20 height 20
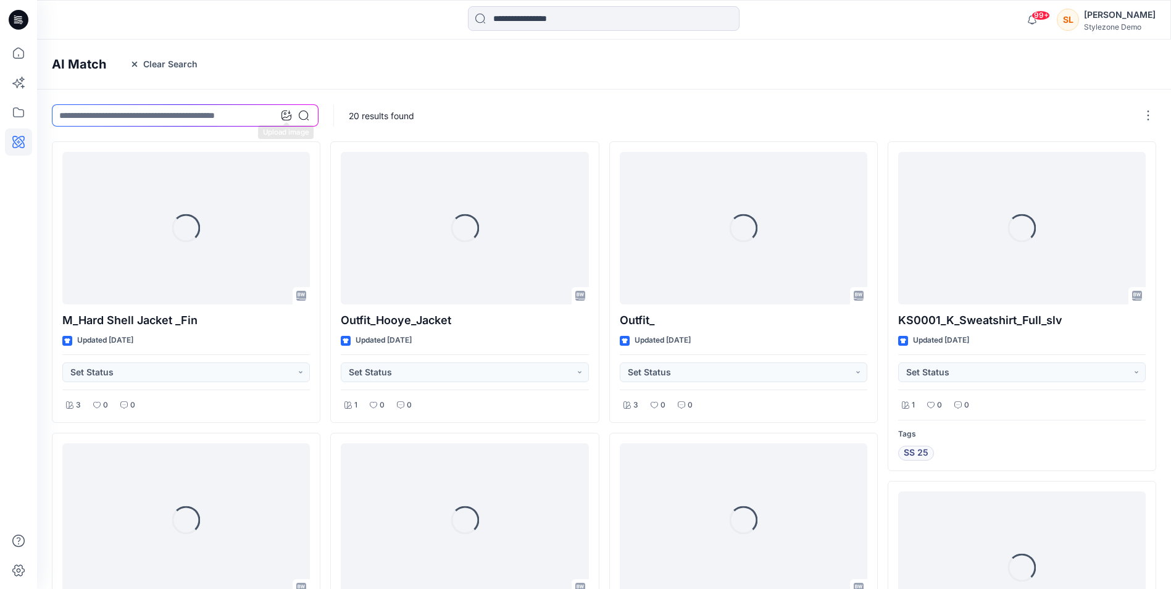
click at [284, 112] on icon at bounding box center [286, 115] width 10 height 10
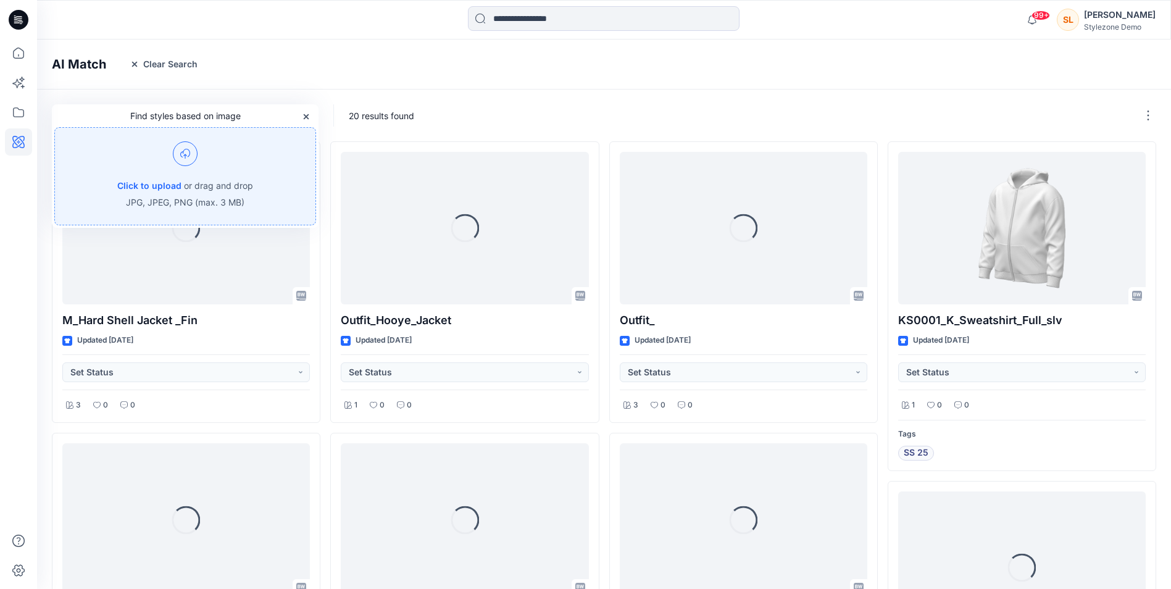
click at [244, 176] on div "Click to upload or drag and drop JPG, JPEG, PNG (max. 3 MB)" at bounding box center [185, 176] width 262 height 98
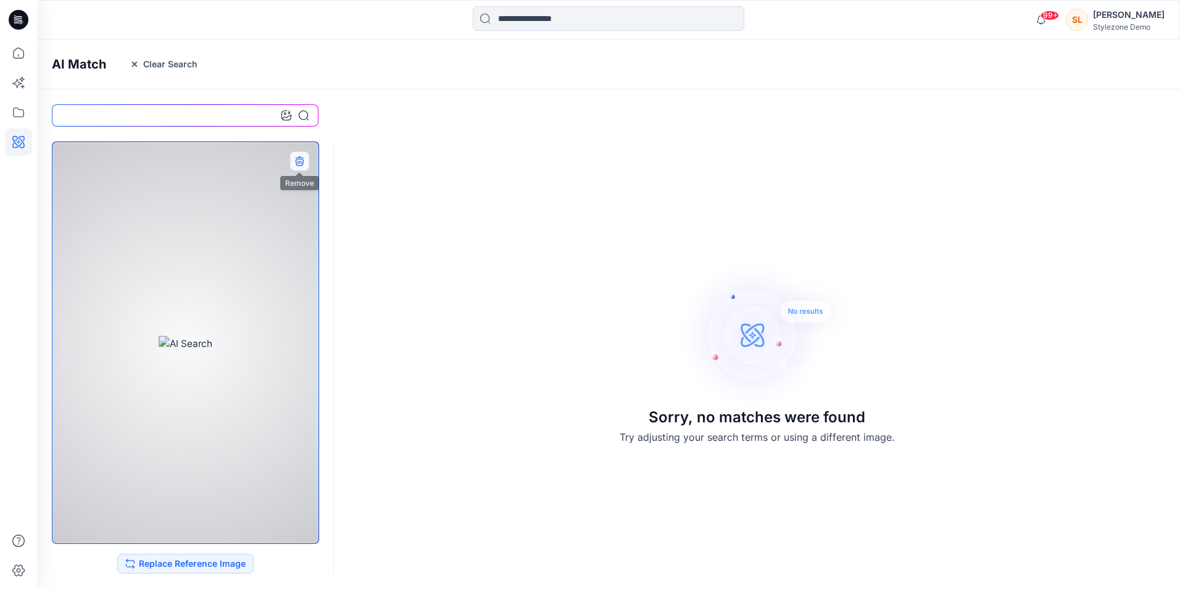
click at [297, 164] on icon "button" at bounding box center [299, 160] width 8 height 8
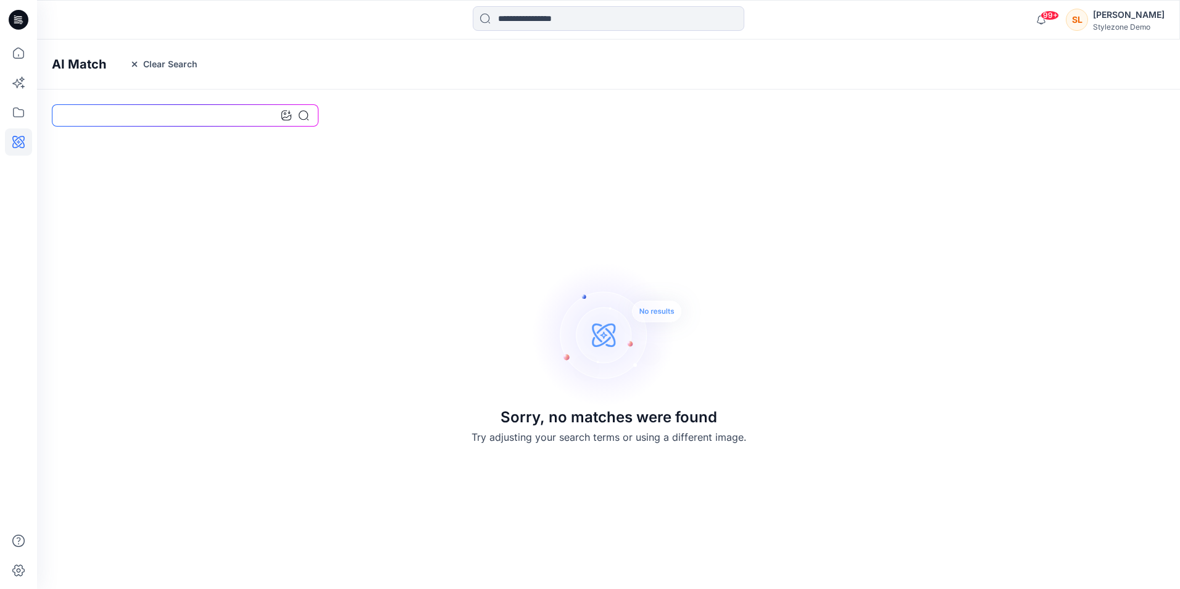
click at [242, 118] on input at bounding box center [185, 115] width 267 height 22
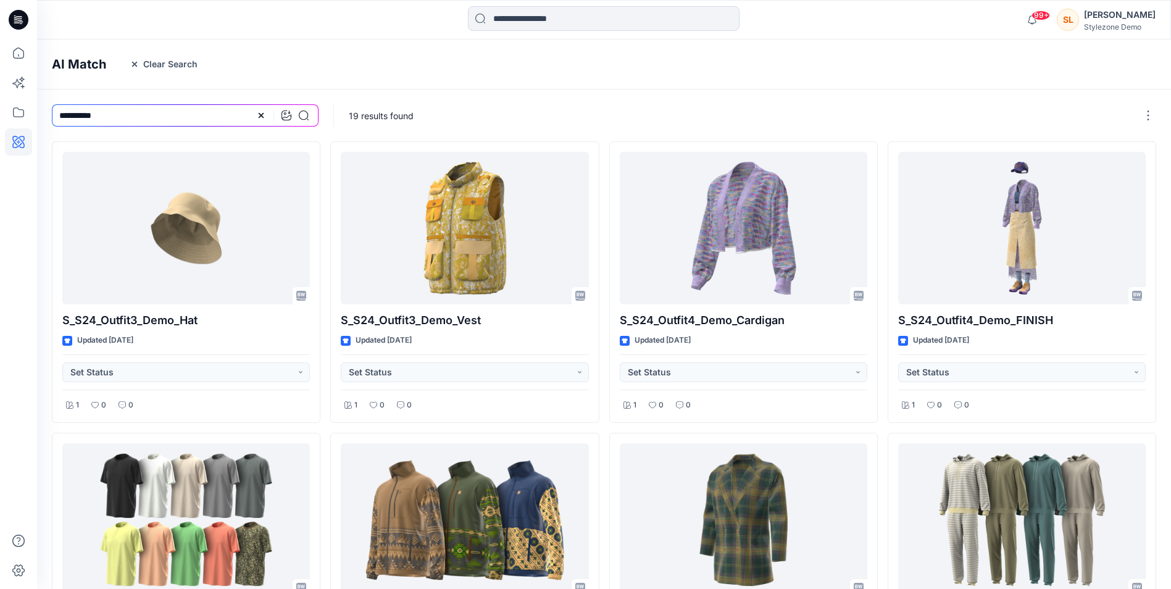
click at [145, 107] on input "**********" at bounding box center [185, 115] width 267 height 22
click at [115, 120] on input "**********" at bounding box center [185, 115] width 267 height 22
click at [105, 117] on input "**********" at bounding box center [185, 115] width 267 height 22
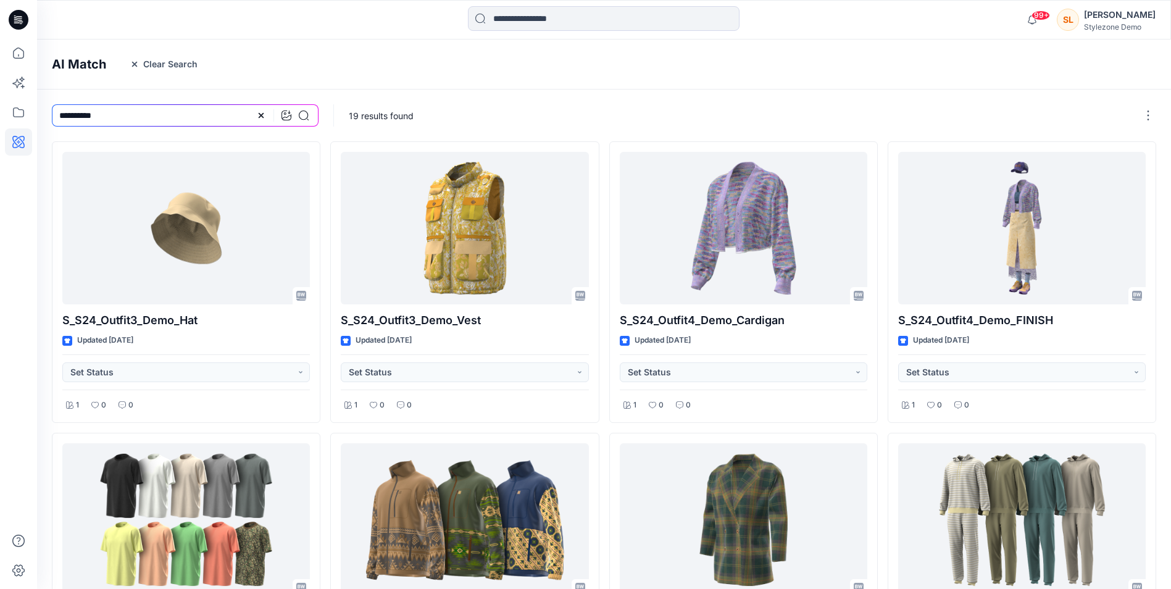
drag, startPoint x: 104, startPoint y: 115, endPoint x: 48, endPoint y: 118, distance: 56.3
click at [48, 118] on div "**********" at bounding box center [185, 115] width 296 height 52
type input "*"
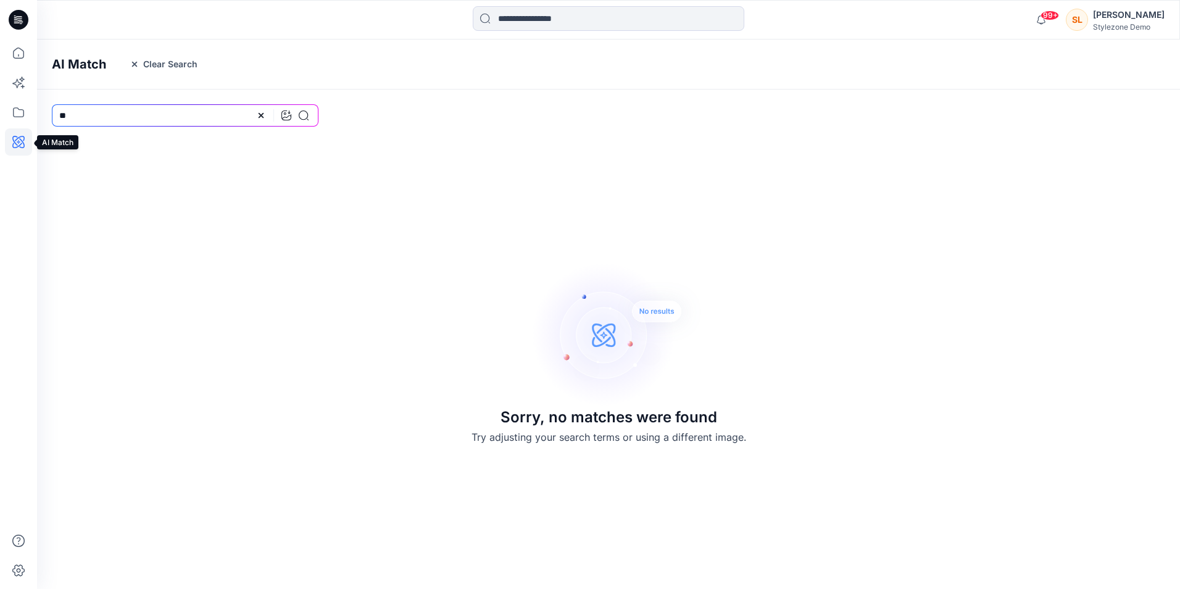
type input "*"
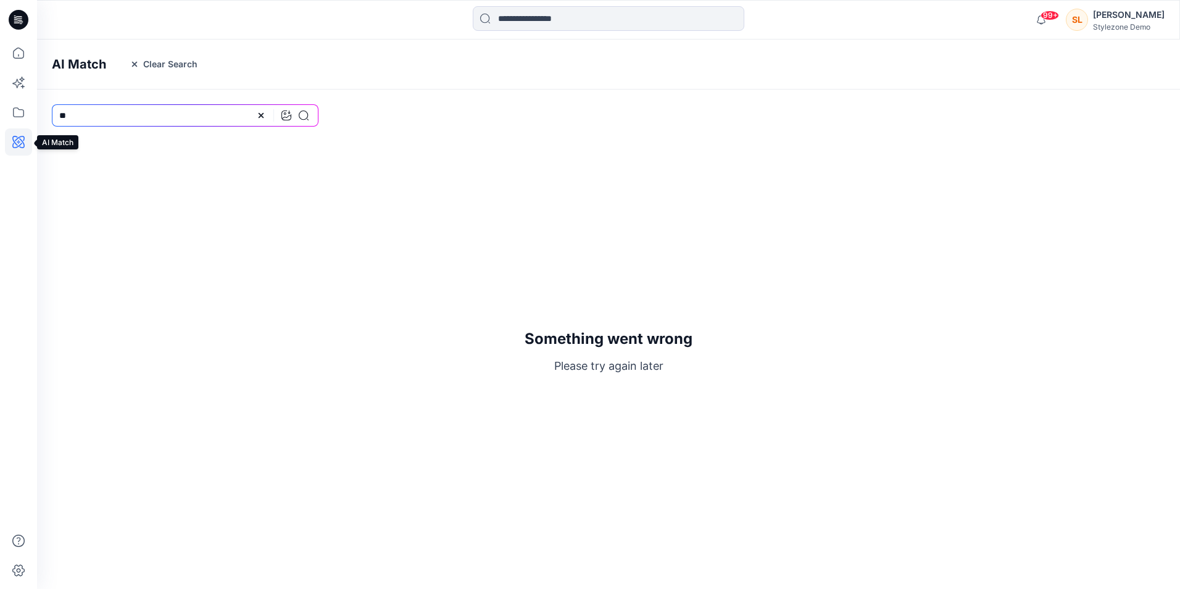
type input "*"
type input "********"
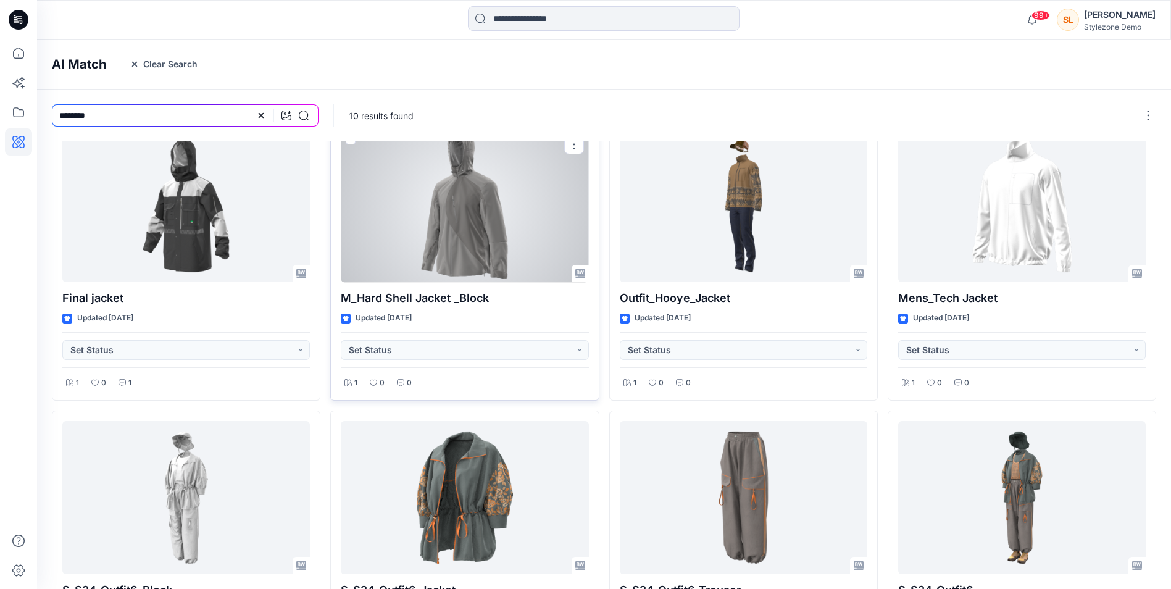
scroll to position [16, 0]
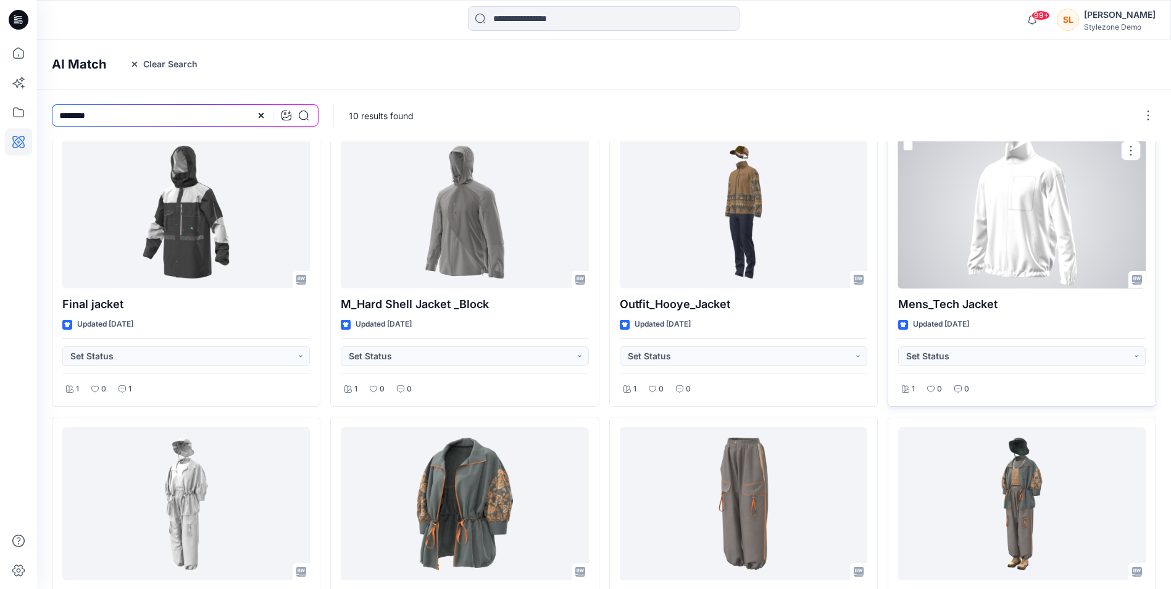
click at [1025, 145] on div at bounding box center [1021, 212] width 247 height 152
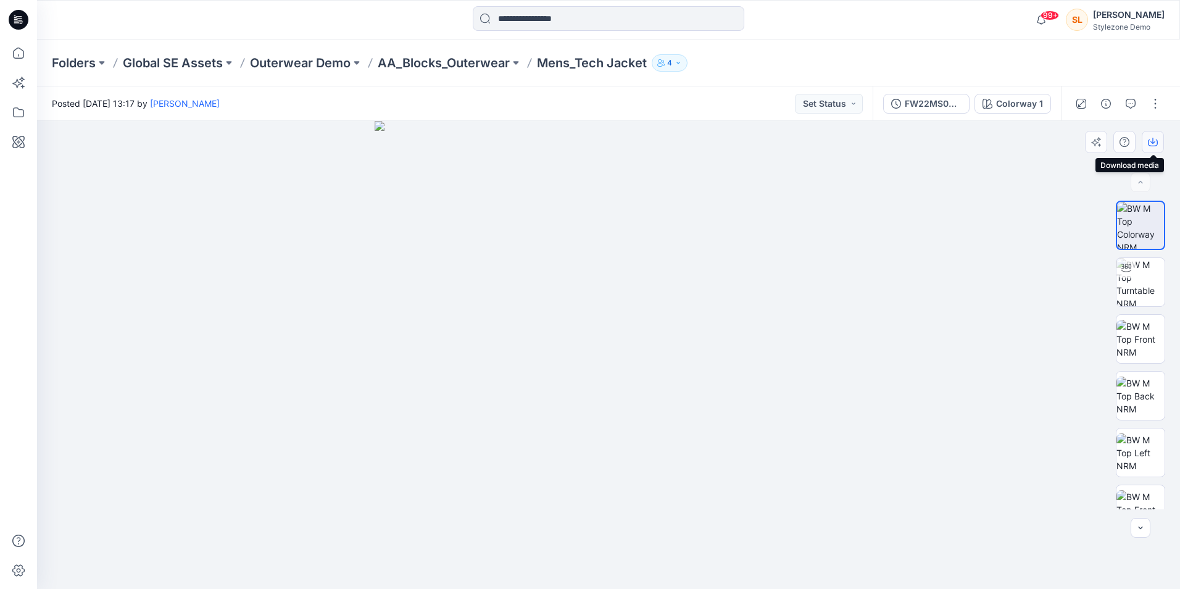
click at [1160, 144] on button "button" at bounding box center [1153, 142] width 22 height 22
click at [59, 65] on p "Folders" at bounding box center [74, 62] width 44 height 17
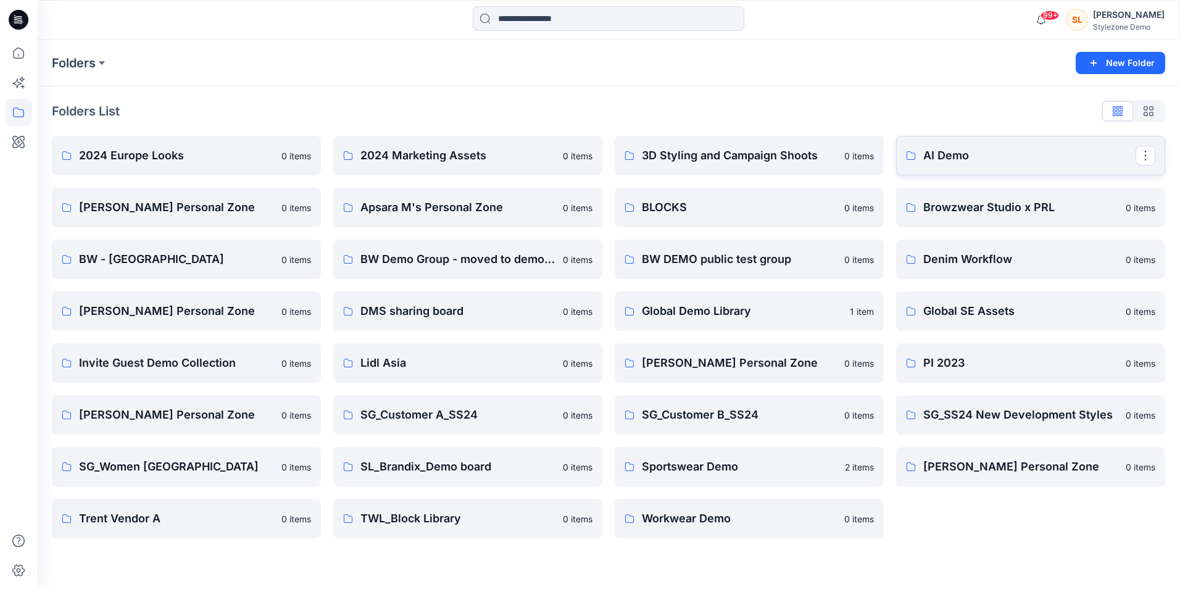
click at [1080, 161] on p "AI Demo" at bounding box center [1029, 155] width 212 height 17
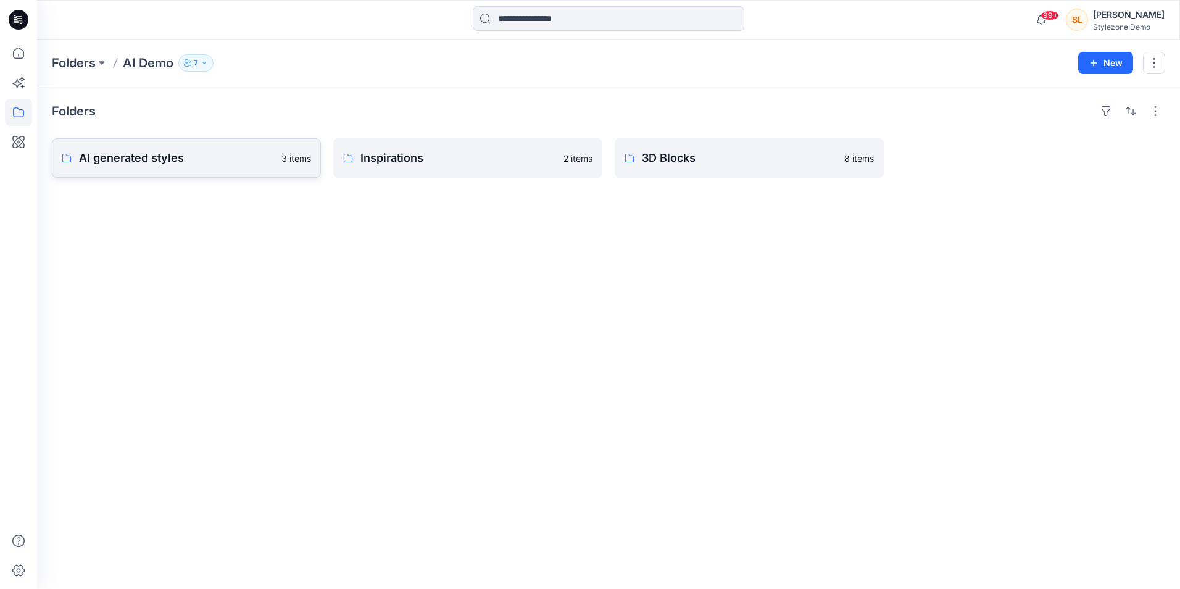
click at [229, 162] on p "AI generated styles" at bounding box center [176, 157] width 195 height 17
click at [537, 154] on p "Inspirations" at bounding box center [466, 157] width 212 height 17
click at [719, 139] on link "3D Blocks" at bounding box center [749, 157] width 269 height 39
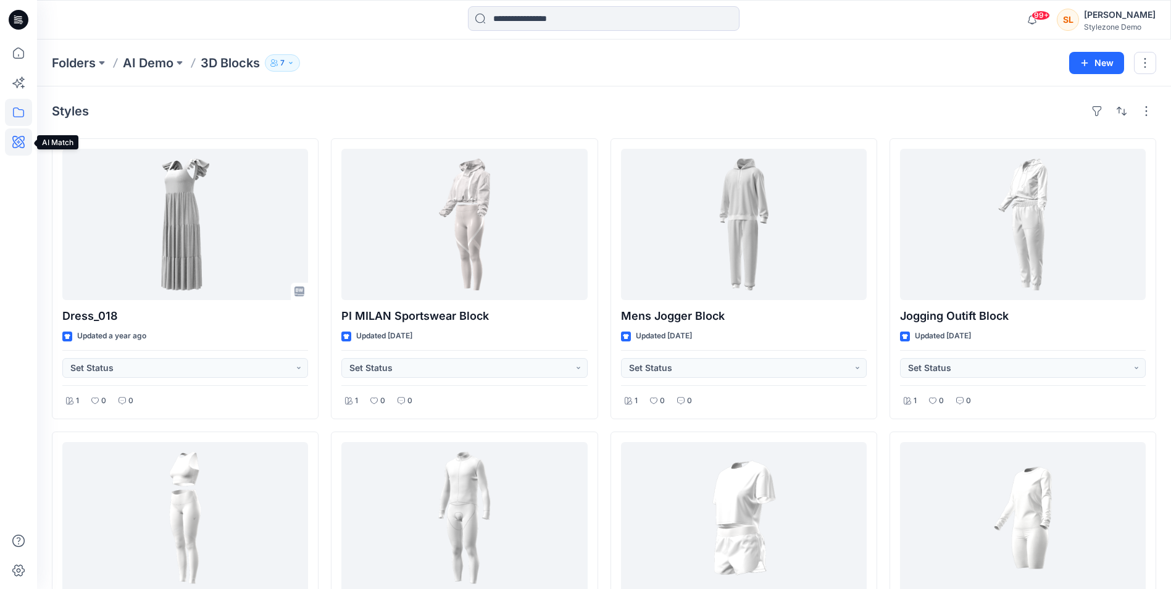
click at [19, 141] on icon at bounding box center [19, 142] width 4 height 4
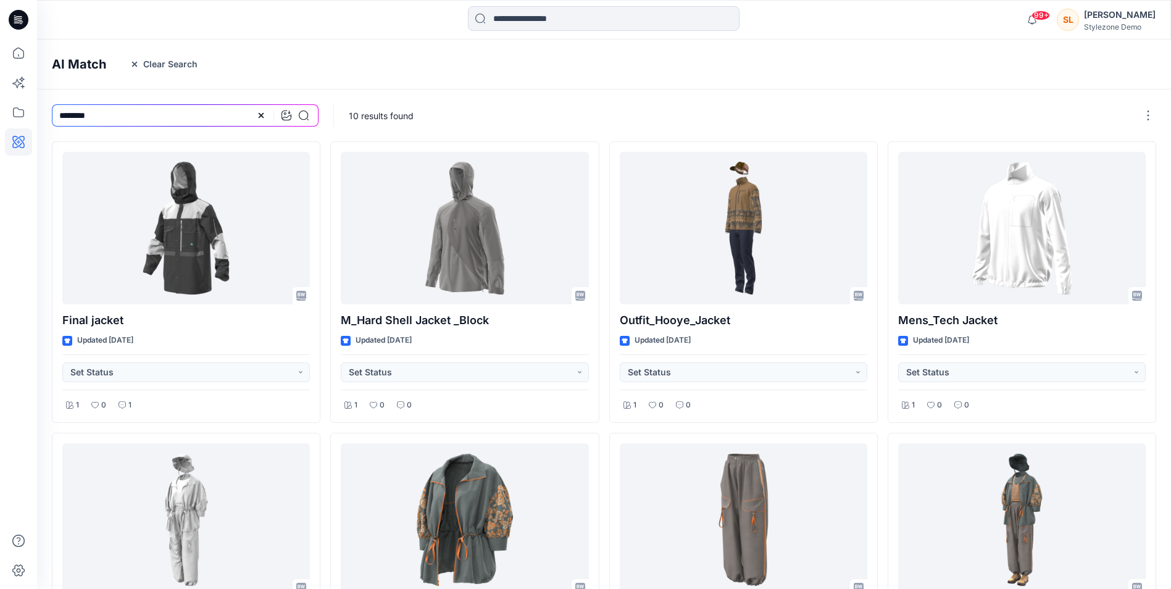
click at [180, 43] on div "AI Match Clear Search" at bounding box center [622, 64] width 1171 height 50
click at [155, 108] on input "********" at bounding box center [185, 115] width 267 height 22
type input "*"
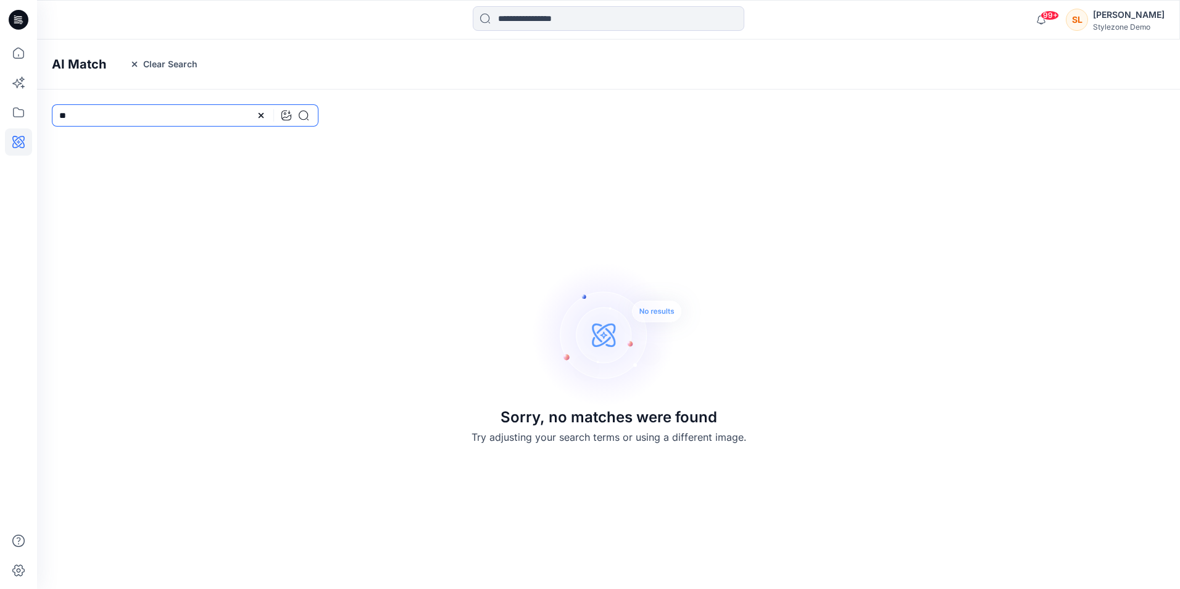
type input "*"
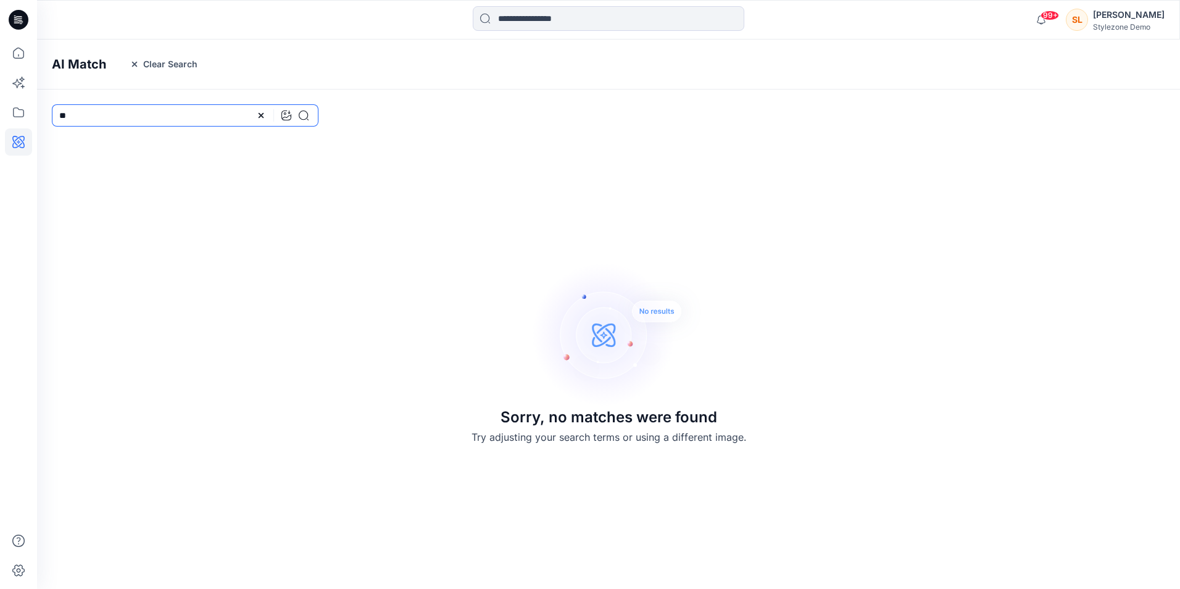
type input "*"
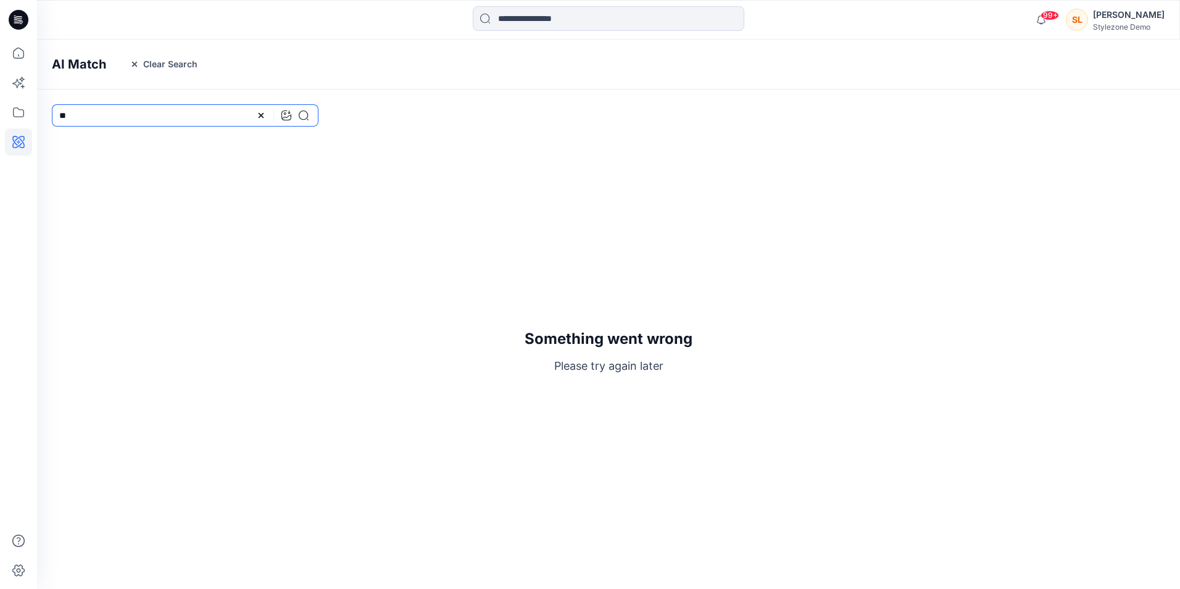
type input "*"
click at [189, 59] on button "Clear Search" at bounding box center [164, 64] width 84 height 20
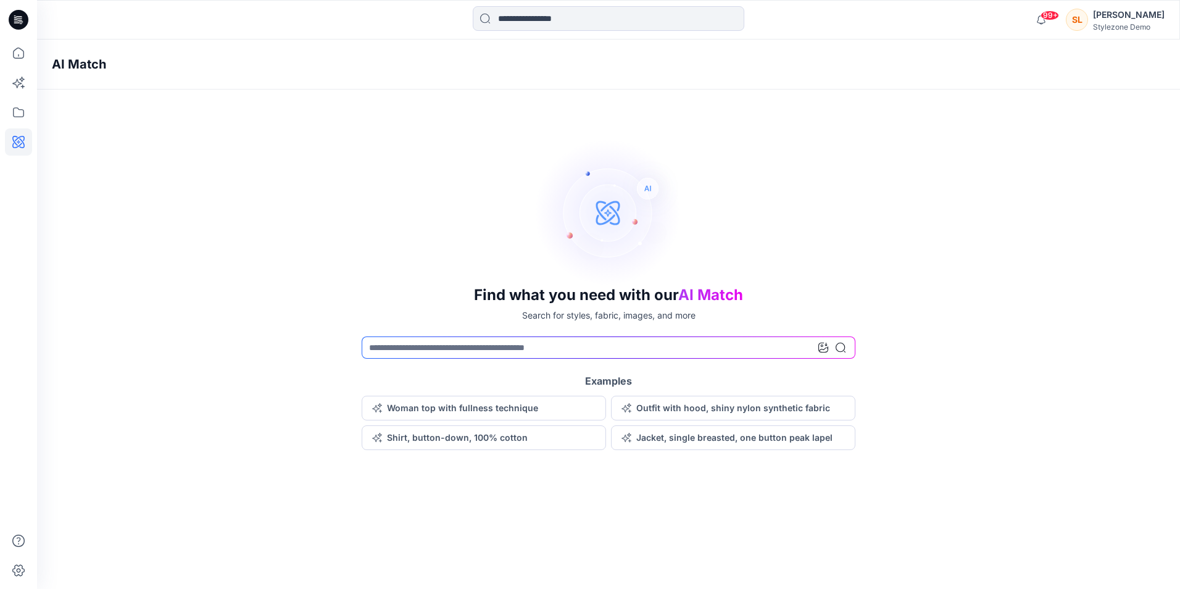
drag, startPoint x: 286, startPoint y: 14, endPoint x: 479, endPoint y: 40, distance: 195.6
click at [479, 40] on div "AI Match" at bounding box center [627, 64] width 1180 height 50
click at [491, 357] on input at bounding box center [609, 347] width 494 height 22
type input "*"
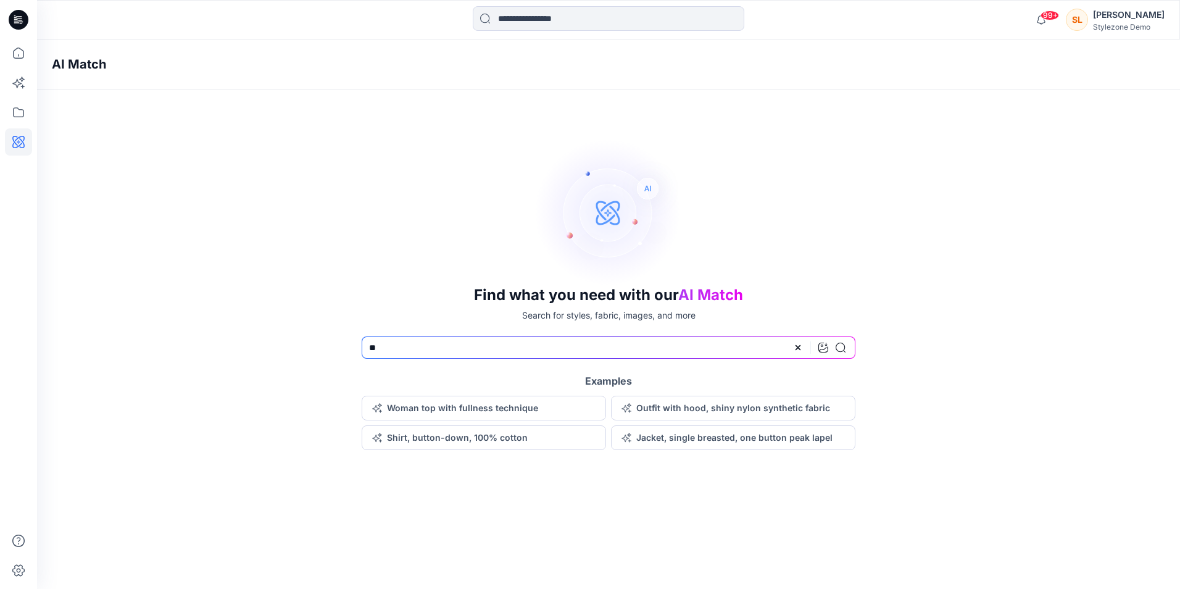
type input "*"
type input "*******"
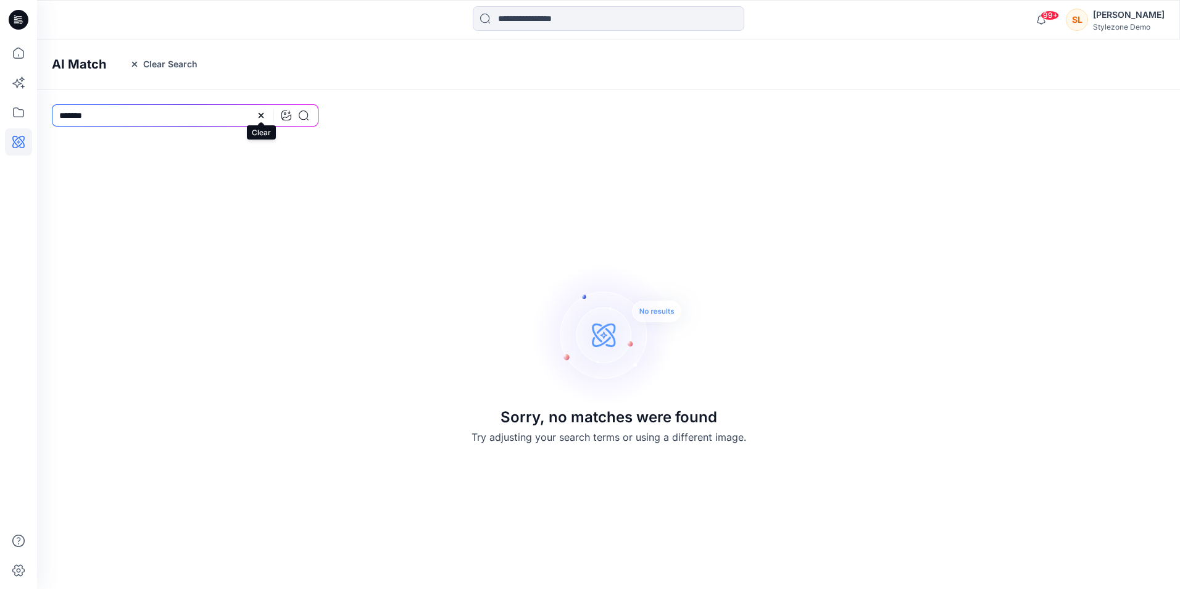
click at [256, 114] on icon at bounding box center [261, 115] width 10 height 10
click at [251, 110] on input at bounding box center [185, 115] width 267 height 22
type input "**********"
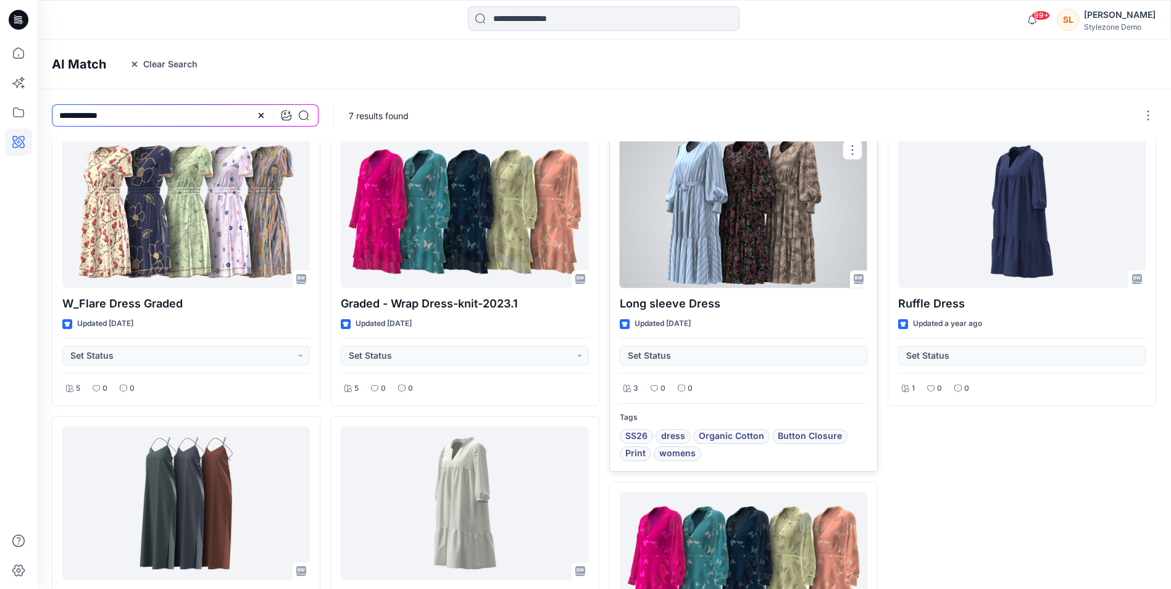
scroll to position [18, 0]
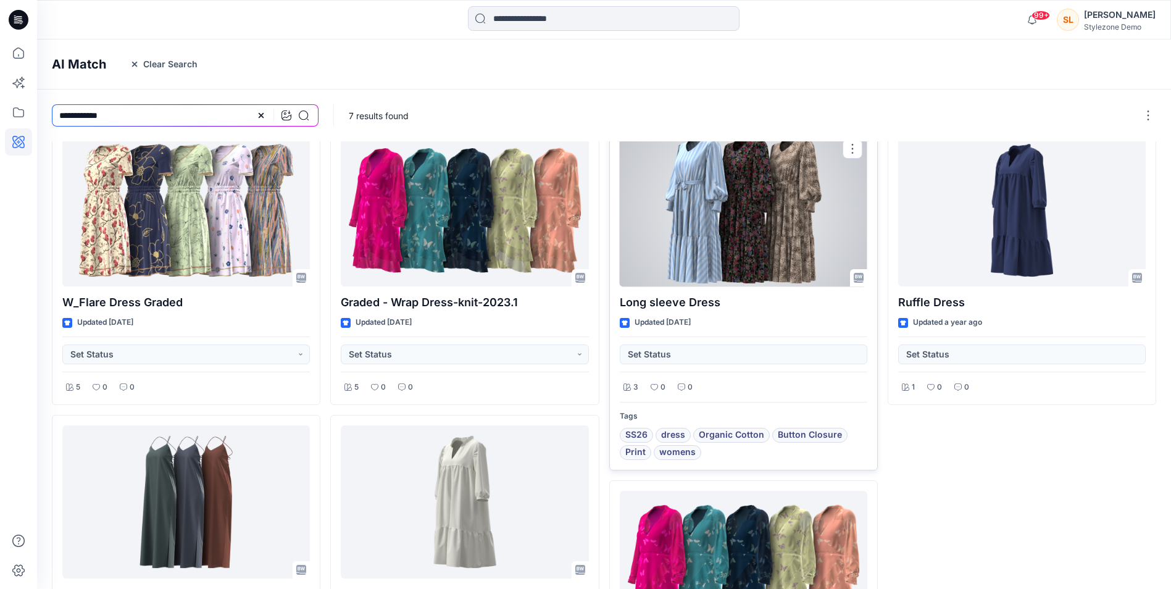
click at [649, 230] on div at bounding box center [743, 210] width 247 height 152
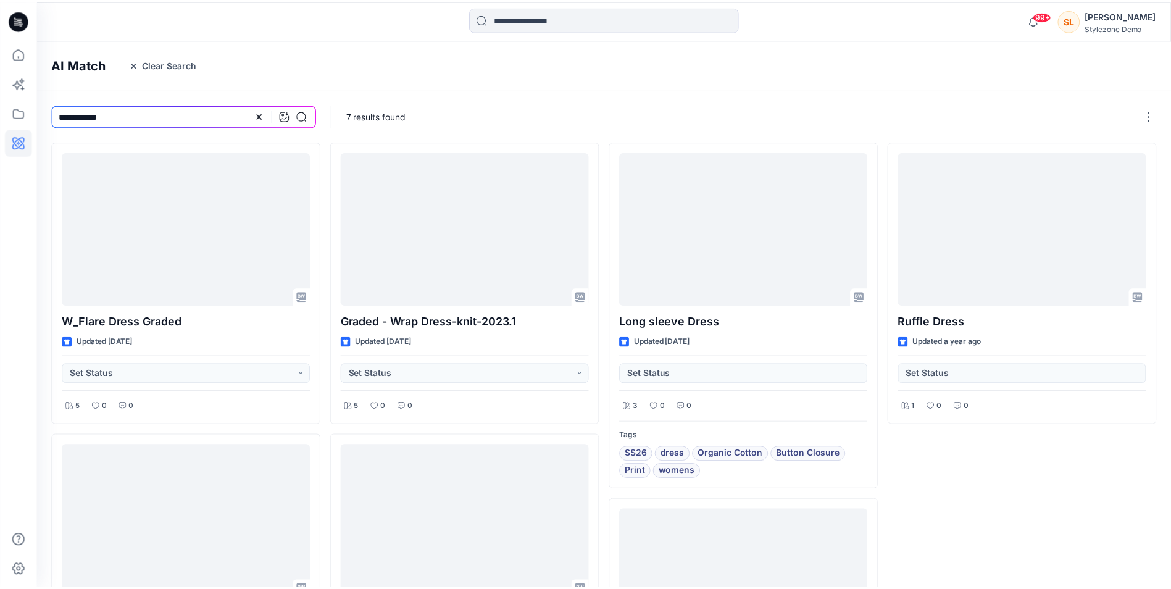
scroll to position [18, 0]
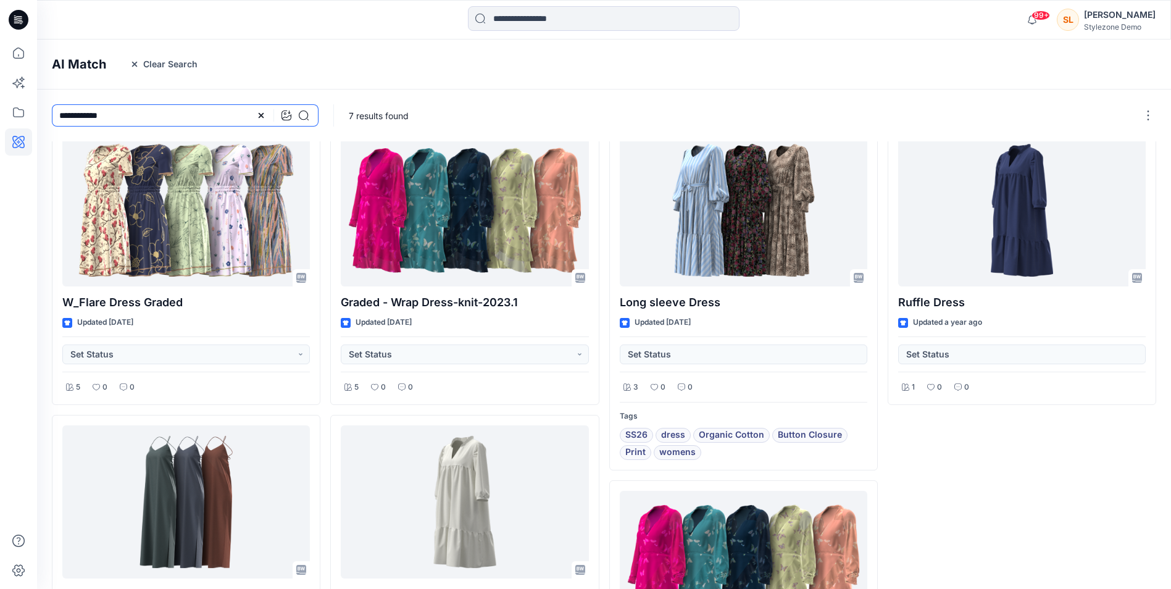
click at [58, 114] on input "**********" at bounding box center [185, 115] width 267 height 22
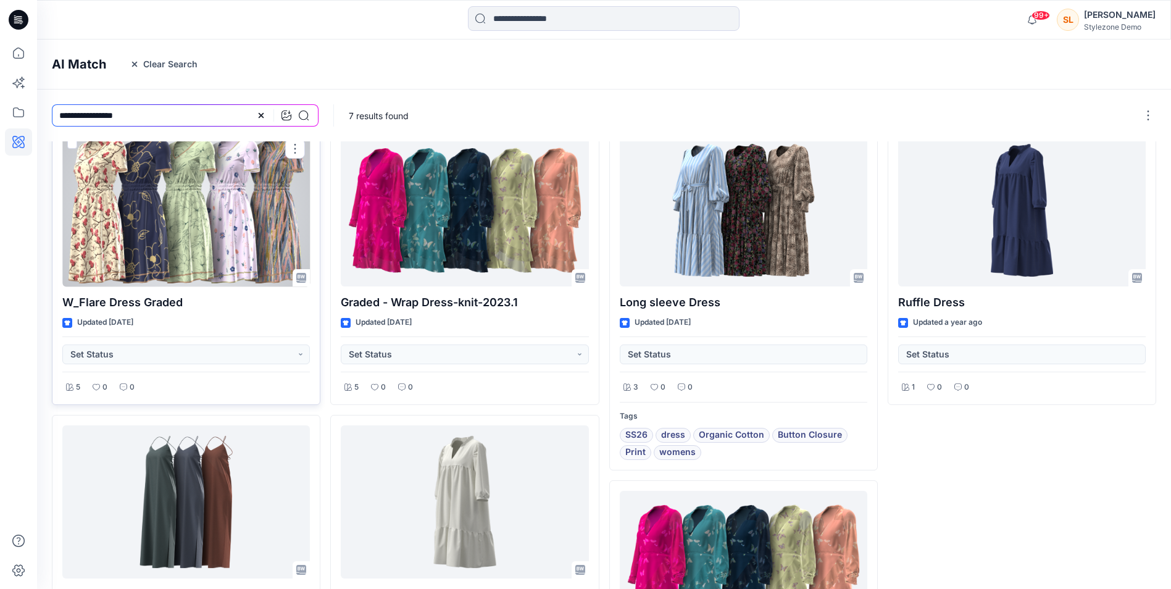
type input "**********"
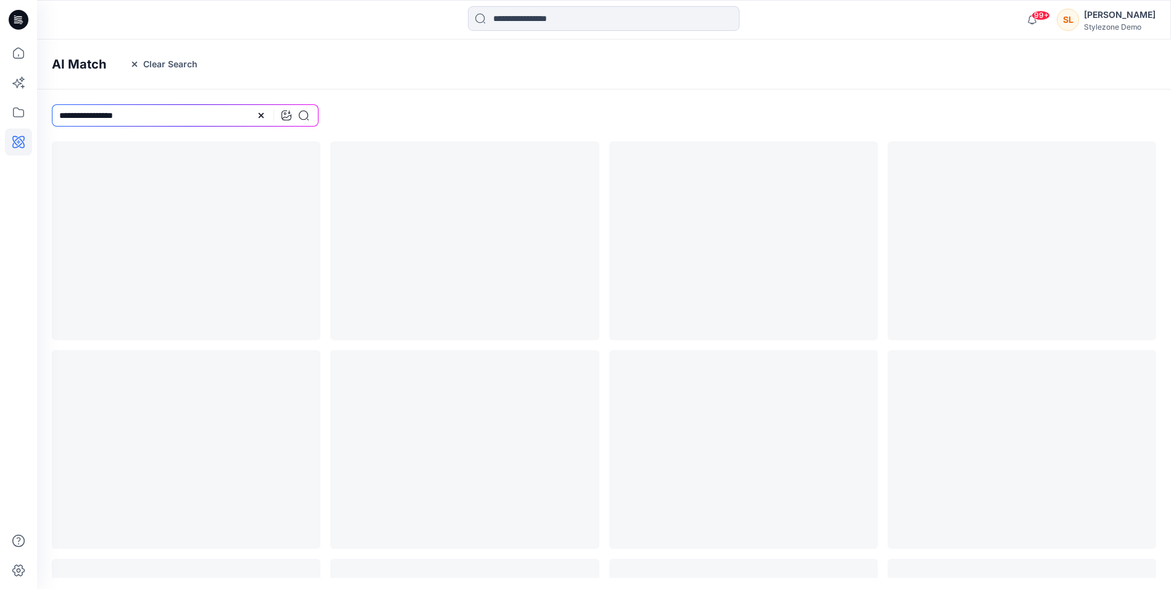
scroll to position [0, 0]
click at [20, 115] on icon at bounding box center [18, 112] width 27 height 27
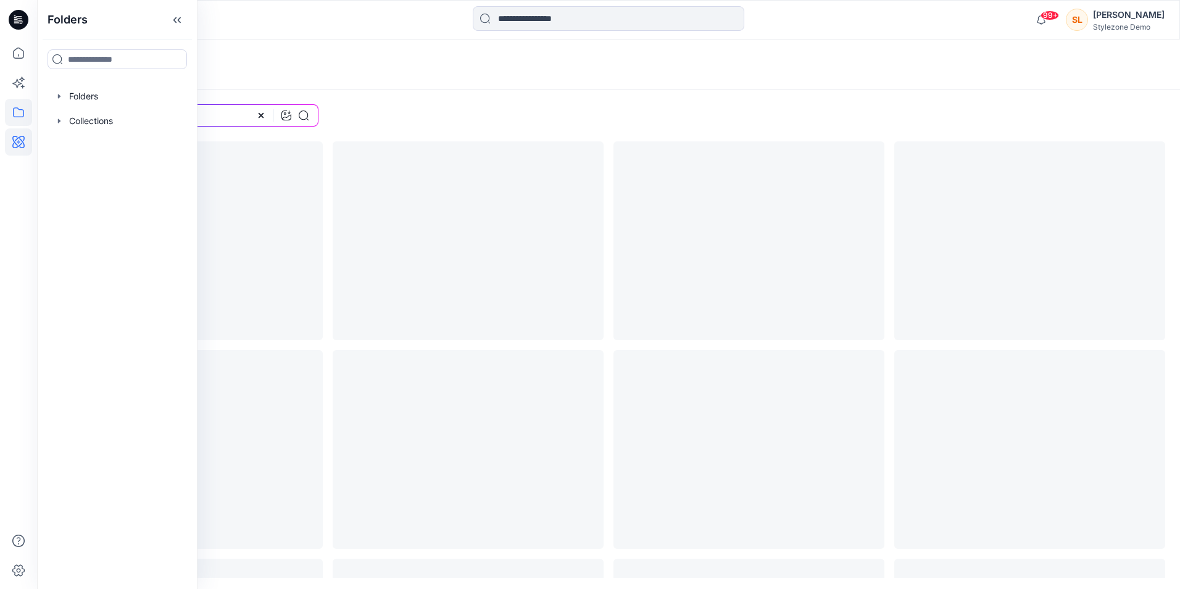
click at [110, 100] on div at bounding box center [117, 96] width 141 height 25
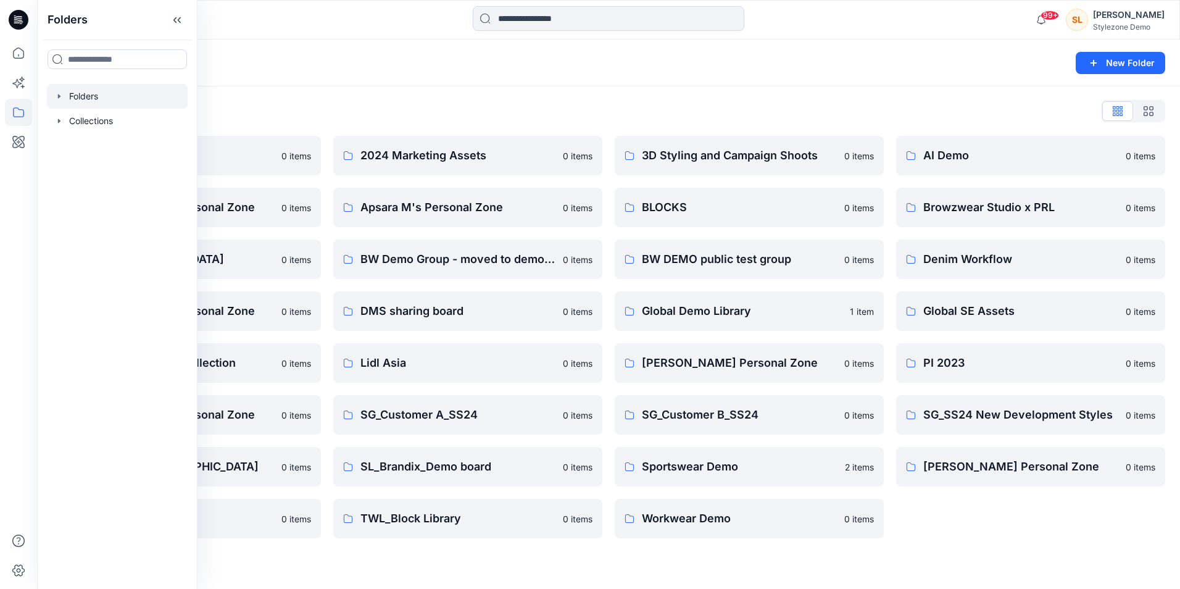
click at [57, 93] on icon "button" at bounding box center [59, 96] width 10 height 10
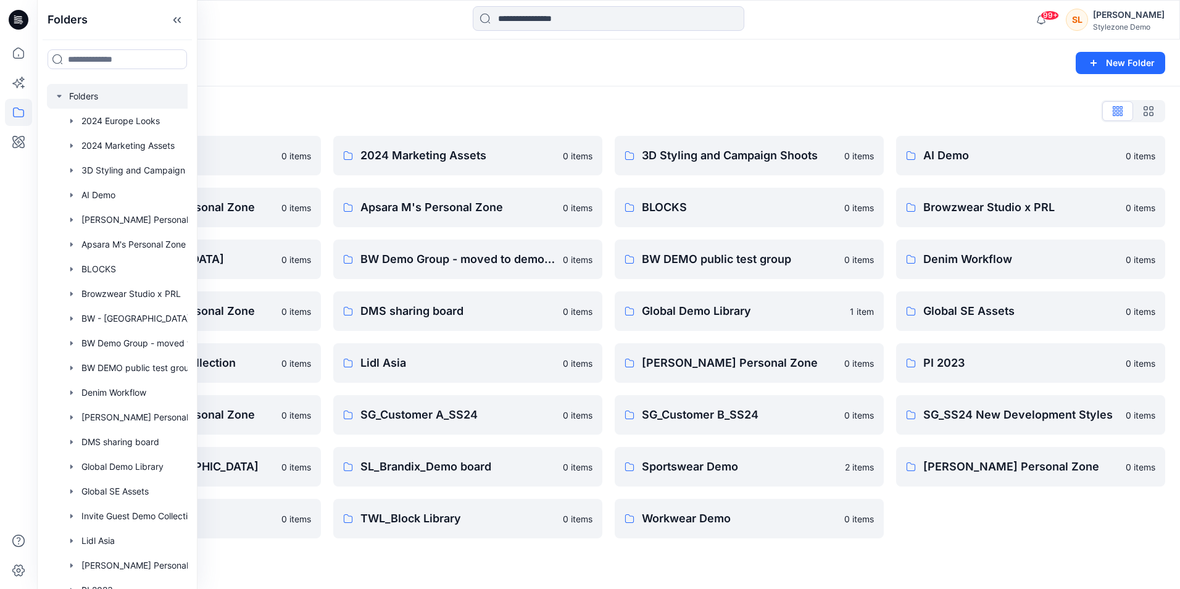
click at [486, 107] on div "Folders List" at bounding box center [608, 111] width 1113 height 20
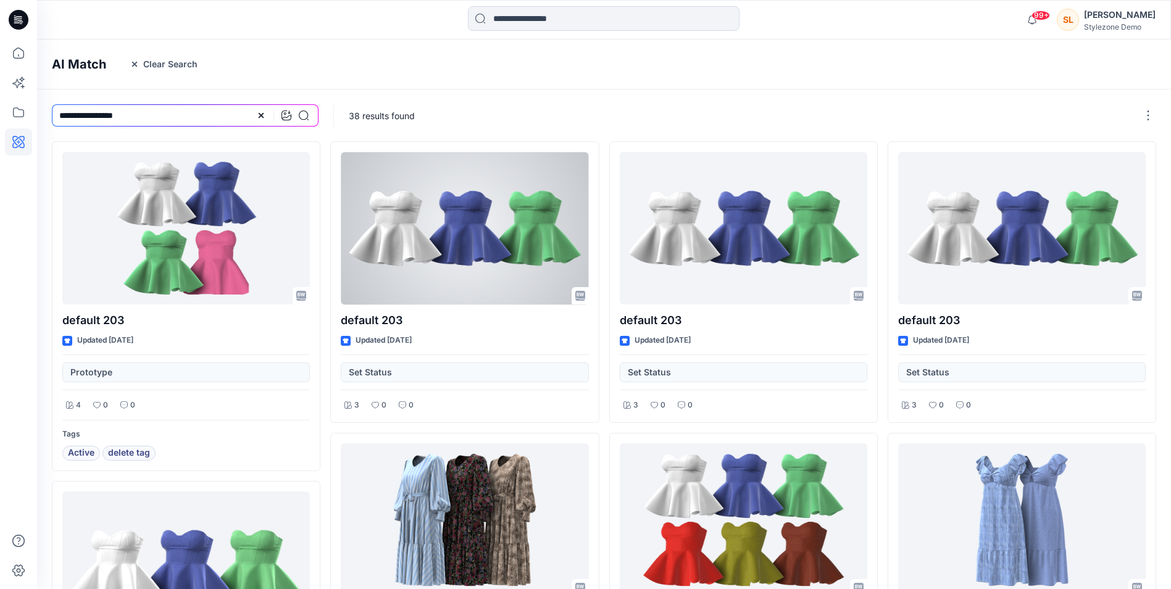
drag, startPoint x: 421, startPoint y: 276, endPoint x: 186, endPoint y: 106, distance: 290.4
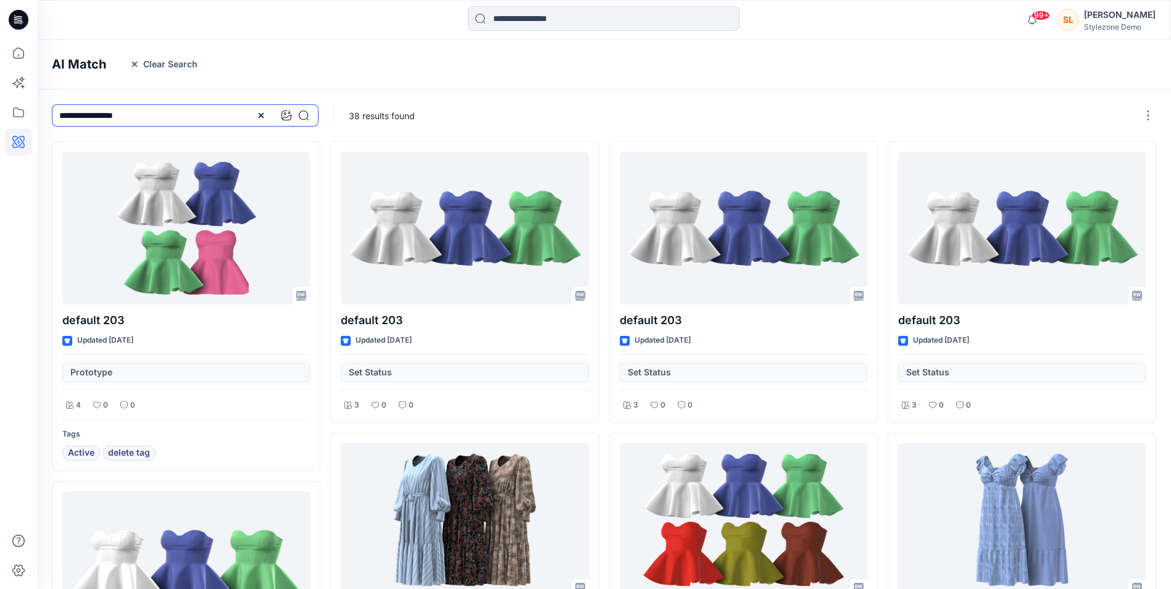
drag, startPoint x: 186, startPoint y: 106, endPoint x: 176, endPoint y: 112, distance: 11.3
drag, startPoint x: 176, startPoint y: 112, endPoint x: 0, endPoint y: 112, distance: 175.9
drag, startPoint x: 0, startPoint y: 112, endPoint x: 324, endPoint y: 99, distance: 324.2
click at [324, 99] on div "**********" at bounding box center [185, 115] width 296 height 52
click at [259, 112] on icon at bounding box center [261, 115] width 10 height 10
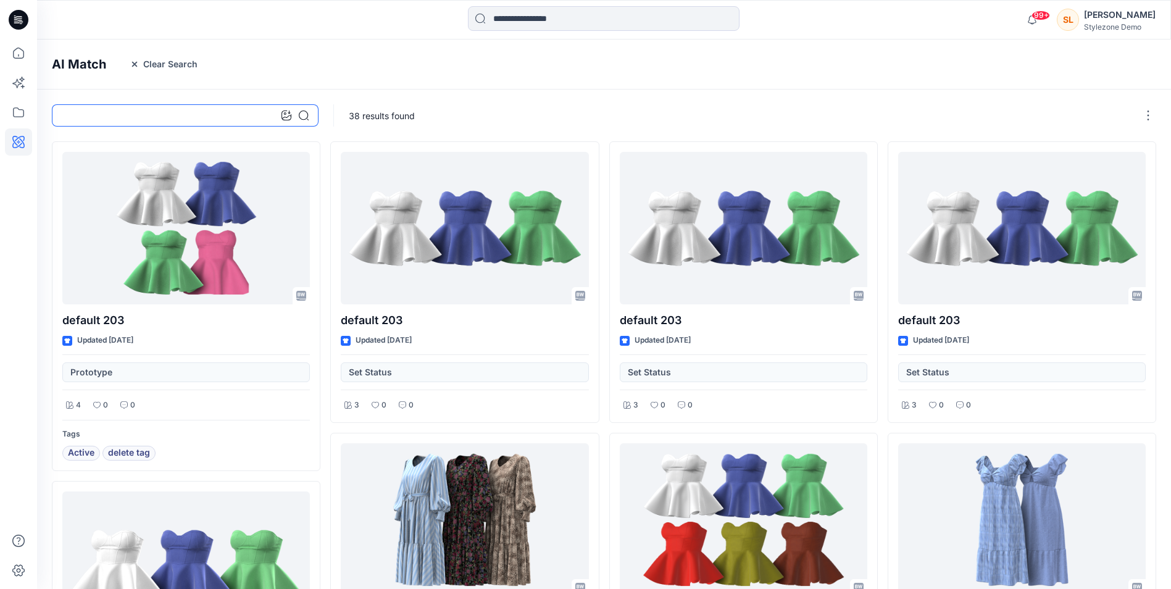
click at [243, 118] on input at bounding box center [185, 115] width 267 height 22
type input "**********"
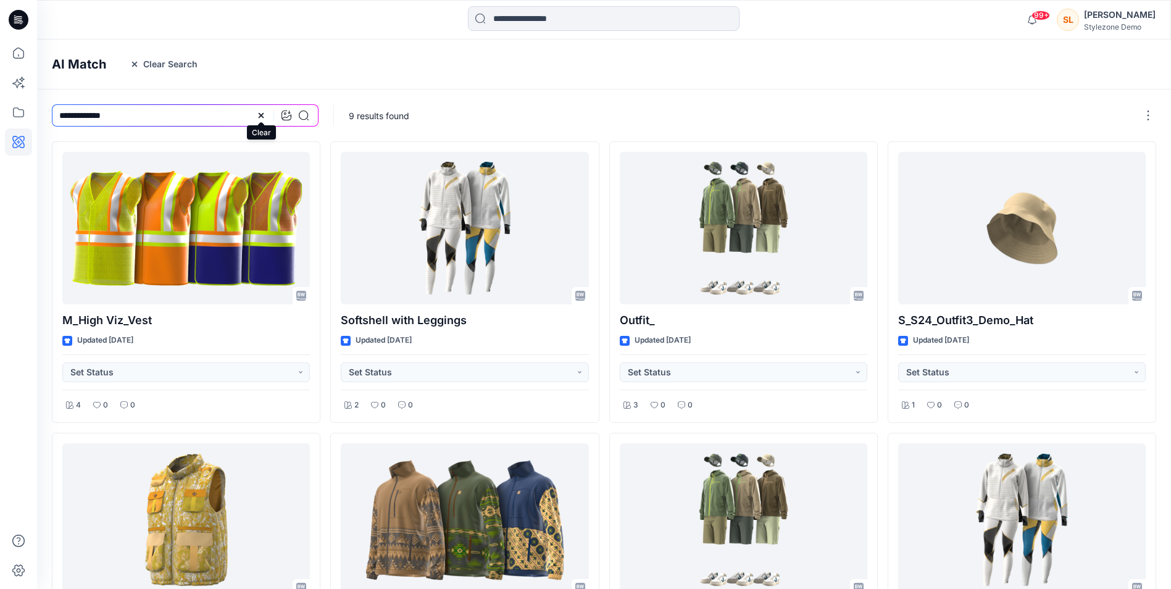
click at [259, 112] on icon at bounding box center [261, 115] width 10 height 10
drag, startPoint x: 153, startPoint y: 66, endPoint x: 165, endPoint y: 102, distance: 38.4
click at [165, 102] on div "AI Match Clear Search 9 results found M_High Viz_Vest Updated [DATE] Set Status…" at bounding box center [604, 547] width 1134 height 1016
click at [170, 117] on input at bounding box center [185, 115] width 267 height 22
type input "****"
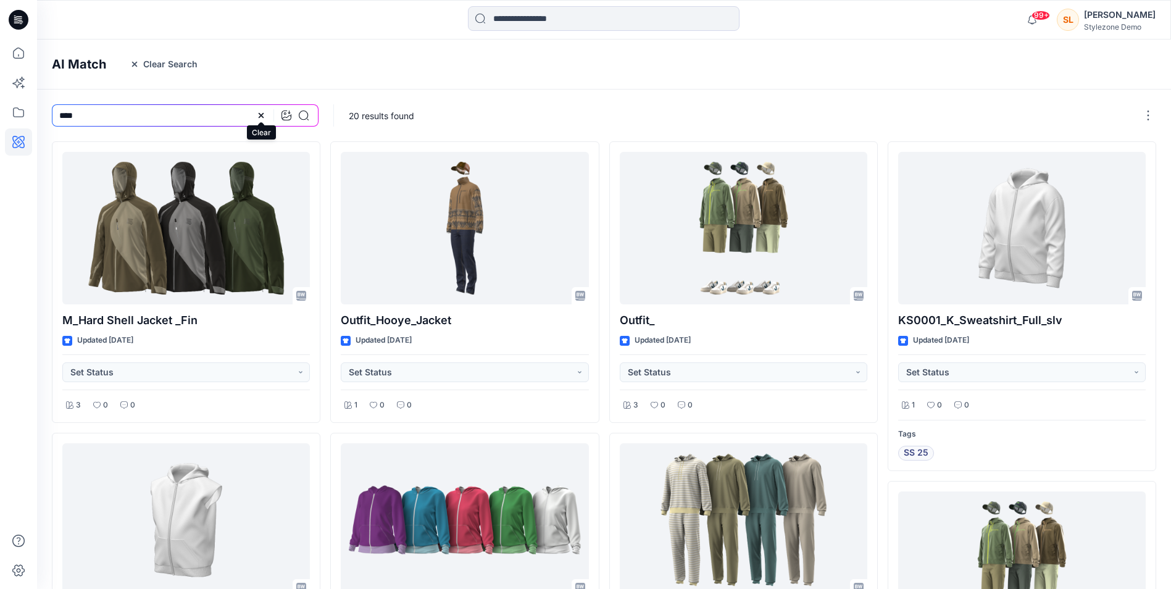
click at [256, 114] on icon at bounding box center [261, 115] width 10 height 10
click at [160, 65] on button "Clear Search" at bounding box center [164, 64] width 84 height 20
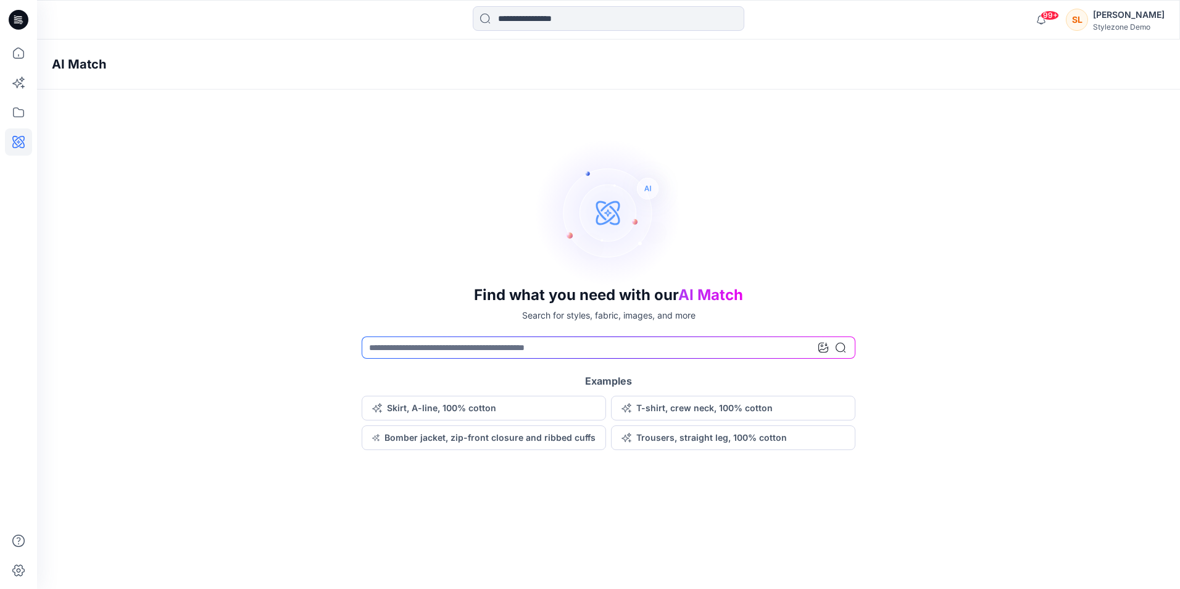
click at [14, 24] on icon at bounding box center [19, 20] width 20 height 20
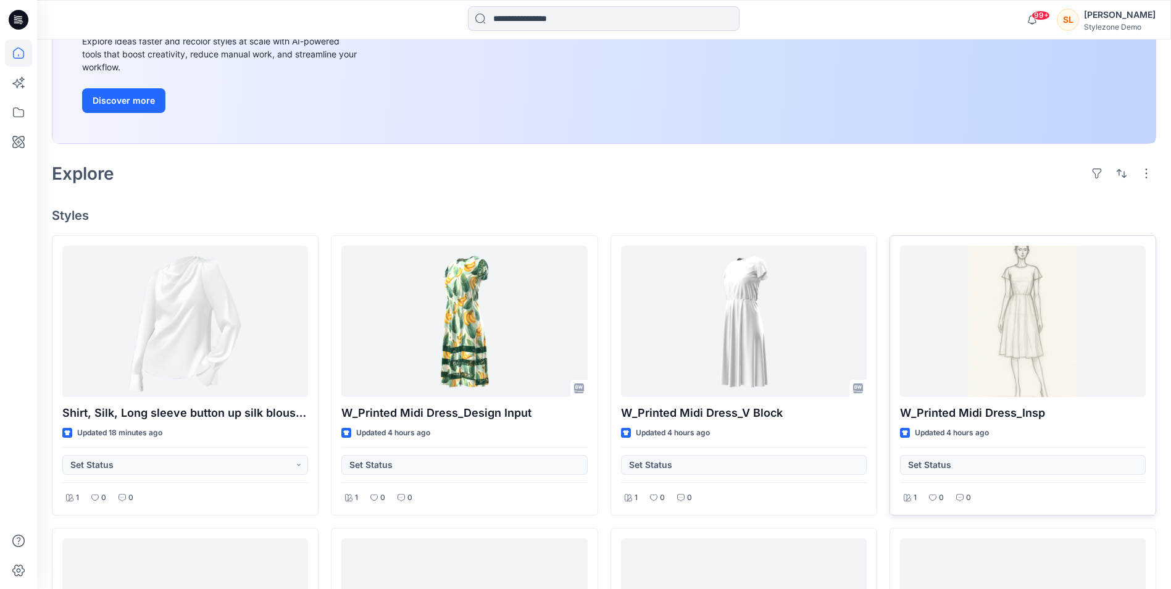
scroll to position [191, 0]
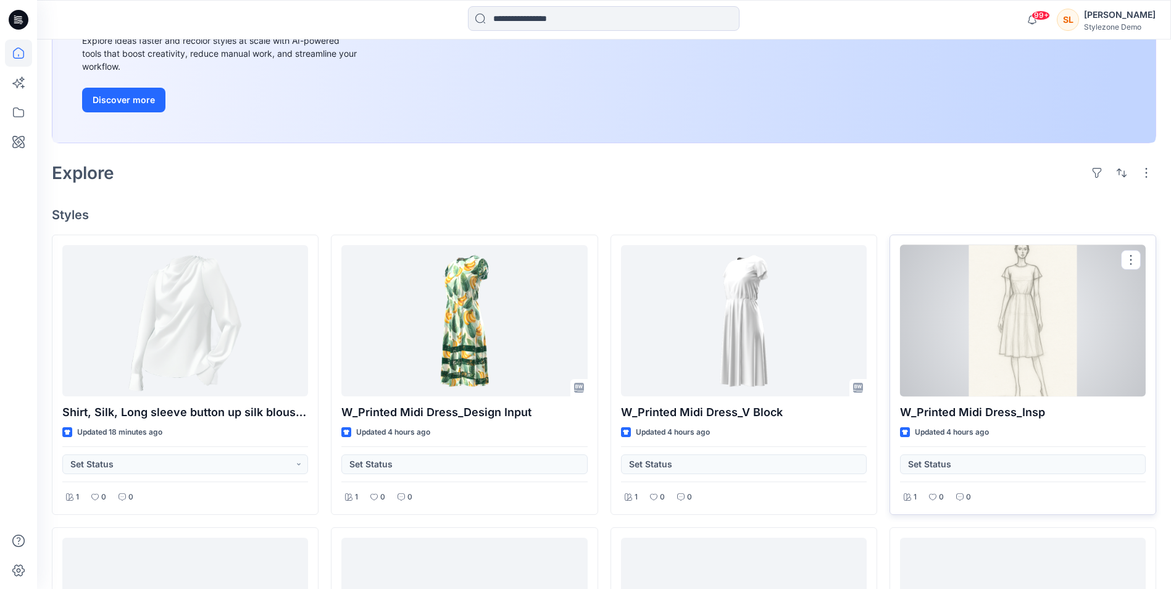
click at [972, 313] on div at bounding box center [1023, 320] width 246 height 151
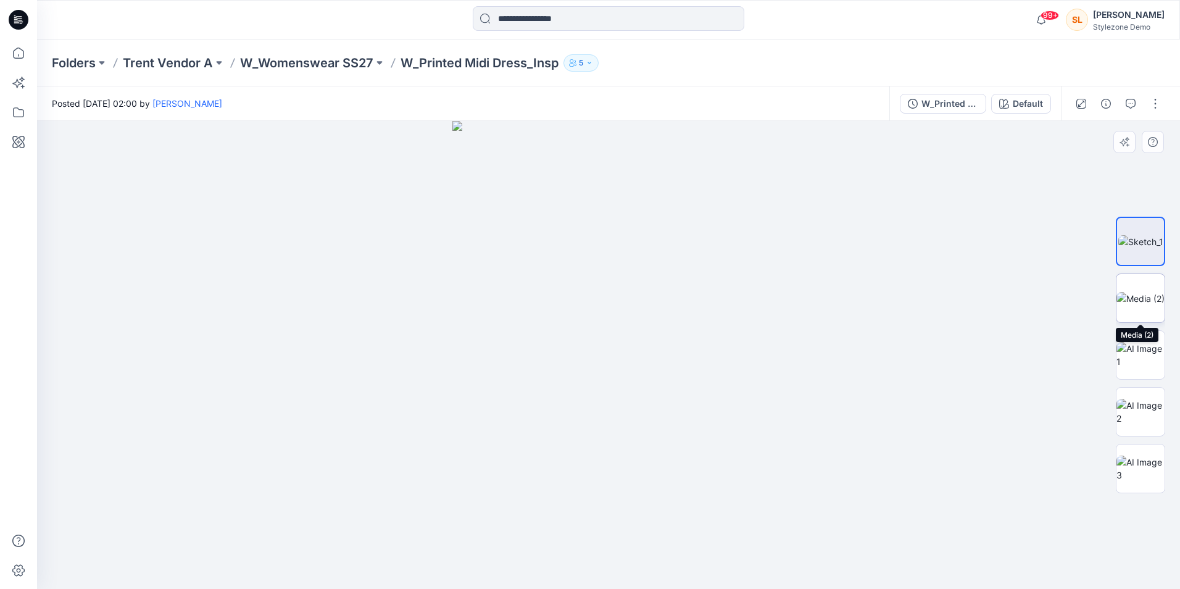
click at [1136, 292] on img at bounding box center [1140, 298] width 48 height 13
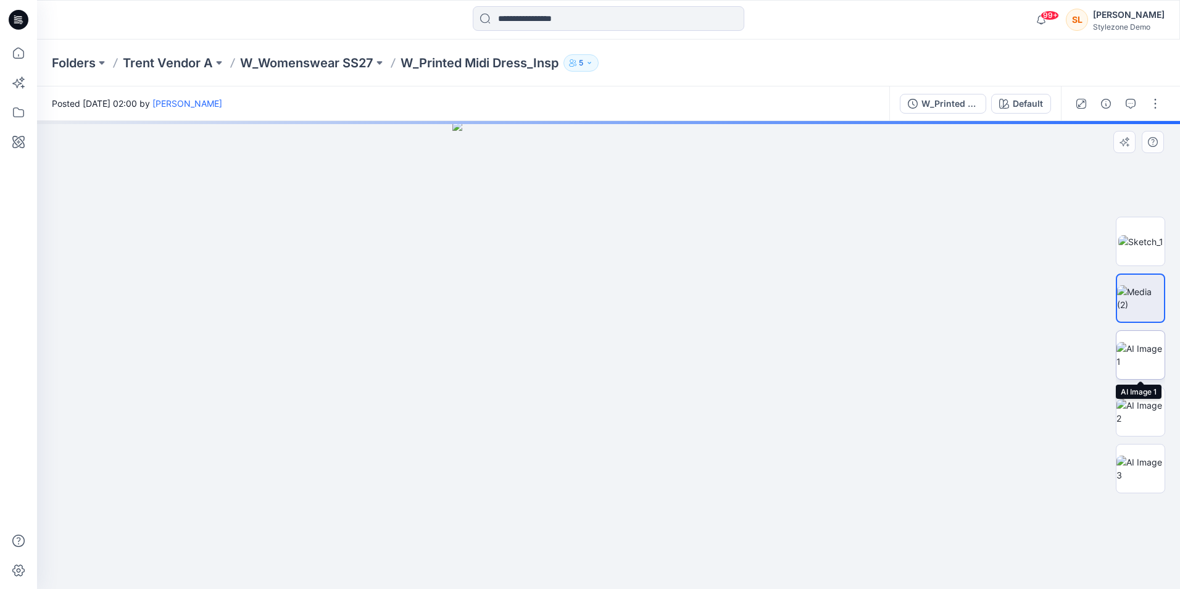
click at [1151, 342] on img at bounding box center [1140, 355] width 48 height 26
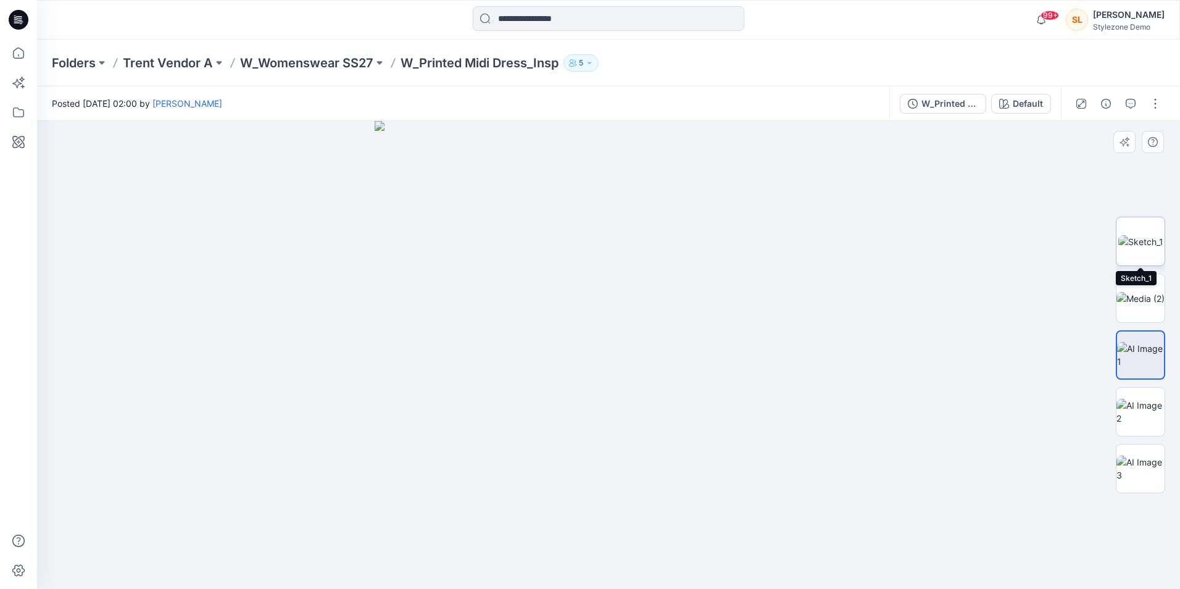
click at [1127, 244] on img at bounding box center [1140, 241] width 45 height 13
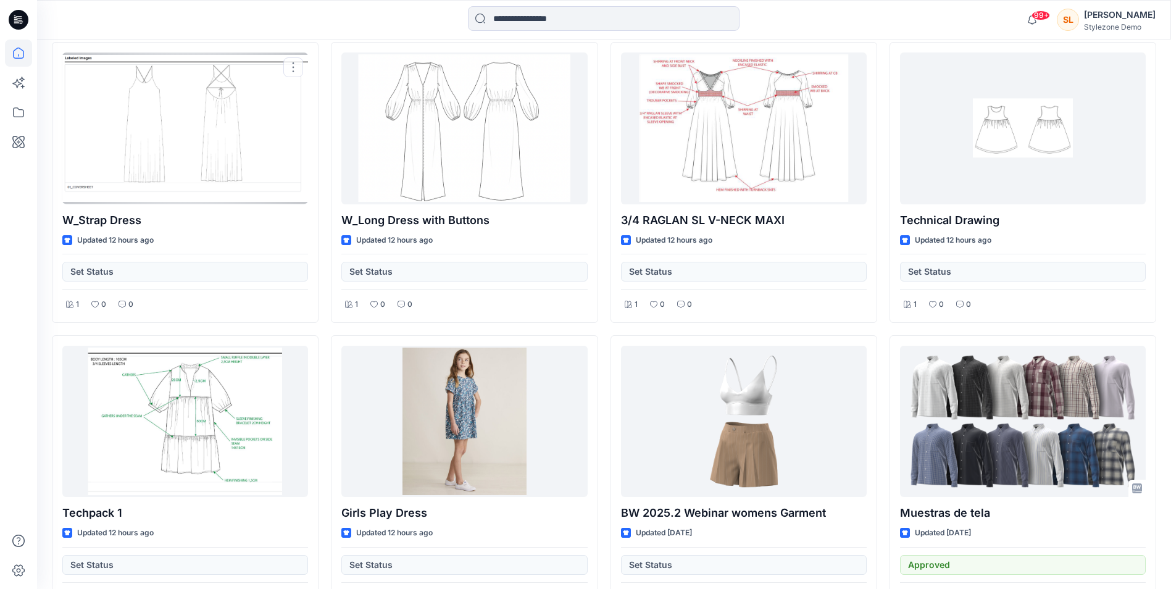
scroll to position [681, 0]
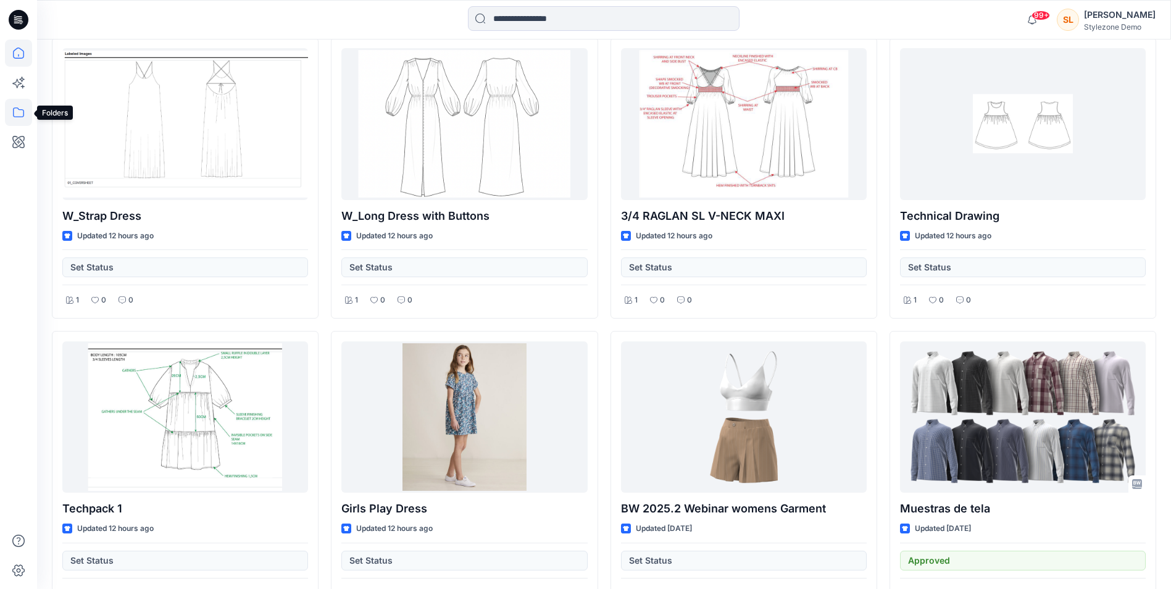
click at [19, 99] on icon at bounding box center [18, 112] width 27 height 27
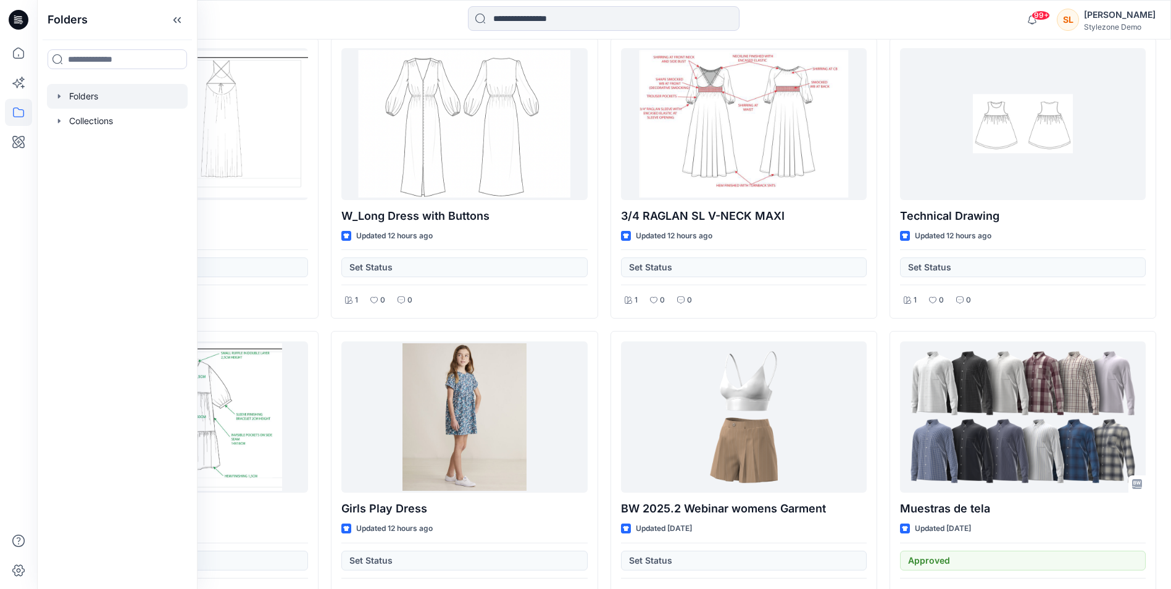
click at [71, 100] on div at bounding box center [117, 96] width 141 height 25
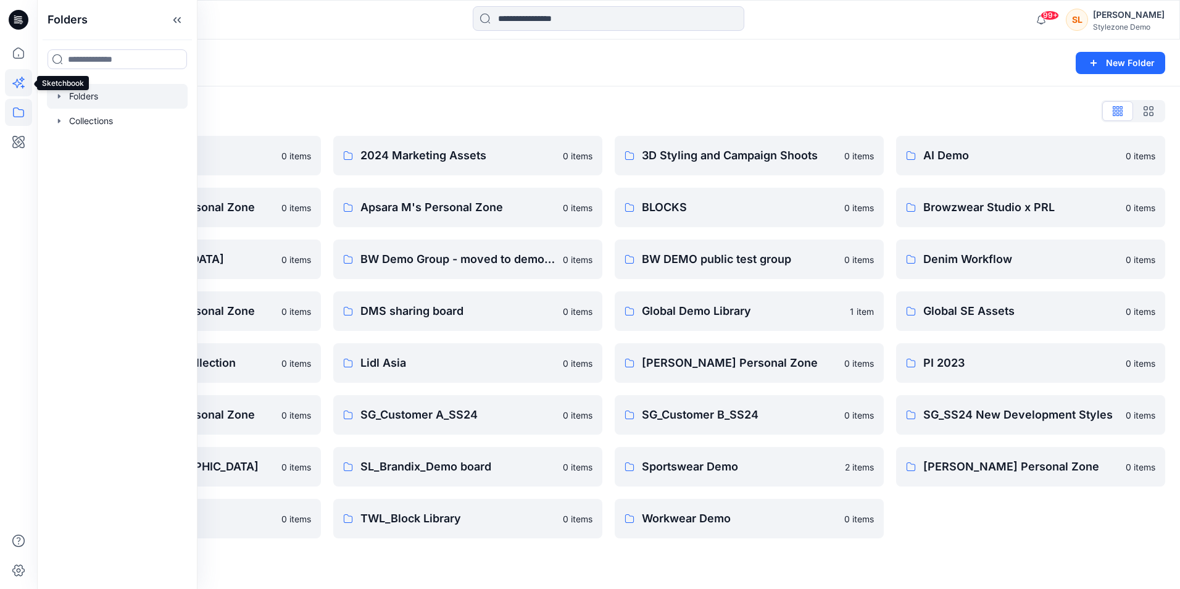
click at [12, 78] on icon at bounding box center [18, 82] width 27 height 27
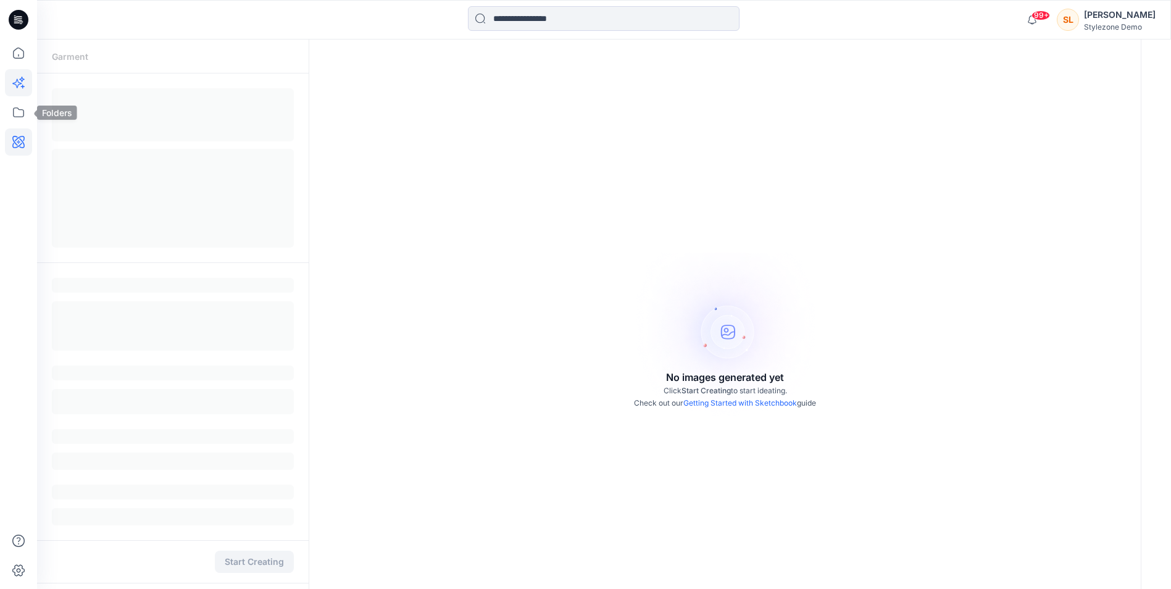
click at [24, 136] on icon at bounding box center [18, 141] width 27 height 27
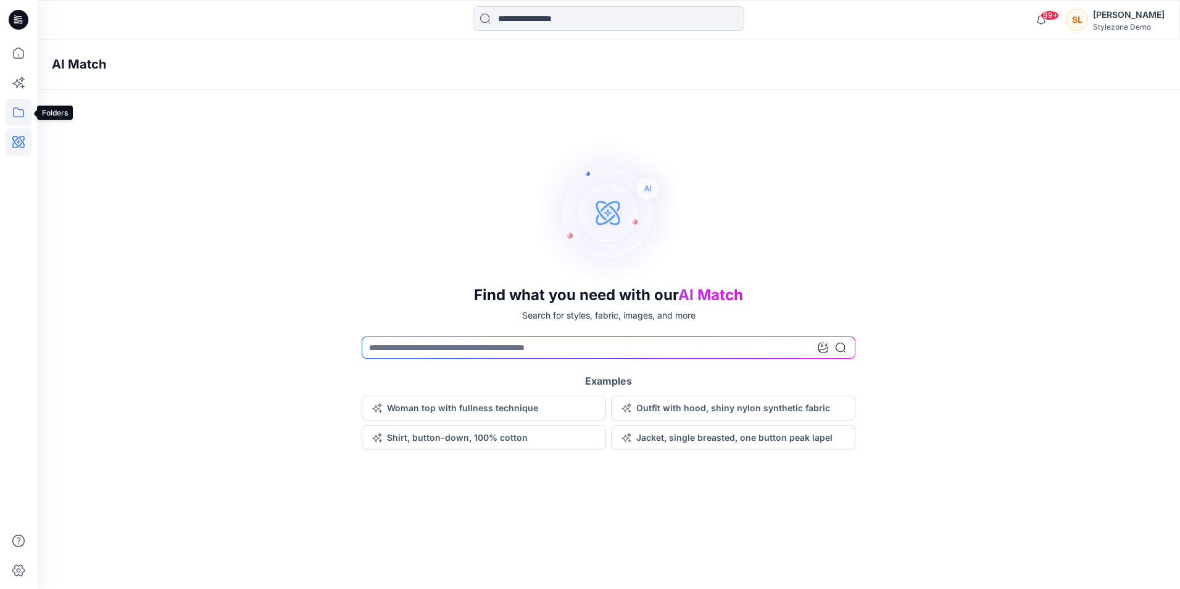
click at [14, 106] on icon at bounding box center [18, 112] width 27 height 27
click at [59, 92] on icon "button" at bounding box center [59, 96] width 10 height 10
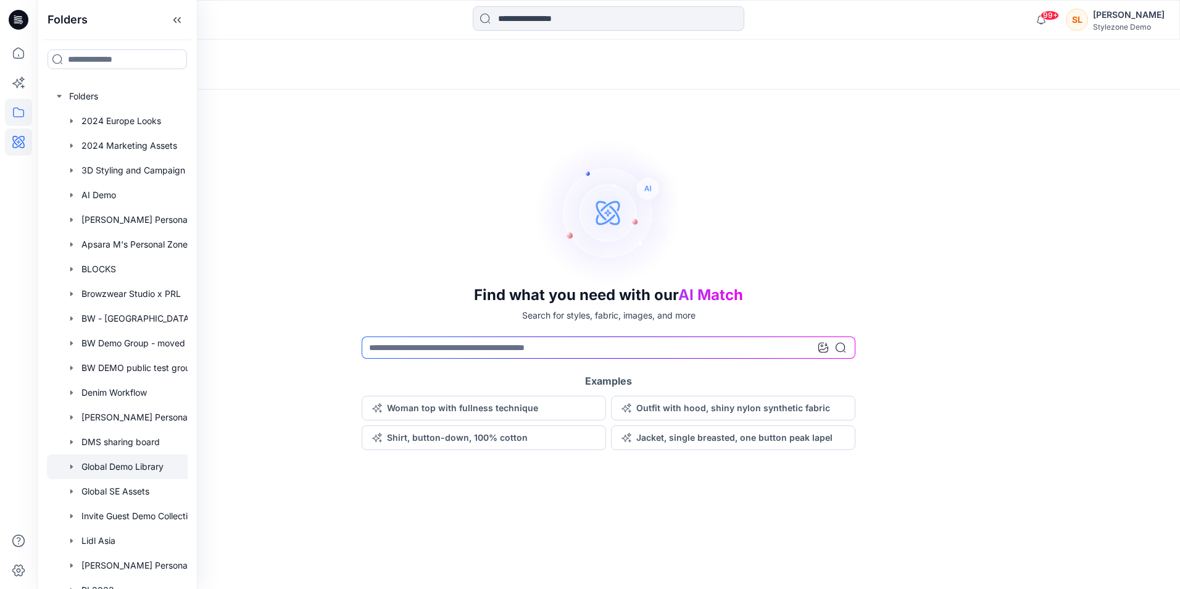
click at [126, 474] on div at bounding box center [133, 466] width 173 height 25
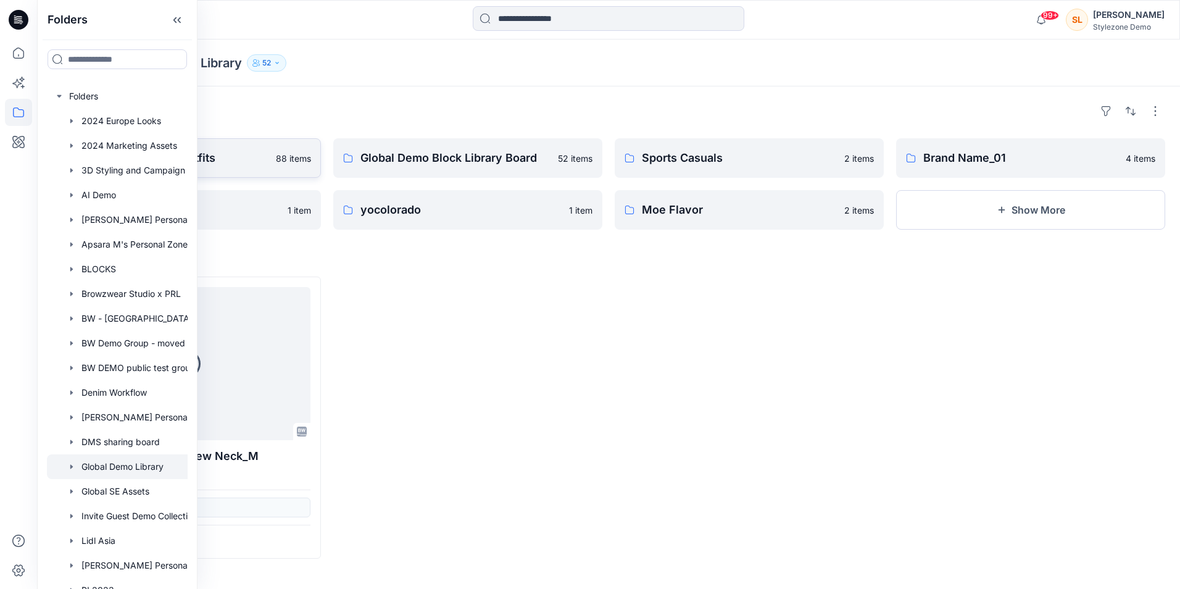
click at [285, 163] on p "88 items" at bounding box center [293, 158] width 35 height 13
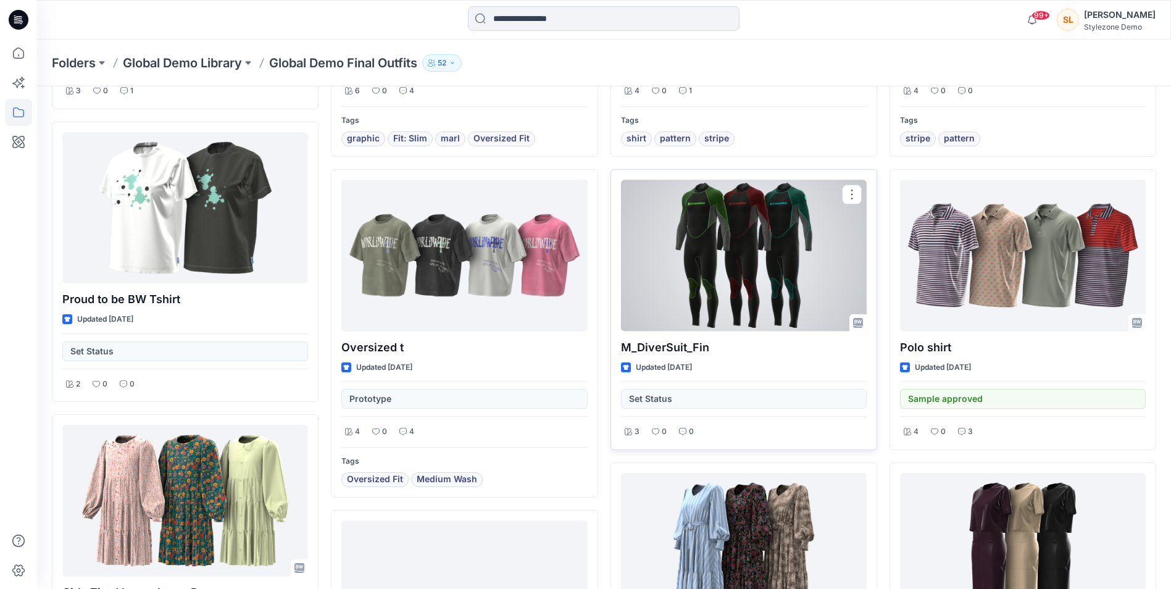
scroll to position [679, 0]
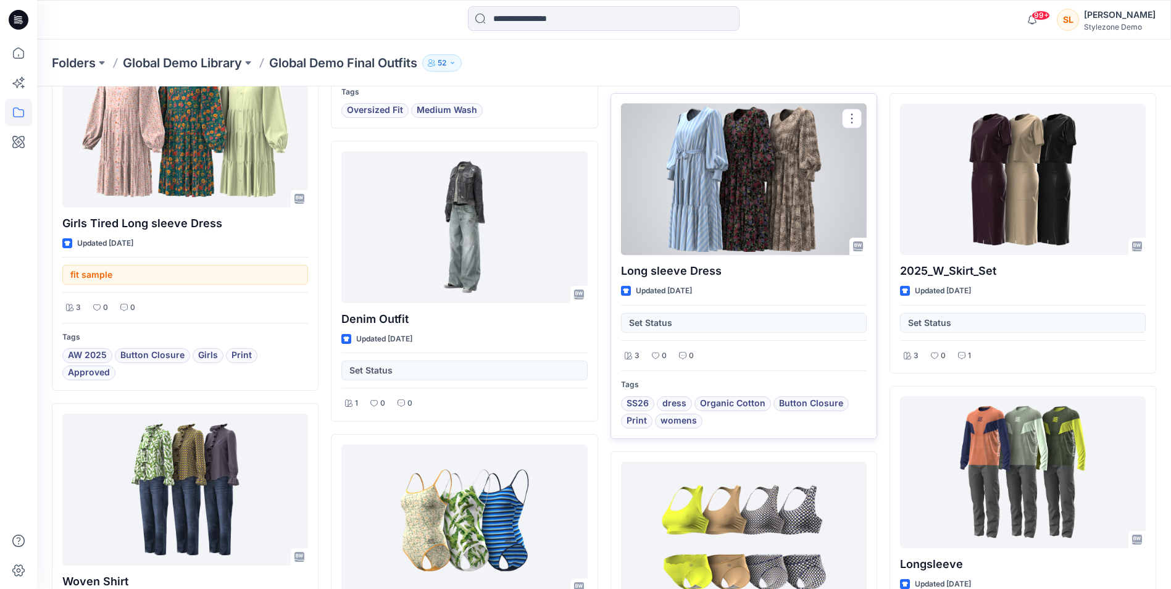
click at [781, 327] on div "Set Status" at bounding box center [744, 319] width 246 height 28
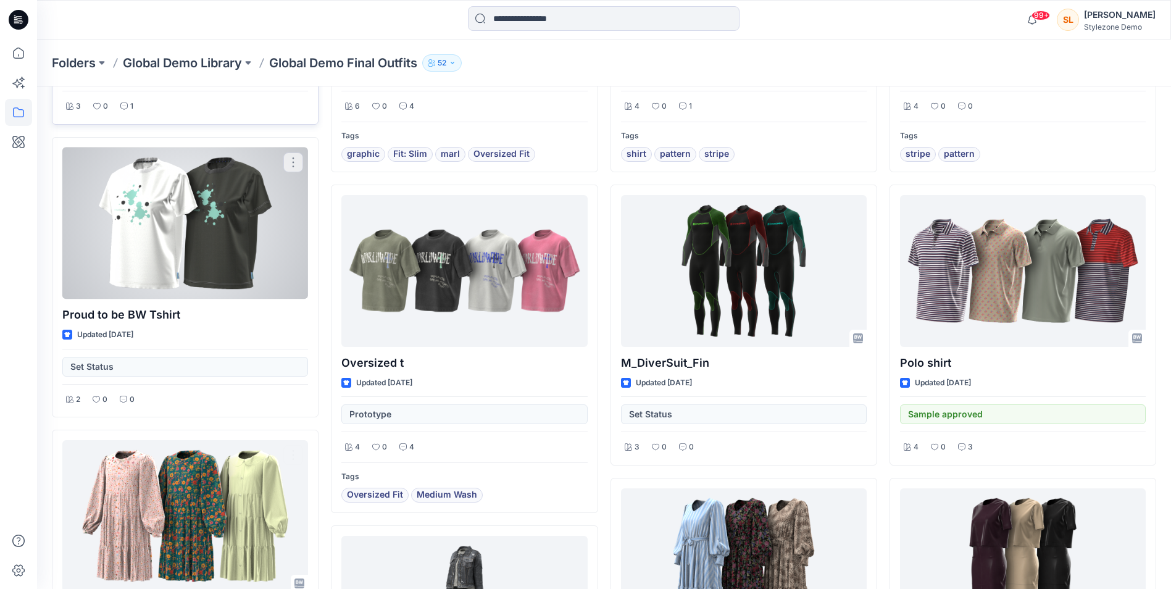
scroll to position [0, 0]
